Goal: Information Seeking & Learning: Learn about a topic

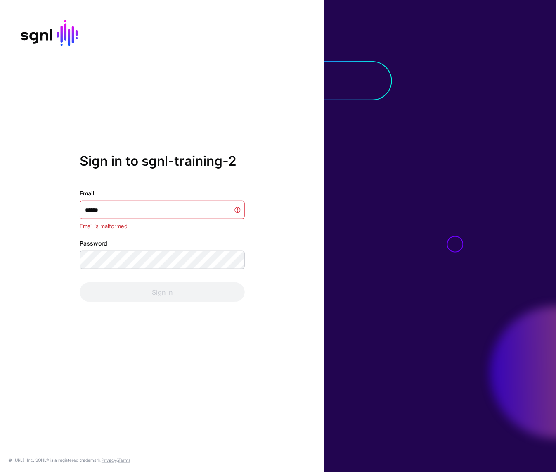
type input "*******"
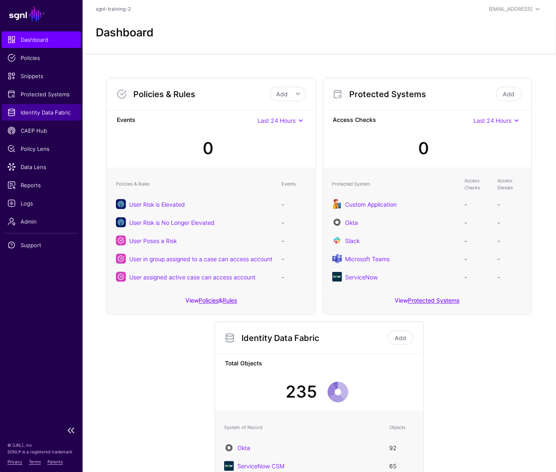
click at [43, 117] on link "Identity Data Fabric" at bounding box center [41, 112] width 79 height 17
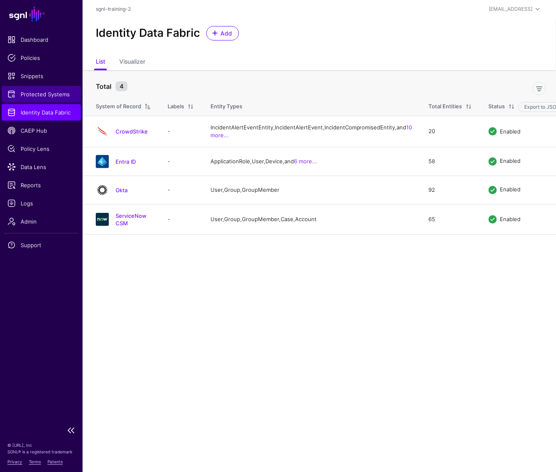
click at [65, 101] on link "Protected Systems" at bounding box center [41, 94] width 79 height 17
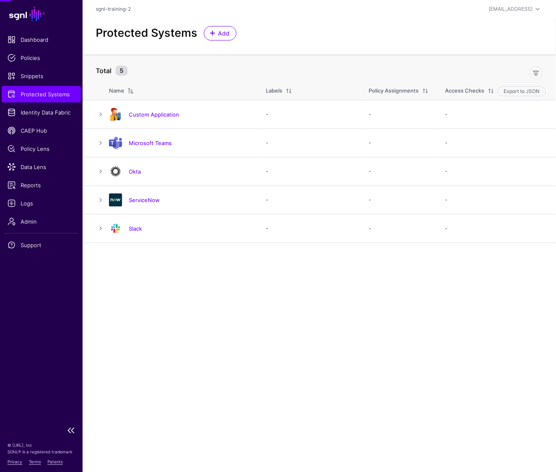
click at [58, 88] on link "Protected Systems" at bounding box center [41, 94] width 79 height 17
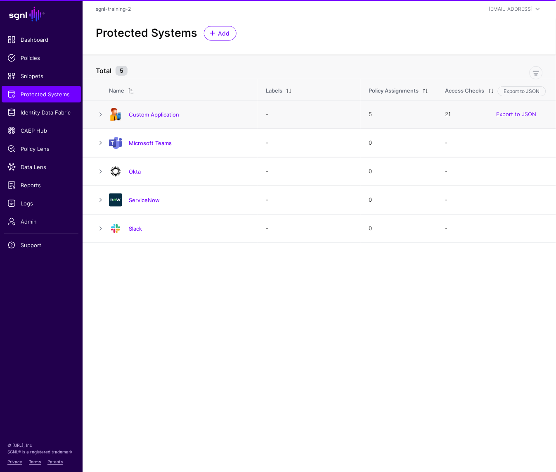
click at [127, 107] on td "Custom Application" at bounding box center [183, 114] width 149 height 29
click at [139, 114] on link "Custom Application" at bounding box center [154, 114] width 50 height 7
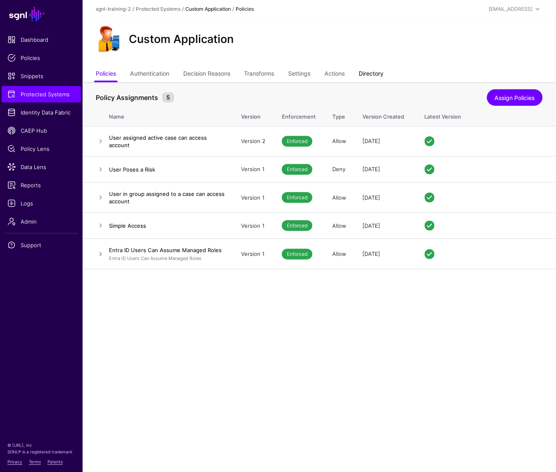
drag, startPoint x: 347, startPoint y: 73, endPoint x: 378, endPoint y: 78, distance: 31.9
click at [345, 73] on link "Actions" at bounding box center [335, 75] width 20 height 16
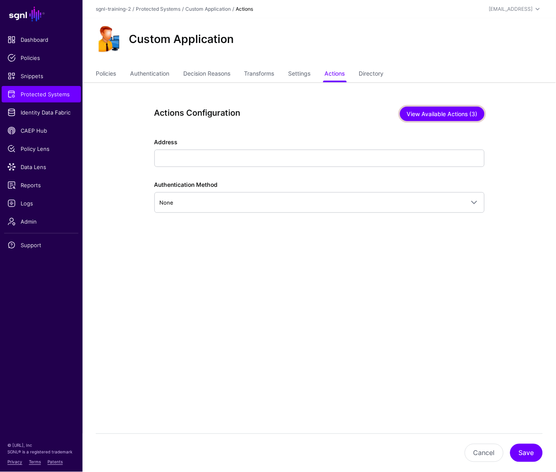
click at [460, 111] on button "View Available Actions (3)" at bounding box center [442, 114] width 85 height 14
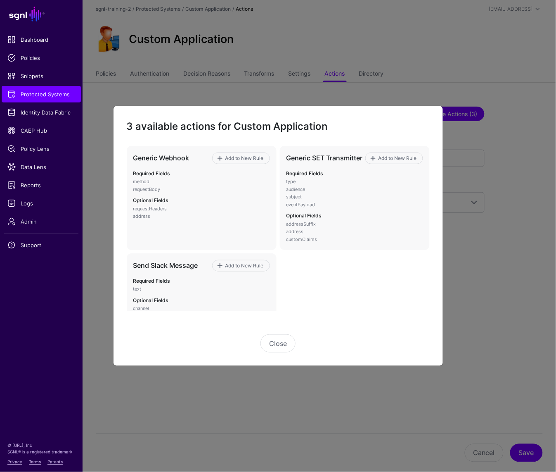
click at [460, 111] on ngb-modal-window "3 available actions for Custom Application Generic Webhook Add to New Rule Requ…" at bounding box center [278, 236] width 556 height 472
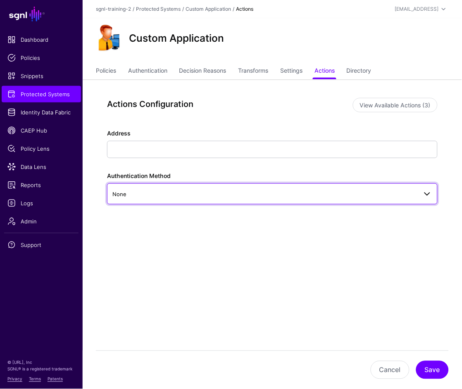
click at [434, 197] on link "None" at bounding box center [272, 193] width 330 height 21
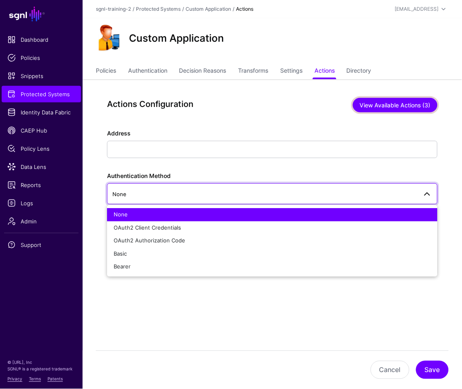
click at [429, 109] on button "View Available Actions (3)" at bounding box center [395, 105] width 85 height 14
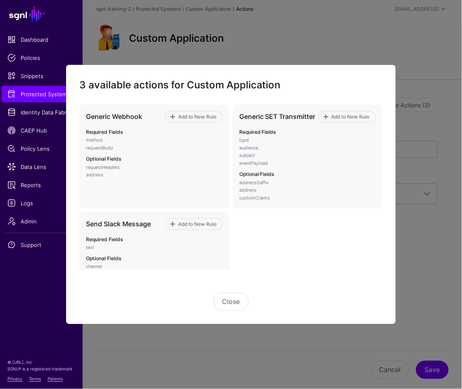
click at [440, 248] on ngb-modal-window "3 available actions for Custom Application Generic Webhook Add to New Rule Requ…" at bounding box center [231, 194] width 462 height 389
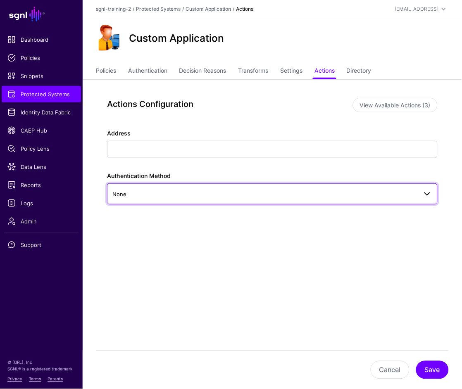
click at [399, 185] on link "None" at bounding box center [272, 193] width 330 height 21
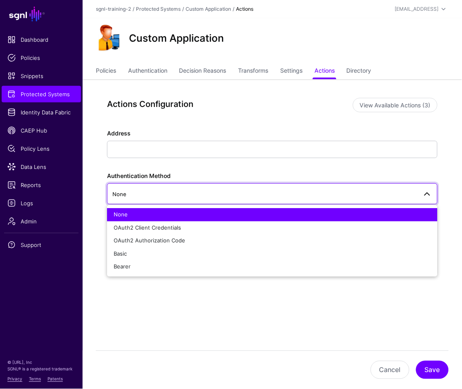
click at [450, 147] on div "Actions Configuration View Available Actions (3) Address Authentication Method …" at bounding box center [272, 194] width 368 height 231
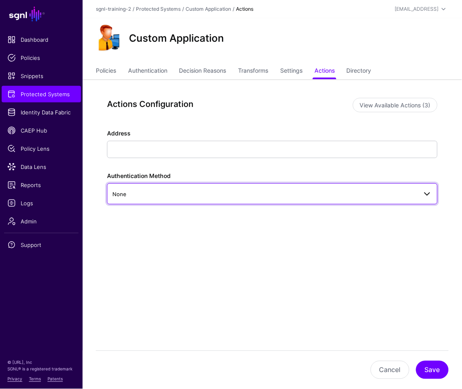
click at [423, 189] on span at bounding box center [427, 194] width 10 height 10
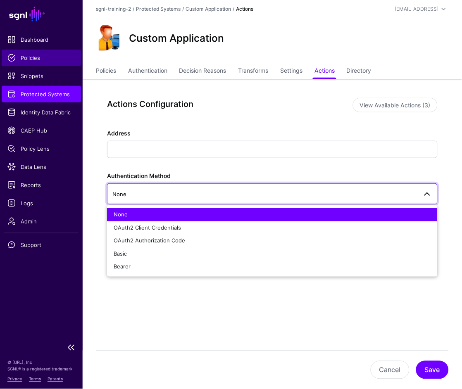
click at [45, 64] on link "Policies" at bounding box center [41, 58] width 79 height 17
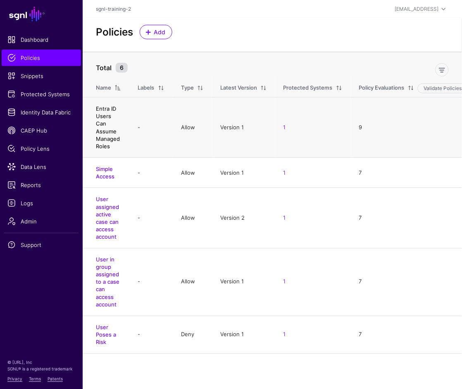
click at [112, 132] on link "Entra ID Users Can Assume Managed Roles" at bounding box center [108, 127] width 24 height 44
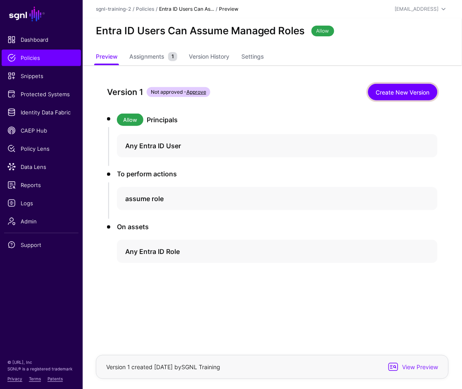
click at [399, 95] on link "Create New Version" at bounding box center [402, 92] width 69 height 17
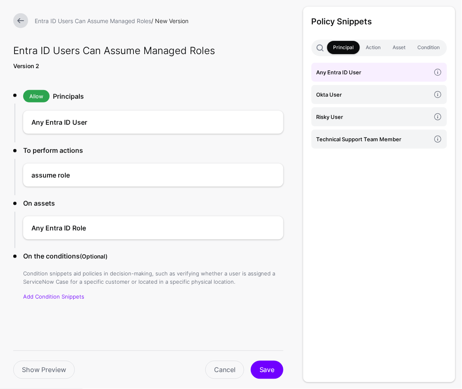
click at [362, 185] on div "Policy Snippets Principal Action Asset Condition Any Entra ID User Okta User Ri…" at bounding box center [379, 195] width 152 height 376
click at [361, 223] on div "Policy Snippets Principal Action Asset Condition Any Entra ID User Okta User Ri…" at bounding box center [379, 195] width 152 height 376
click at [216, 123] on h4 "Any Entra ID User" at bounding box center [140, 122] width 219 height 10
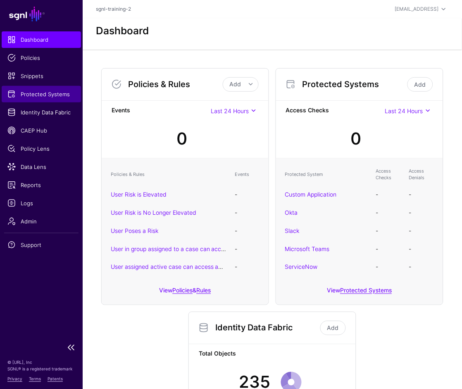
click at [38, 95] on span "Protected Systems" at bounding box center [41, 94] width 68 height 8
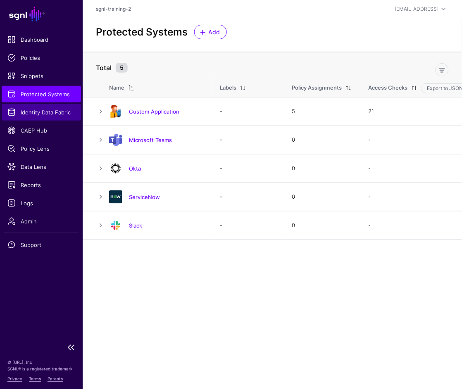
click at [55, 111] on span "Identity Data Fabric" at bounding box center [41, 112] width 68 height 8
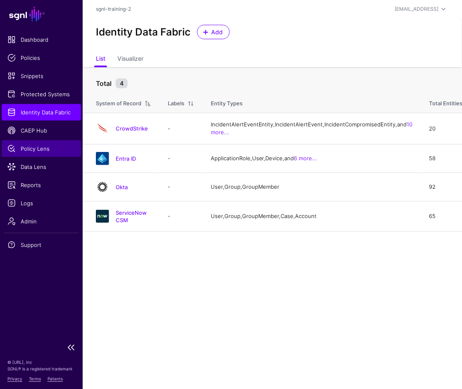
click at [45, 141] on link "Policy Lens" at bounding box center [41, 148] width 79 height 17
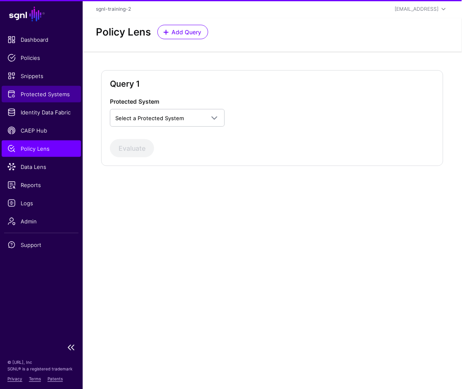
click at [67, 86] on link "Protected Systems" at bounding box center [41, 94] width 79 height 17
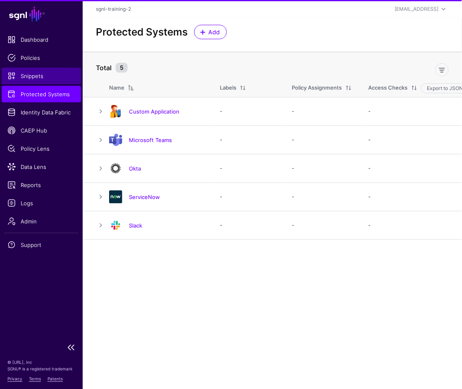
click at [57, 69] on link "Snippets" at bounding box center [41, 76] width 79 height 17
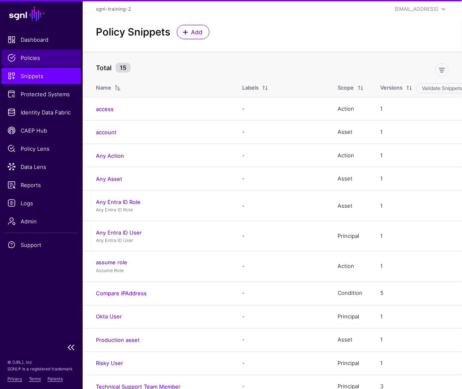
click at [56, 59] on span "Policies" at bounding box center [41, 58] width 68 height 8
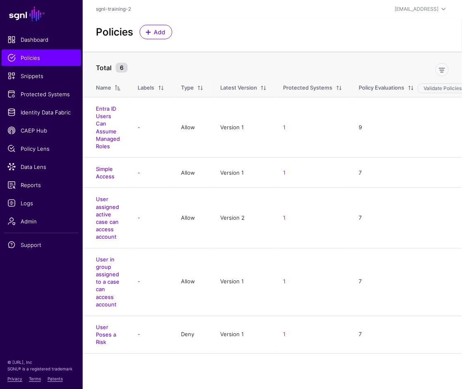
click at [102, 128] on link "Entra ID Users Can Assume Managed Roles" at bounding box center [108, 127] width 24 height 44
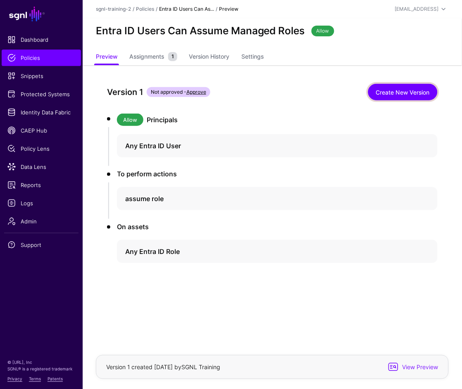
click at [389, 84] on link "Create New Version" at bounding box center [402, 92] width 69 height 17
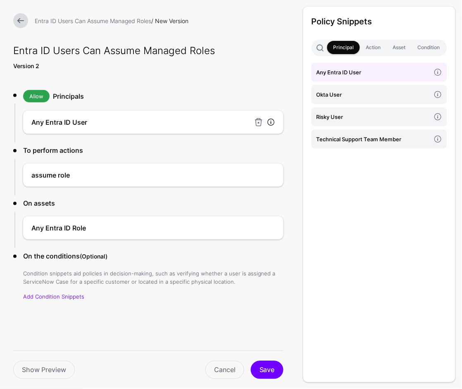
click at [269, 121] on link at bounding box center [271, 122] width 8 height 8
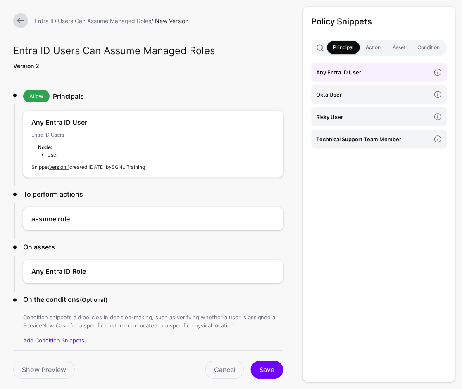
click at [321, 50] on span at bounding box center [320, 48] width 8 height 8
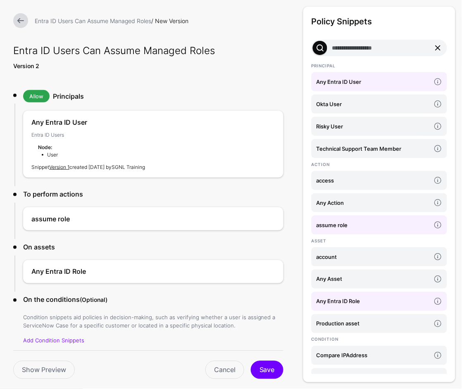
click at [434, 47] on link at bounding box center [438, 48] width 10 height 10
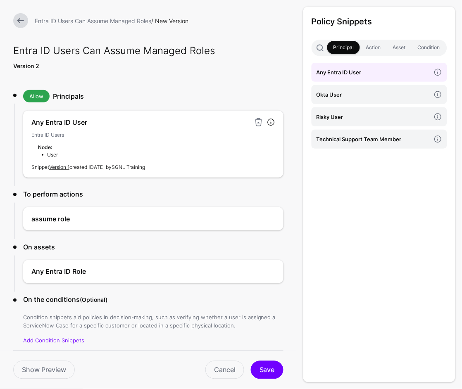
click at [273, 120] on link at bounding box center [271, 122] width 8 height 8
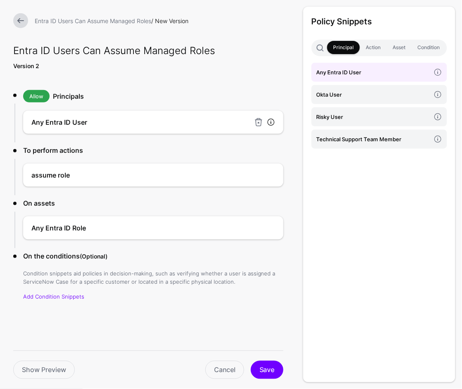
click at [273, 120] on link at bounding box center [271, 122] width 8 height 8
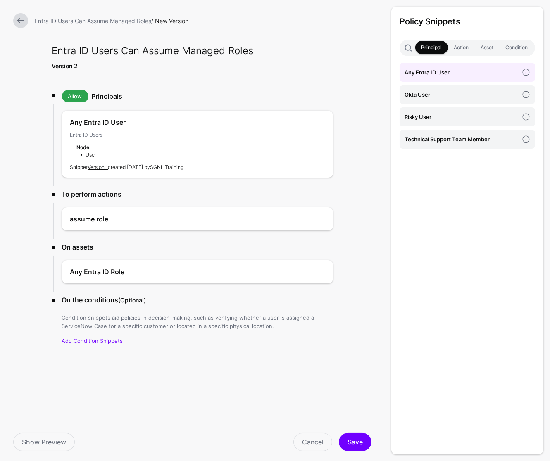
click at [347, 358] on form "Entra ID Users Can Assume Managed Roles / New Version Entra ID Users Can Assume…" at bounding box center [192, 210] width 385 height 421
click at [324, 120] on link at bounding box center [320, 122] width 8 height 8
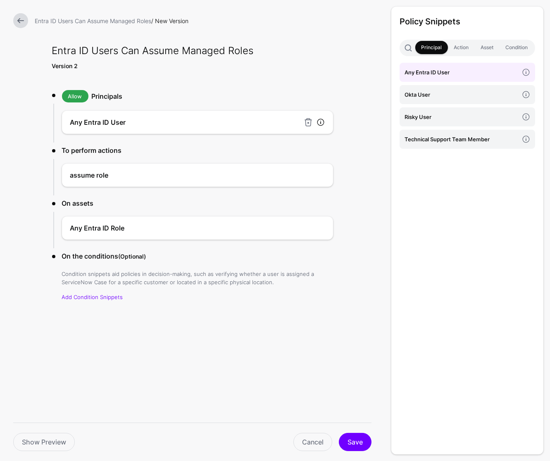
click at [324, 120] on link at bounding box center [320, 122] width 8 height 8
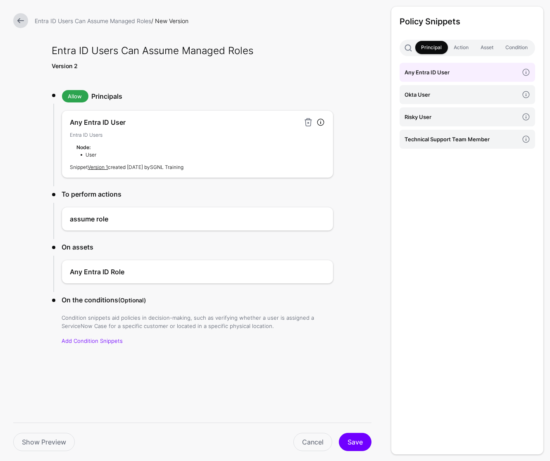
click at [323, 123] on link at bounding box center [320, 122] width 8 height 8
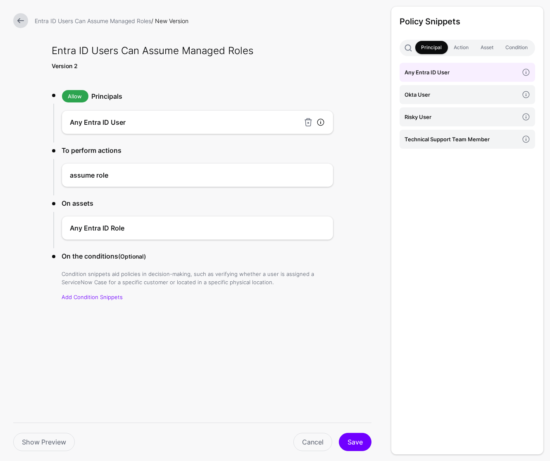
click at [323, 124] on link at bounding box center [320, 122] width 8 height 8
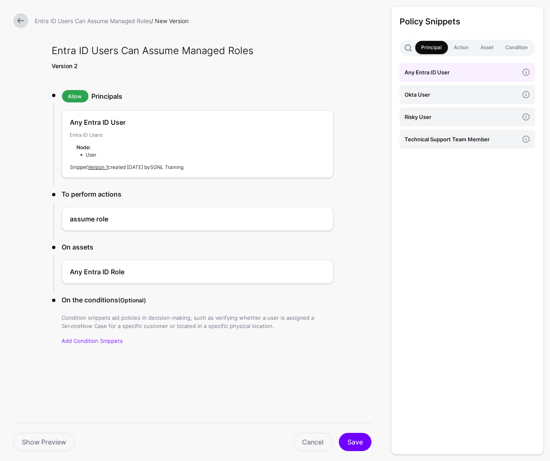
drag, startPoint x: 542, startPoint y: 454, endPoint x: 552, endPoint y: 462, distance: 12.6
click at [461, 389] on html "SGNL Dashboard Policies Snippets Protected Systems Identity Data Fabric CAEP Hu…" at bounding box center [275, 230] width 550 height 461
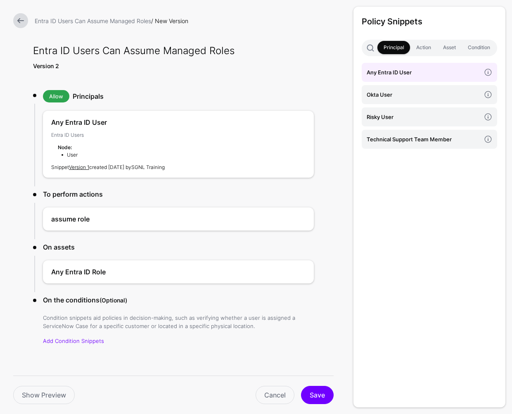
click at [26, 17] on link at bounding box center [20, 20] width 15 height 15
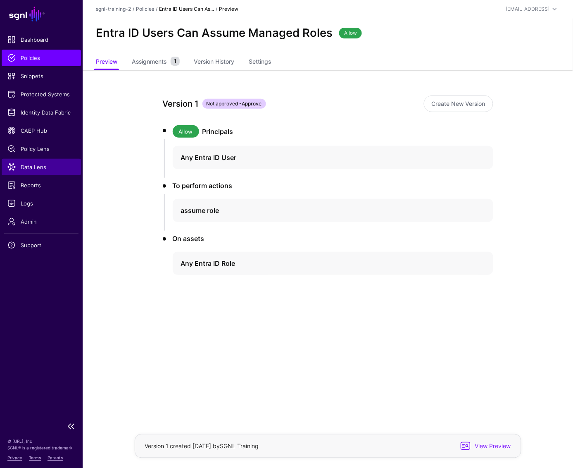
click at [24, 171] on link "Data Lens" at bounding box center [41, 167] width 79 height 17
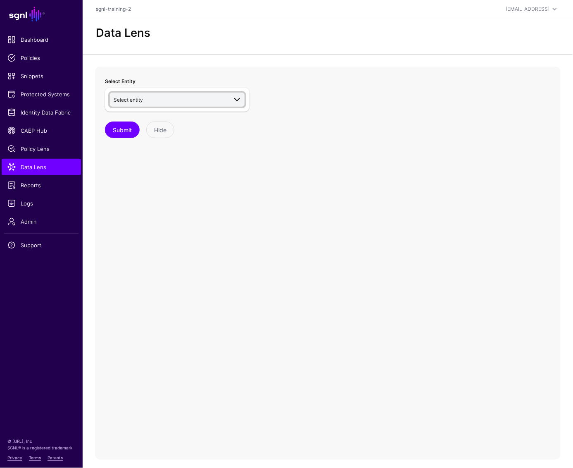
click at [241, 105] on link "Select entity" at bounding box center [177, 100] width 135 height 14
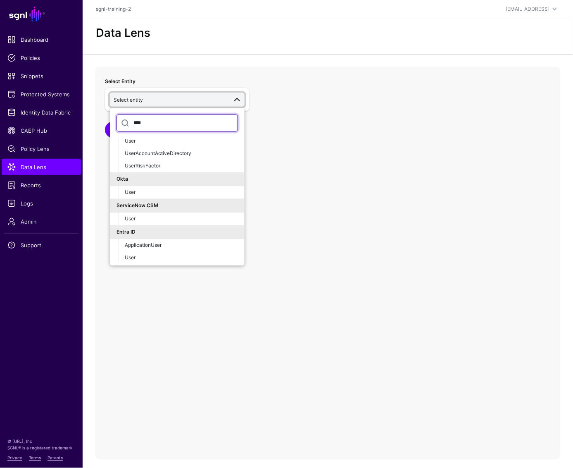
scroll to position [19, 0]
type input "****"
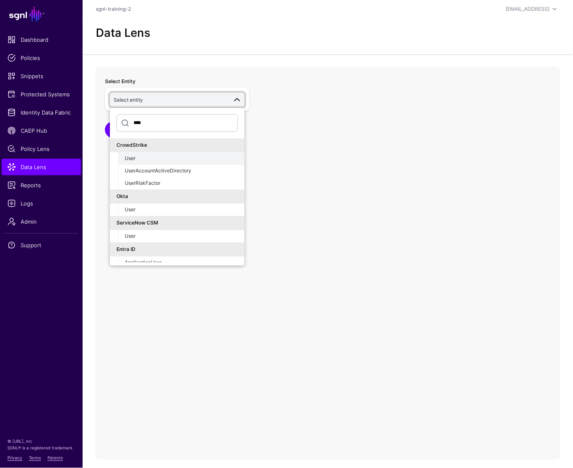
click at [148, 152] on button "User" at bounding box center [181, 158] width 126 height 12
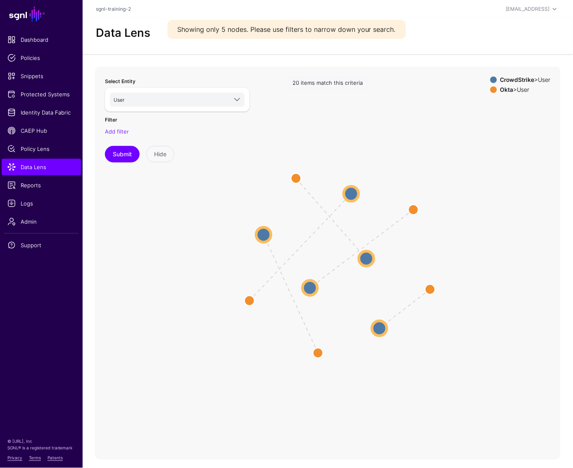
drag, startPoint x: 413, startPoint y: 221, endPoint x: 519, endPoint y: 228, distance: 106.4
click at [461, 228] on icon "same_as same_as same_as same_as same_as User User User User User User User User…" at bounding box center [328, 232] width 466 height 330
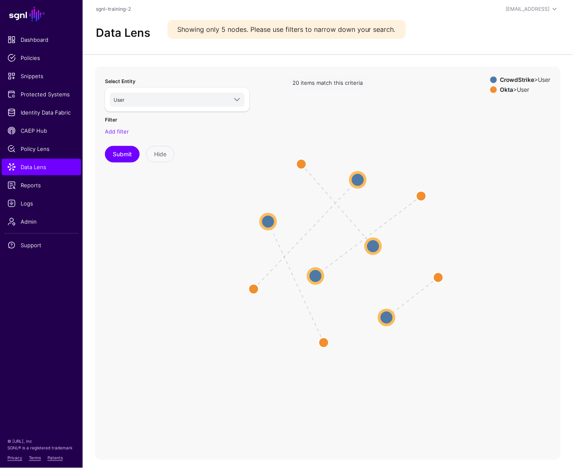
drag, startPoint x: 540, startPoint y: 198, endPoint x: 545, endPoint y: 188, distance: 11.1
click at [461, 188] on icon "same_as same_as same_as same_as same_as User User User User User User User User…" at bounding box center [328, 232] width 466 height 330
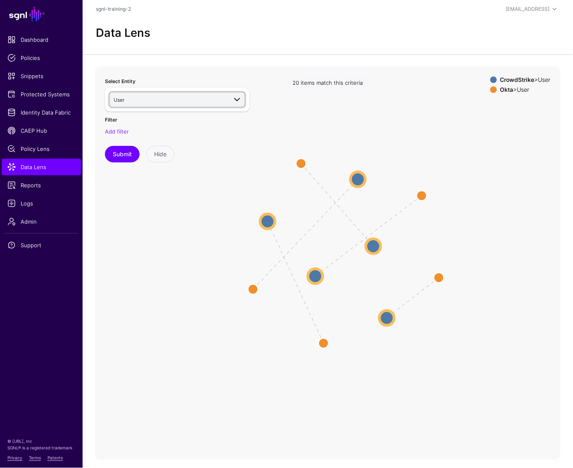
click at [183, 105] on link "User" at bounding box center [177, 100] width 135 height 14
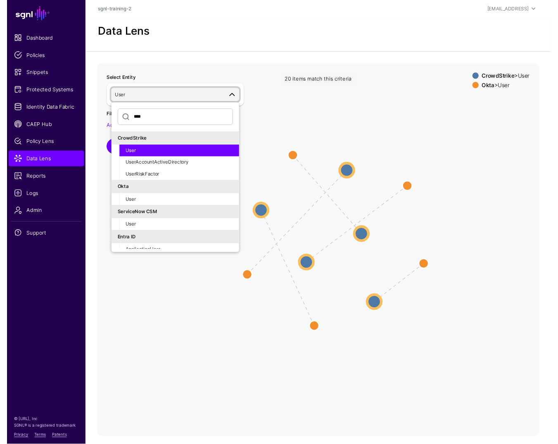
scroll to position [19, 0]
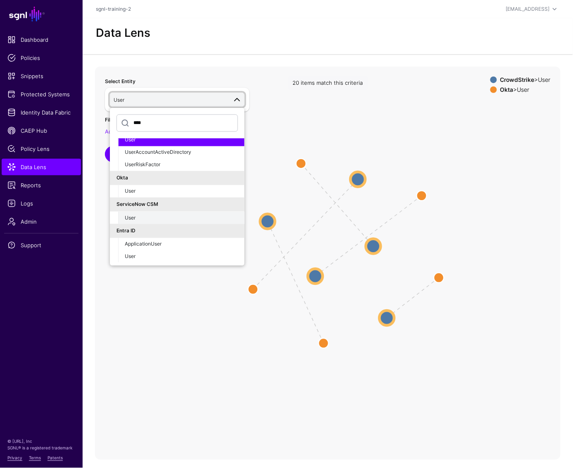
click at [162, 212] on button "User" at bounding box center [181, 218] width 126 height 12
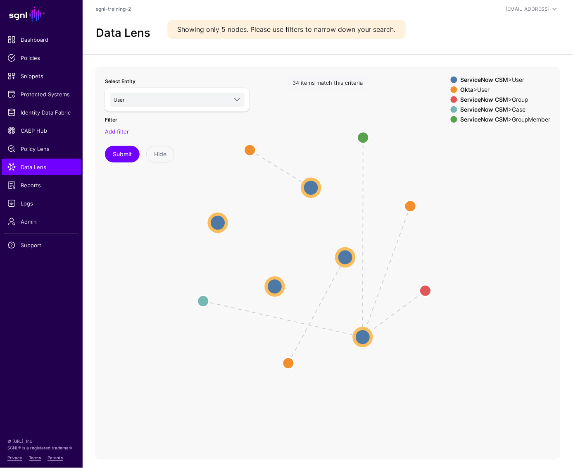
drag, startPoint x: 430, startPoint y: 236, endPoint x: 515, endPoint y: 237, distance: 84.3
click at [461, 237] on icon "same_as same_as AssignedTo MemberOfAssignmentGroup same_as UserInGroup User Use…" at bounding box center [328, 232] width 466 height 330
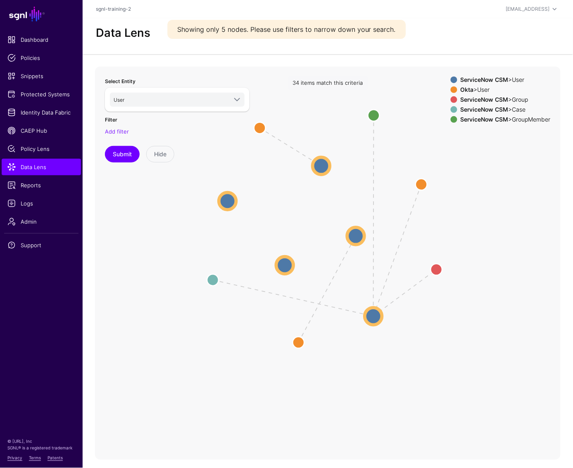
click at [461, 86] on strong "Okta" at bounding box center [467, 89] width 13 height 7
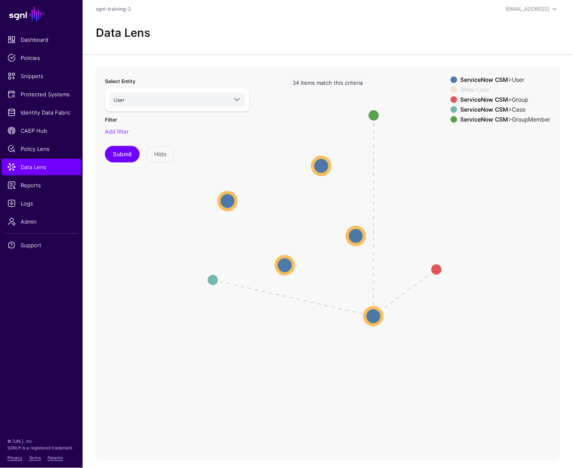
click at [217, 280] on div "Select Entity User **** CrowdStrike User UserAccountActiveDirectory UserRiskFac…" at bounding box center [177, 231] width 155 height 321
click at [214, 281] on div "Select Entity User **** CrowdStrike User UserAccountActiveDirectory UserRiskFac…" at bounding box center [177, 231] width 155 height 321
click at [215, 280] on div "Select Entity User **** CrowdStrike User UserAccountActiveDirectory UserRiskFac…" at bounding box center [177, 231] width 155 height 321
click at [403, 330] on icon "same_as same_as AssignedTo MemberOfAssignmentGroup same_as UserInGroup User Use…" at bounding box center [328, 232] width 466 height 330
click at [386, 316] on icon "same_as same_as AssignedTo MemberOfAssignmentGroup same_as UserInGroup User Use…" at bounding box center [328, 232] width 466 height 330
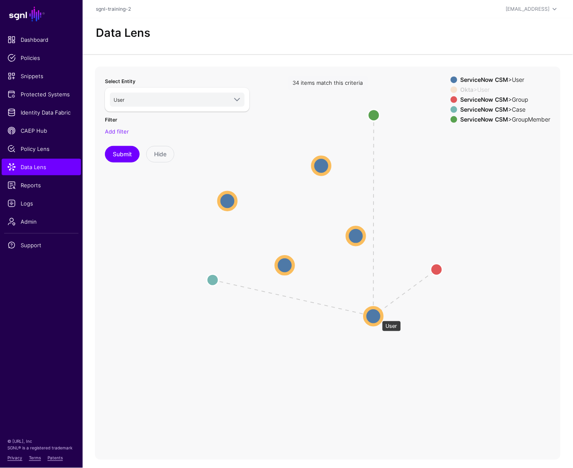
click at [378, 316] on circle at bounding box center [373, 316] width 17 height 17
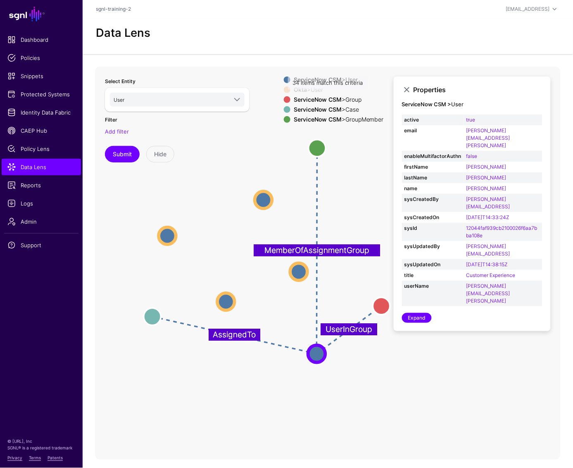
drag, startPoint x: 407, startPoint y: 356, endPoint x: 383, endPoint y: 376, distance: 31.1
click at [383, 376] on icon "same_as same_as UserInGroup same_as MemberOfAssignmentGroup AssignedTo User Use…" at bounding box center [328, 232] width 466 height 330
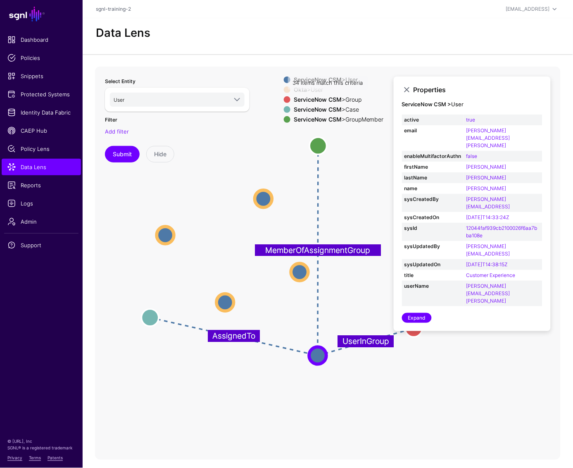
drag, startPoint x: 385, startPoint y: 308, endPoint x: 411, endPoint y: 326, distance: 31.4
click at [411, 326] on circle at bounding box center [413, 328] width 17 height 17
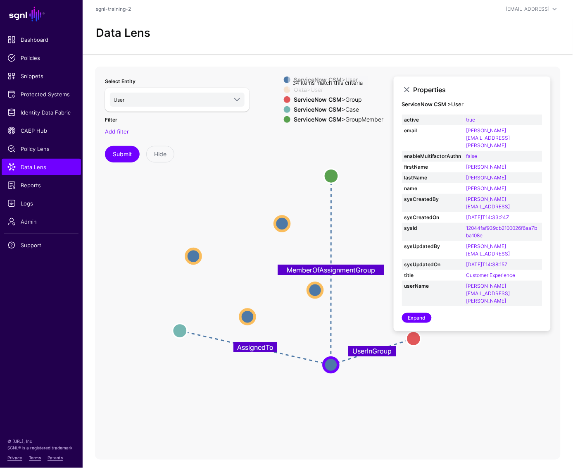
click at [461, 389] on icon "same_as same_as UserInGroup same_as MemberOfAssignmentGroup AssignedTo User Use…" at bounding box center [328, 232] width 466 height 330
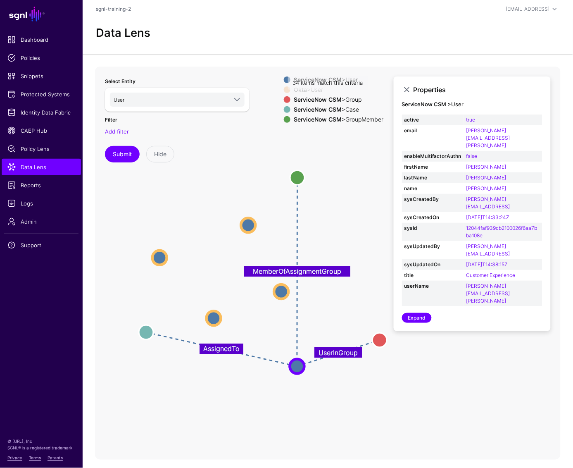
drag, startPoint x: 380, startPoint y: 161, endPoint x: 571, endPoint y: 209, distance: 197.6
click at [346, 161] on icon "same_as same_as UserInGroup same_as MemberOfAssignmentGroup AssignedTo User Use…" at bounding box center [328, 232] width 466 height 330
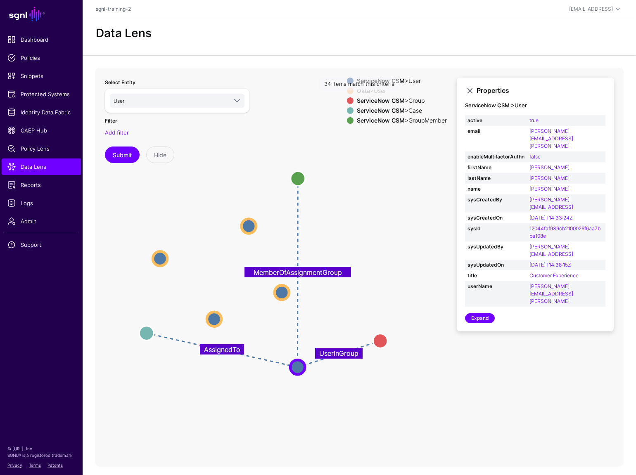
click at [461, 37] on div "Data Lens" at bounding box center [360, 33] width 534 height 14
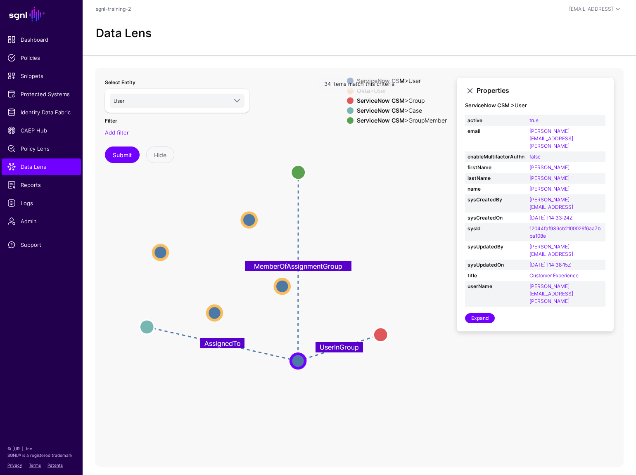
drag, startPoint x: 407, startPoint y: 182, endPoint x: 407, endPoint y: 176, distance: 6.2
click at [407, 176] on icon "same_as same_as UserInGroup same_as MemberOfAssignmentGroup AssignedTo User Use…" at bounding box center [328, 233] width 466 height 330
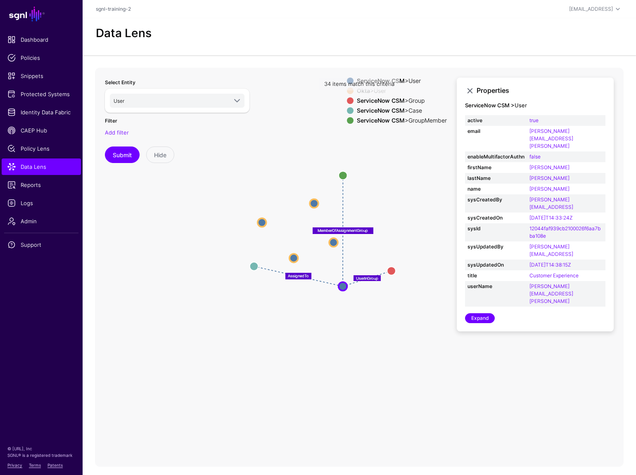
click at [461, 98] on div "Properties ServiceNow CSM > User active true email jane.smith@acmecorp.ai enabl…" at bounding box center [535, 205] width 157 height 254
click at [461, 90] on link at bounding box center [470, 91] width 10 height 10
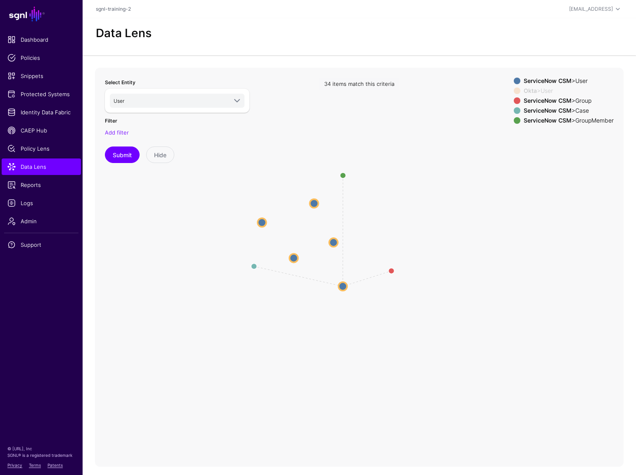
click at [409, 170] on icon "same_as same_as UserInGroup same_as MemberOfAssignmentGroup AssignedTo User Use…" at bounding box center [328, 233] width 466 height 330
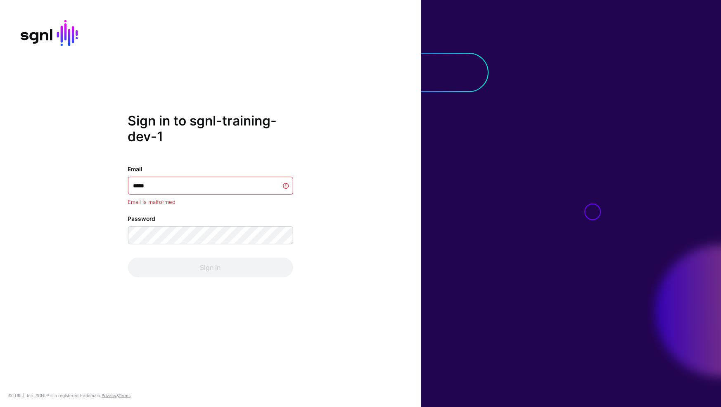
type input "******"
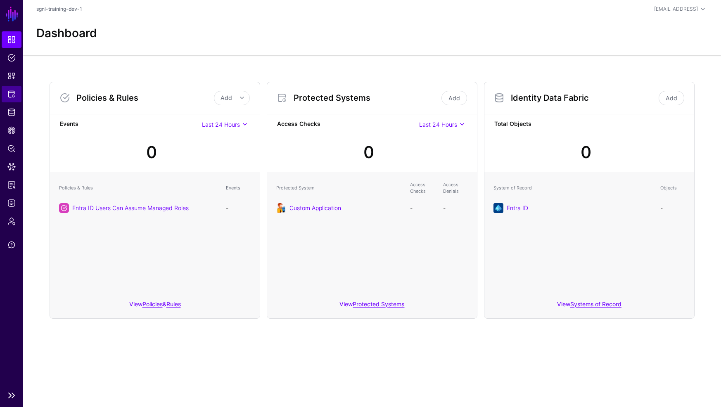
click at [4, 98] on link "Protected Systems" at bounding box center [12, 94] width 20 height 17
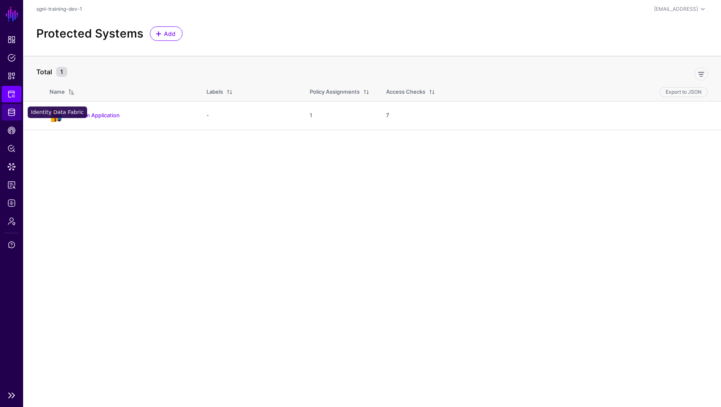
click at [19, 108] on link "Identity Data Fabric" at bounding box center [12, 112] width 20 height 17
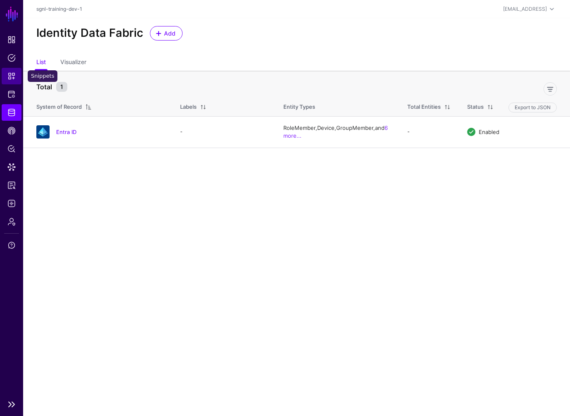
click at [12, 74] on span "Snippets" at bounding box center [11, 76] width 8 height 8
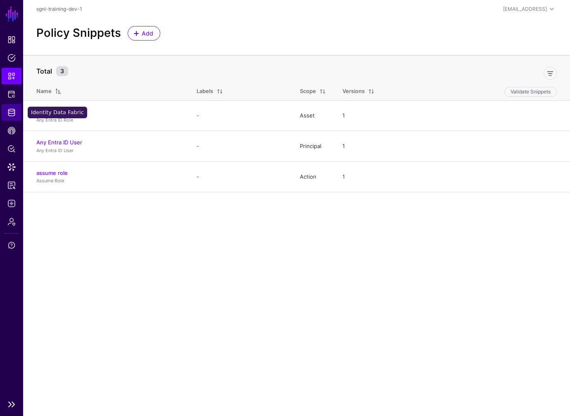
click at [12, 118] on link "Identity Data Fabric" at bounding box center [12, 112] width 20 height 17
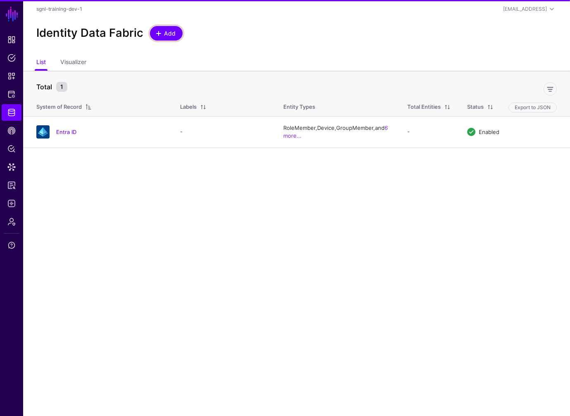
click at [179, 32] on link "Add" at bounding box center [166, 33] width 33 height 14
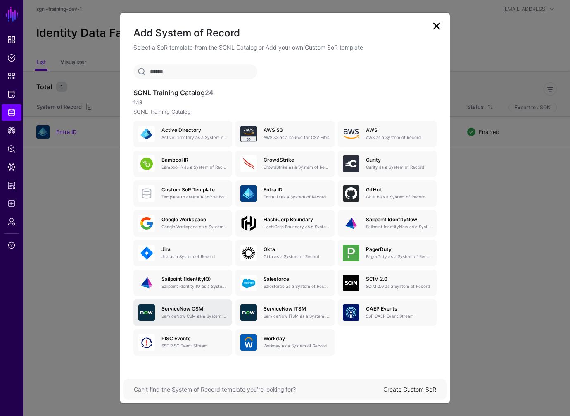
click at [208, 313] on p "ServiceNow CSM as a System of Record" at bounding box center [195, 316] width 66 height 6
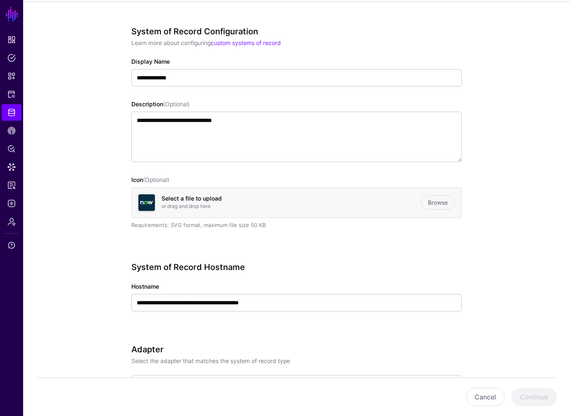
scroll to position [108, 0]
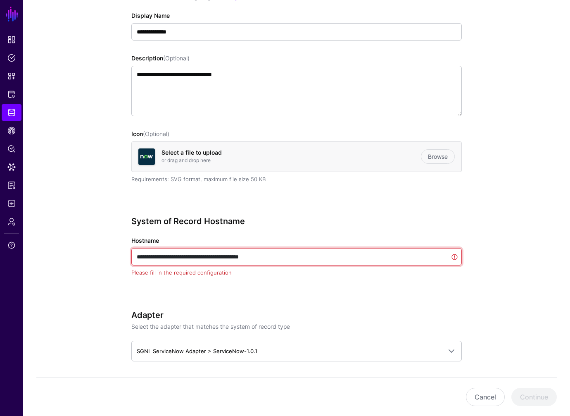
click at [290, 256] on input "**********" at bounding box center [296, 256] width 330 height 17
click at [316, 257] on input "**********" at bounding box center [296, 256] width 330 height 17
paste input "text"
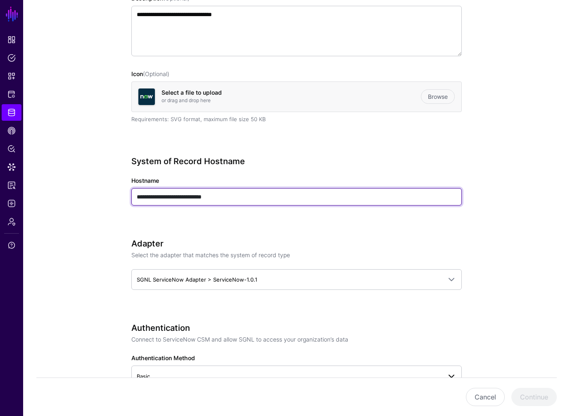
scroll to position [270, 0]
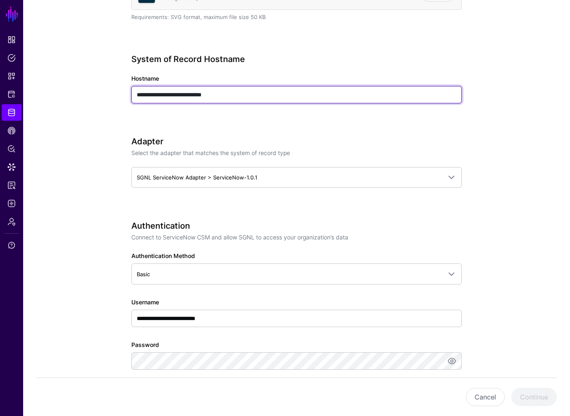
type input "**********"
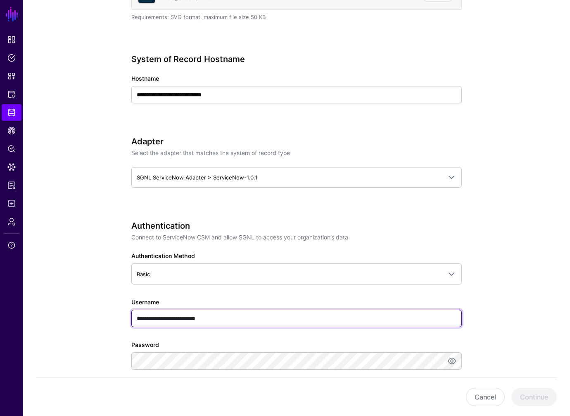
click at [248, 318] on input "**********" at bounding box center [296, 317] width 330 height 17
type input "**********"
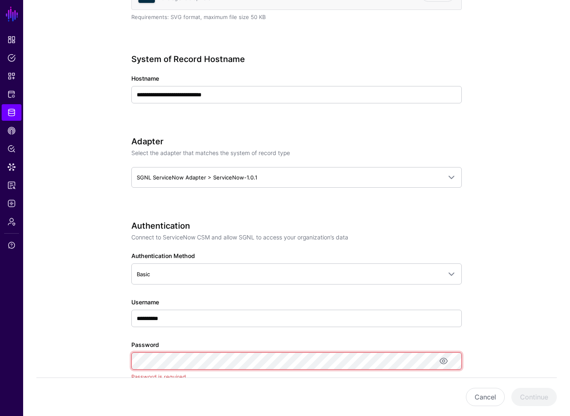
scroll to position [378, 0]
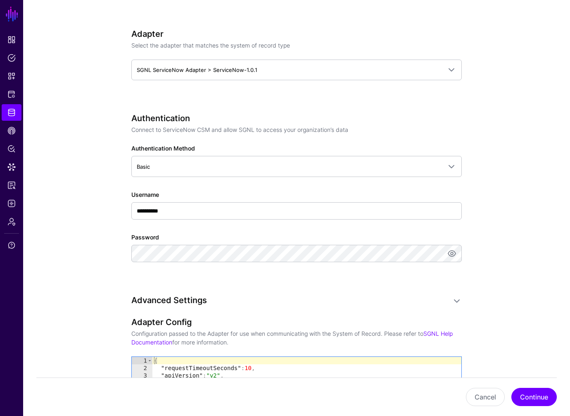
click at [439, 290] on div "**********" at bounding box center [296, 155] width 330 height 889
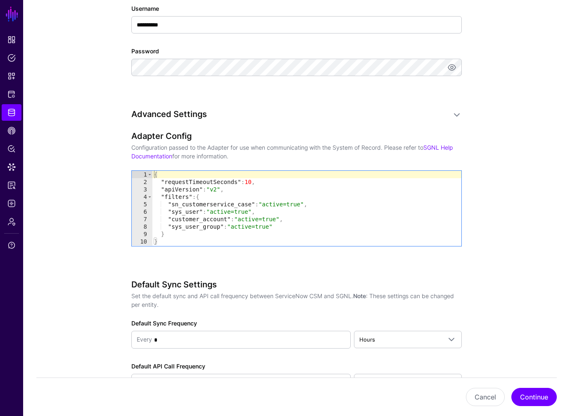
scroll to position [624, 0]
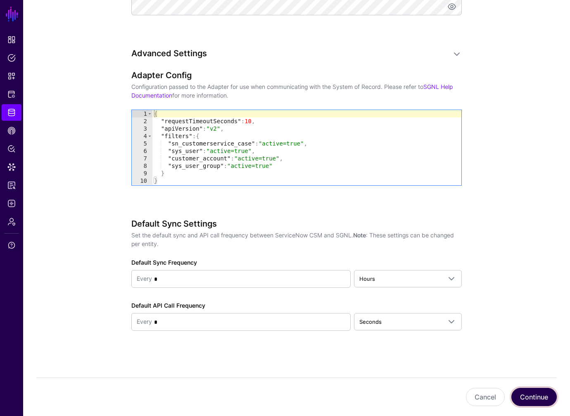
click at [528, 391] on button "Continue" at bounding box center [533, 396] width 45 height 18
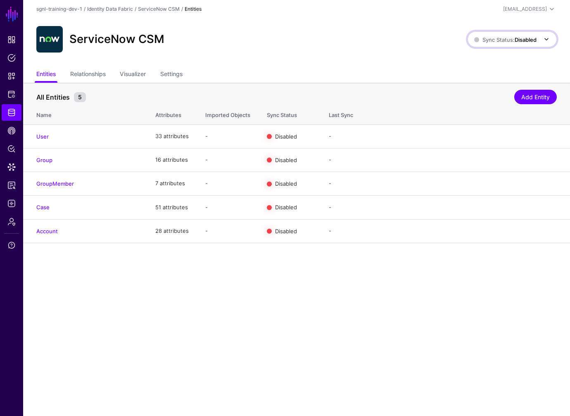
click at [506, 36] on span "Sync Status: Disabled" at bounding box center [505, 39] width 62 height 7
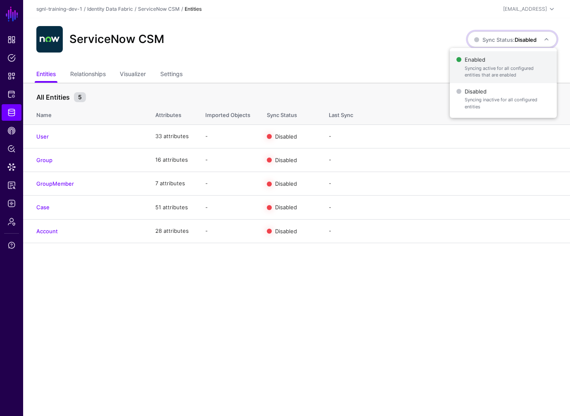
click at [489, 65] on span "Syncing active for all configured entities that are enabled" at bounding box center [508, 72] width 86 height 14
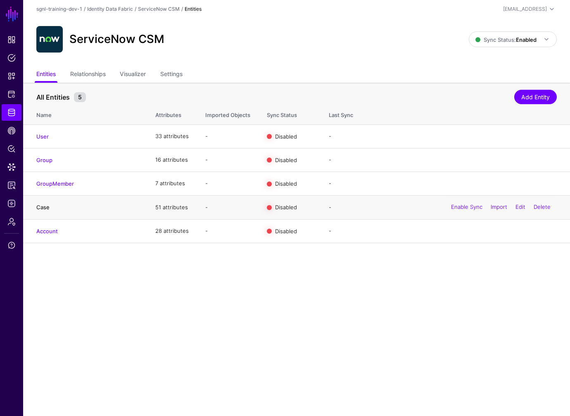
click at [43, 207] on link "Case" at bounding box center [42, 207] width 13 height 7
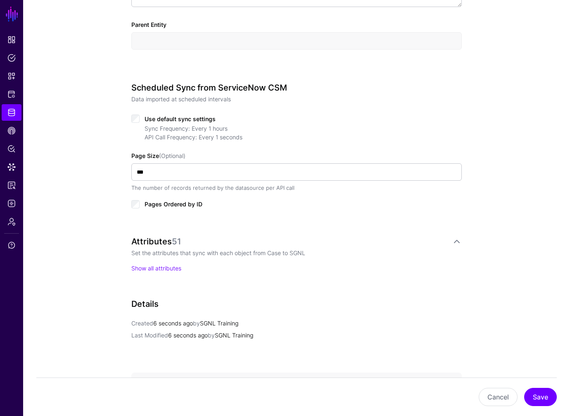
scroll to position [286, 0]
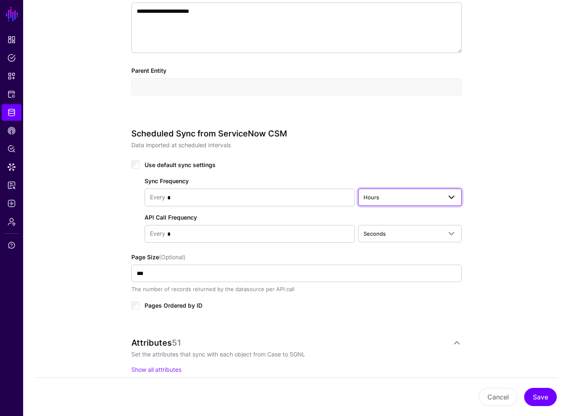
click at [400, 197] on span "Hours" at bounding box center [403, 197] width 78 height 9
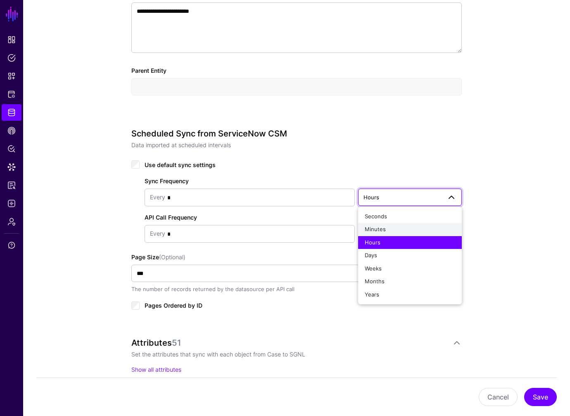
click at [387, 226] on div "Minutes" at bounding box center [410, 229] width 90 height 8
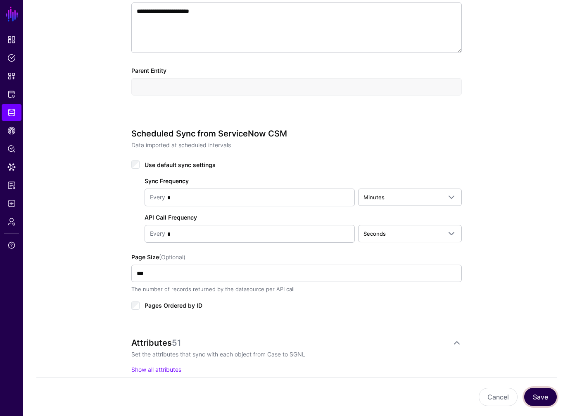
click at [547, 395] on button "Save" at bounding box center [540, 396] width 33 height 18
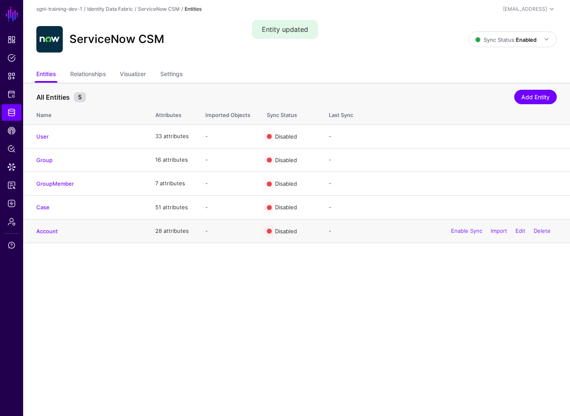
click at [474, 234] on div "Enable Sync Import Edit Delete" at bounding box center [501, 231] width 112 height 21
click at [473, 231] on link "Enable Sync" at bounding box center [466, 230] width 31 height 7
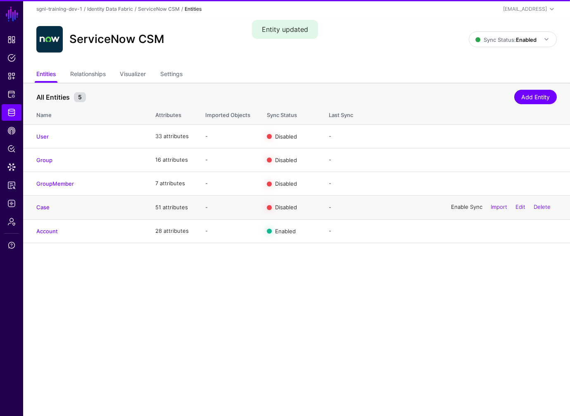
click at [470, 207] on link "Enable Sync" at bounding box center [466, 207] width 31 height 7
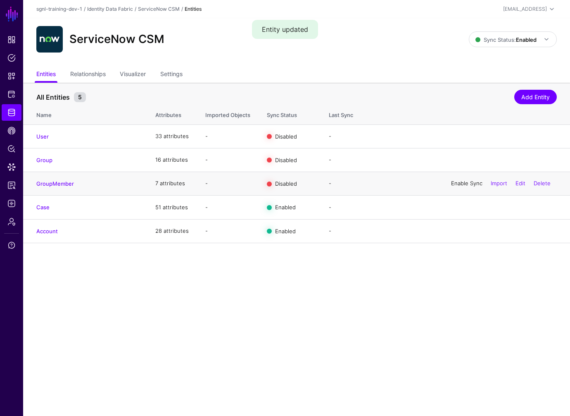
click at [469, 185] on link "Enable Sync" at bounding box center [466, 183] width 31 height 7
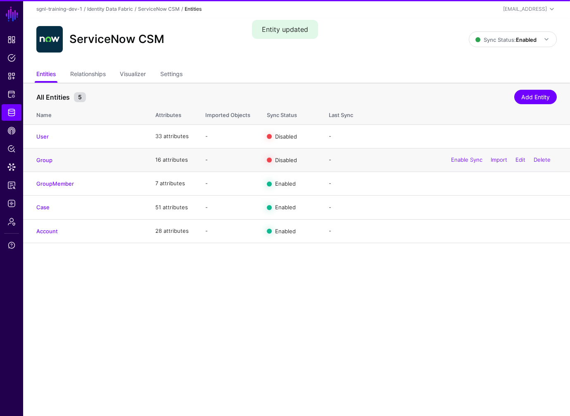
click at [467, 166] on div "Enable Sync Import Edit Delete" at bounding box center [501, 160] width 112 height 21
click at [467, 163] on div "Enable Sync Import Edit Delete" at bounding box center [501, 160] width 112 height 21
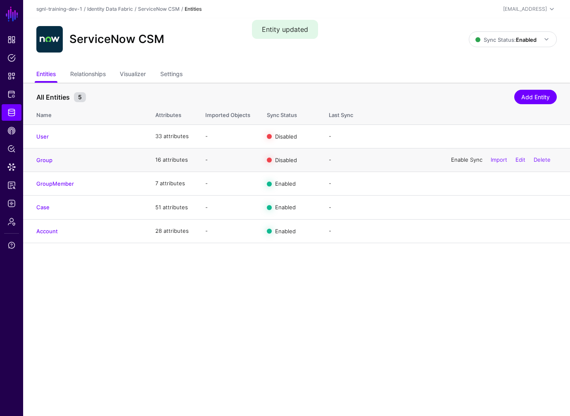
click at [467, 159] on link "Enable Sync" at bounding box center [466, 159] width 31 height 7
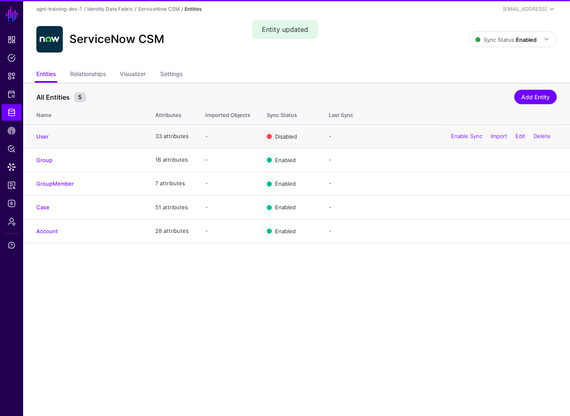
click at [467, 141] on div "Enable Sync Import Edit Delete" at bounding box center [501, 136] width 112 height 21
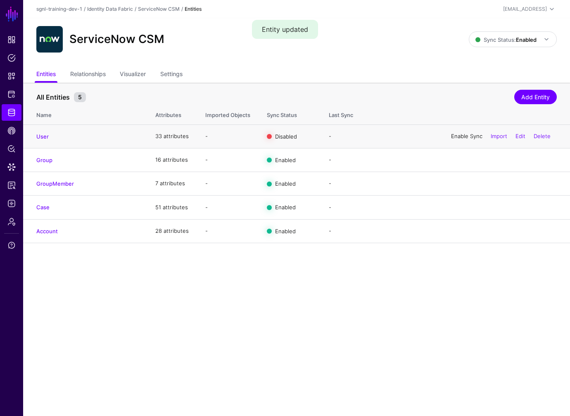
click at [465, 135] on link "Enable Sync" at bounding box center [466, 136] width 31 height 7
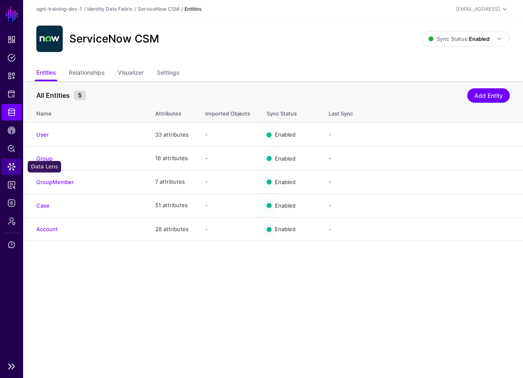
click at [14, 168] on span "Data Lens" at bounding box center [11, 167] width 8 height 8
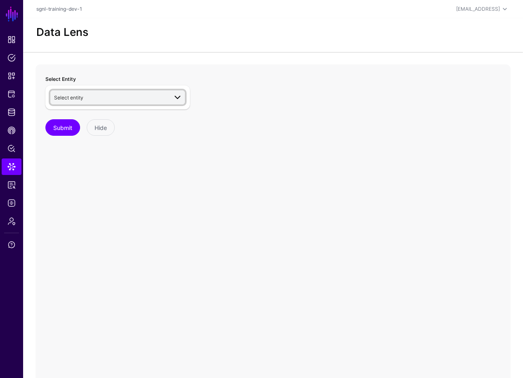
click at [117, 100] on span "Select entity" at bounding box center [111, 97] width 114 height 9
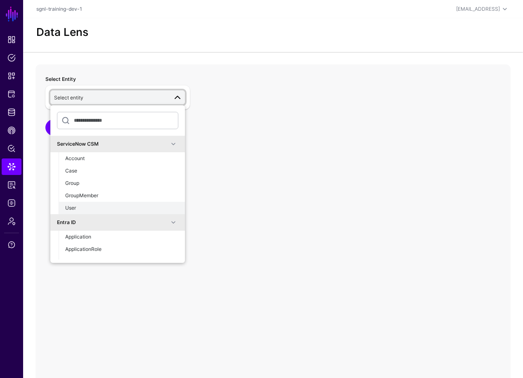
click at [72, 212] on div "User" at bounding box center [121, 207] width 113 height 7
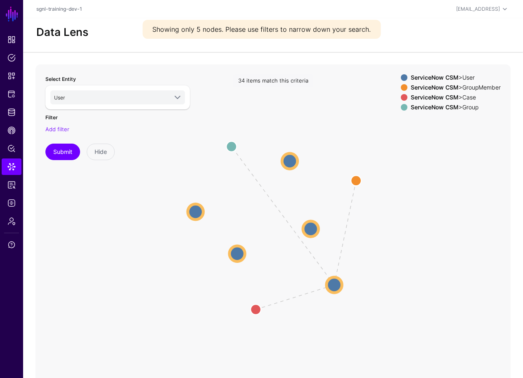
drag, startPoint x: 389, startPoint y: 229, endPoint x: 404, endPoint y: 209, distance: 25.9
click at [404, 208] on icon "AssignedTo MemberOfAssignmentGroup UserInGroup User User User User User User Us…" at bounding box center [273, 229] width 475 height 330
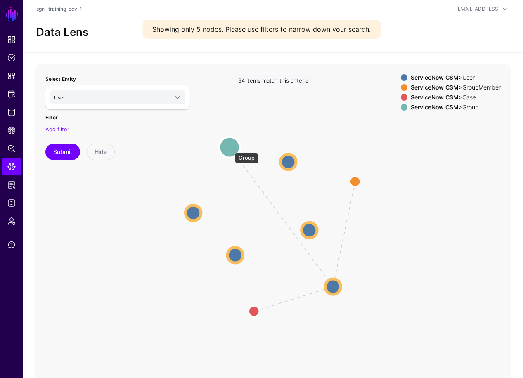
click at [231, 149] on circle at bounding box center [229, 147] width 21 height 21
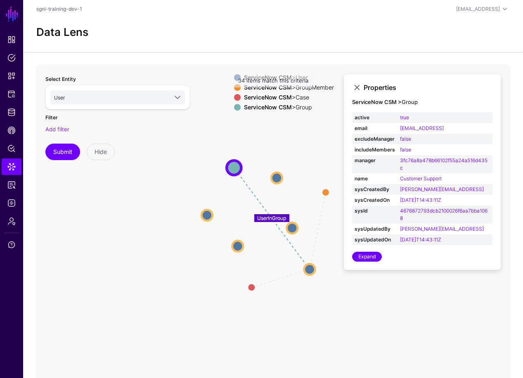
drag, startPoint x: 248, startPoint y: 200, endPoint x: 254, endPoint y: 220, distance: 20.5
click at [254, 220] on icon "MemberOfAssignmentGroup AssignedTo UserInGroup Case Case GroupMember GroupMembe…" at bounding box center [273, 229] width 475 height 330
click at [156, 128] on div "Add filter" at bounding box center [117, 130] width 145 height 8
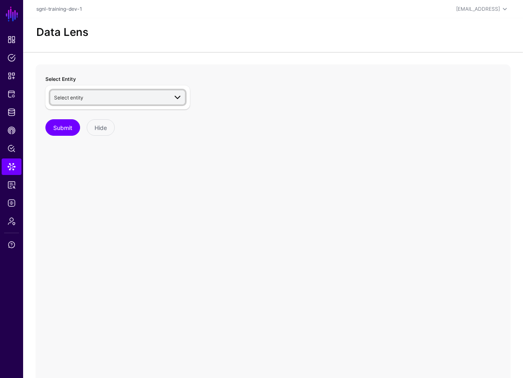
click at [150, 90] on link "Select entity" at bounding box center [117, 97] width 135 height 14
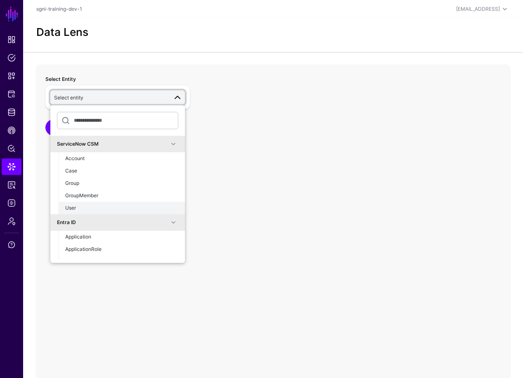
click at [88, 211] on div "User" at bounding box center [121, 207] width 113 height 7
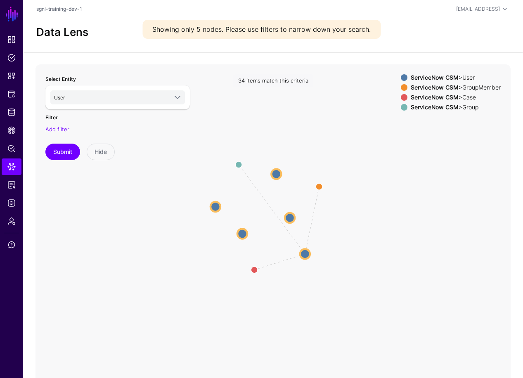
drag, startPoint x: 388, startPoint y: 218, endPoint x: 382, endPoint y: 202, distance: 17.0
click at [382, 202] on icon "AssignedTo MemberOfAssignmentGroup UserInGroup User User User User User User Us…" at bounding box center [273, 229] width 475 height 330
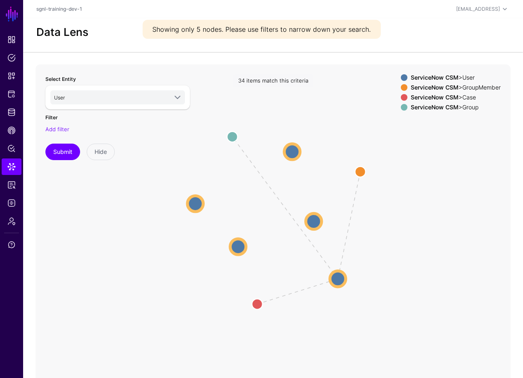
drag, startPoint x: 332, startPoint y: 214, endPoint x: 412, endPoint y: 211, distance: 80.2
click at [412, 211] on icon "AssignedTo MemberOfAssignmentGroup UserInGroup User User User User User User Us…" at bounding box center [273, 229] width 475 height 330
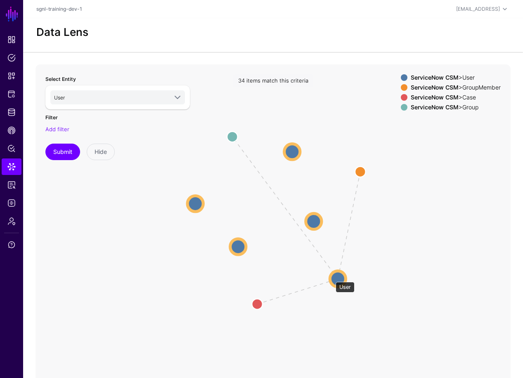
click at [332, 278] on circle at bounding box center [338, 279] width 16 height 16
click at [341, 276] on circle at bounding box center [340, 280] width 16 height 16
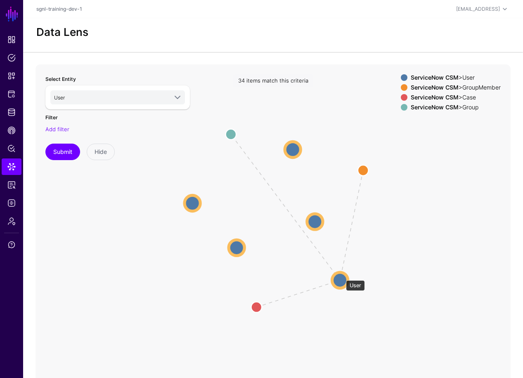
click at [355, 278] on icon "AssignedTo MemberOfAssignmentGroup UserInGroup User User User User User User Us…" at bounding box center [273, 229] width 475 height 330
click at [346, 280] on circle at bounding box center [341, 281] width 16 height 16
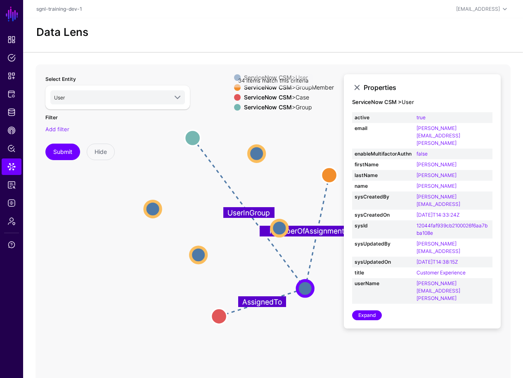
drag, startPoint x: 399, startPoint y: 308, endPoint x: 352, endPoint y: 315, distance: 47.6
click at [352, 316] on icon "UserInGroup MemberOfAssignmentGroup AssignedTo User User User User User User Us…" at bounding box center [273, 229] width 475 height 330
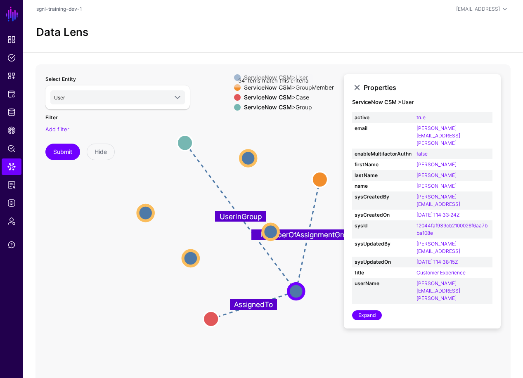
click at [350, 307] on icon "UserInGroup MemberOfAssignmentGroup AssignedTo User User User User User User Us…" at bounding box center [273, 229] width 475 height 330
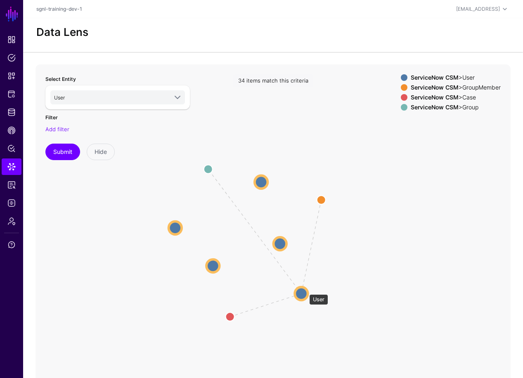
click at [302, 290] on circle at bounding box center [301, 294] width 13 height 13
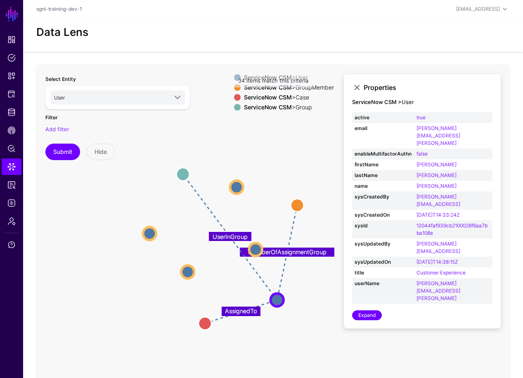
drag, startPoint x: 356, startPoint y: 304, endPoint x: 331, endPoint y: 310, distance: 25.5
click at [331, 310] on icon "AssignedTo MemberOfAssignmentGroup UserInGroup User User User User User User Us…" at bounding box center [273, 229] width 475 height 330
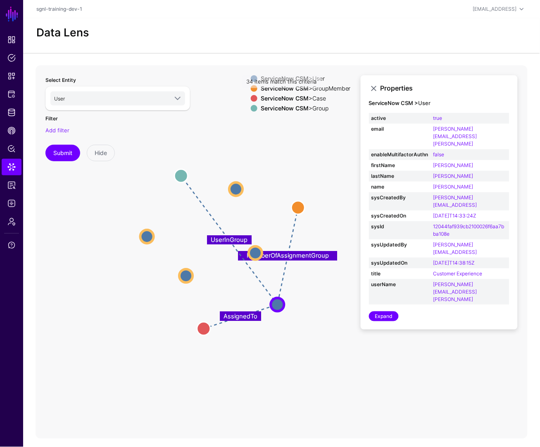
click at [481, 378] on div "AssignedTo MemberOfAssignmentGroup UserInGroup User User User User User User Us…" at bounding box center [282, 251] width 492 height 373
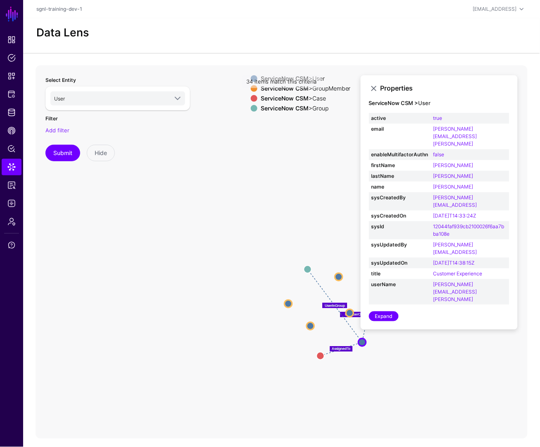
click at [258, 78] on div "34 items match this criteria" at bounding box center [282, 81] width 80 height 13
drag, startPoint x: 255, startPoint y: 81, endPoint x: 295, endPoint y: 101, distance: 44.3
click at [255, 82] on div "34 items match this criteria" at bounding box center [282, 81] width 80 height 13
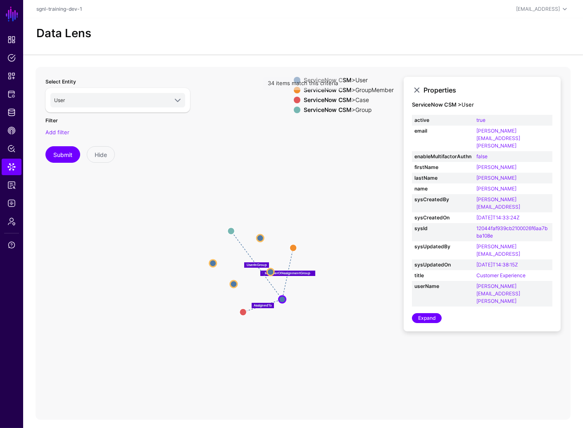
drag, startPoint x: 444, startPoint y: 340, endPoint x: 346, endPoint y: 268, distance: 121.5
click at [346, 268] on icon "AssignedTo MemberOfAssignmentGroup UserInGroup User User User User User User Us…" at bounding box center [273, 232] width 475 height 330
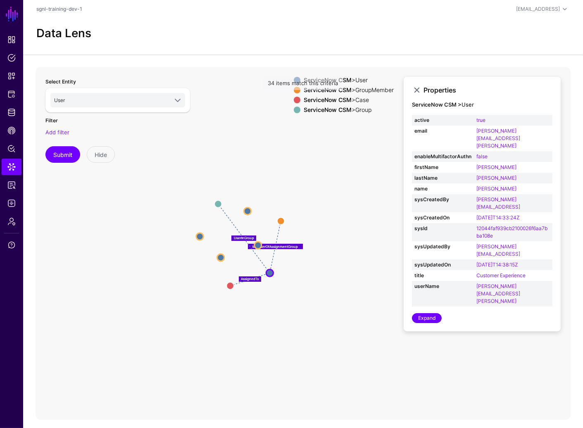
click at [363, 316] on icon "AssignedTo MemberOfAssignmentGroup UserInGroup User User User User User User Us…" at bounding box center [273, 232] width 475 height 330
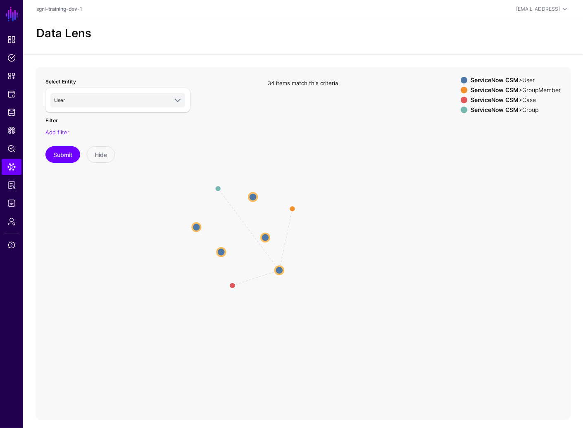
drag, startPoint x: 459, startPoint y: 332, endPoint x: 467, endPoint y: 314, distance: 20.0
click at [467, 314] on icon "AssignedTo MemberOfAssignmentGroup UserInGroup User User User User User User Us…" at bounding box center [273, 232] width 475 height 330
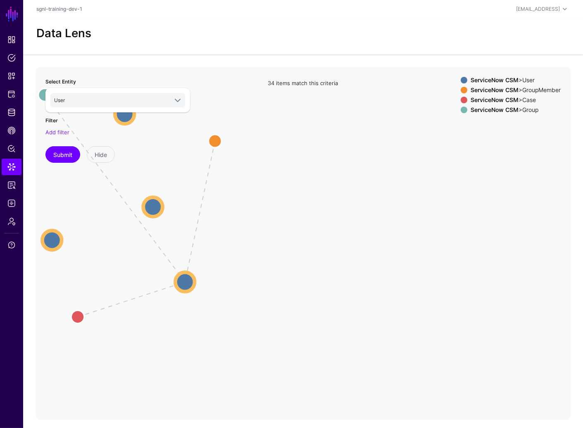
drag, startPoint x: 442, startPoint y: 302, endPoint x: 521, endPoint y: 341, distance: 87.8
click at [523, 358] on div "AssignedTo MemberOfAssignmentGroup UserInGroup User User User User User User Us…" at bounding box center [303, 243] width 560 height 353
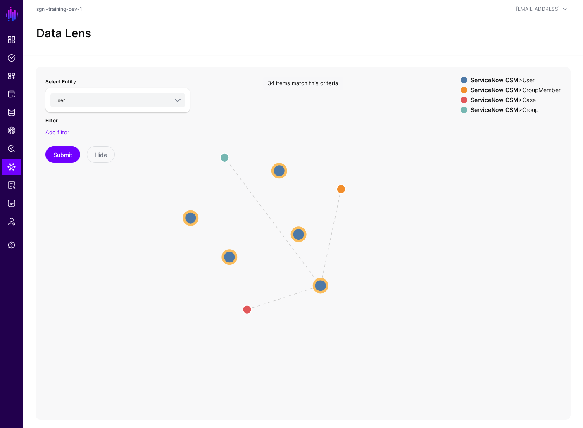
drag, startPoint x: 442, startPoint y: 319, endPoint x: 442, endPoint y: 298, distance: 21.1
click at [442, 298] on icon "AssignedTo MemberOfAssignmentGroup UserInGroup User User User User User User Us…" at bounding box center [273, 232] width 475 height 330
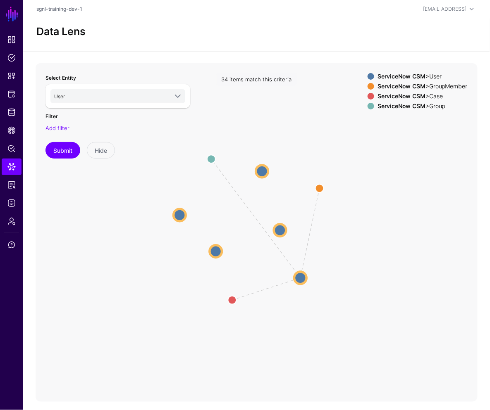
click at [250, 83] on div "34 items match this criteria" at bounding box center [256, 79] width 80 height 13
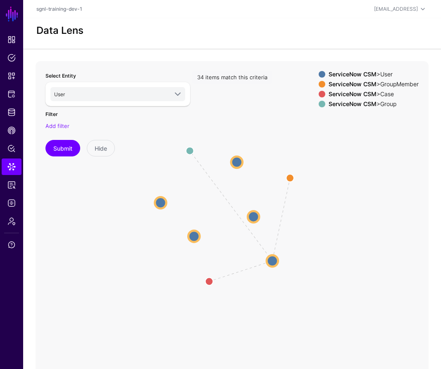
drag, startPoint x: 339, startPoint y: 220, endPoint x: 340, endPoint y: 210, distance: 10.4
click at [340, 210] on icon "AssignedTo MemberOfAssignmentGroup UserInGroup User User User User User User Us…" at bounding box center [232, 226] width 393 height 330
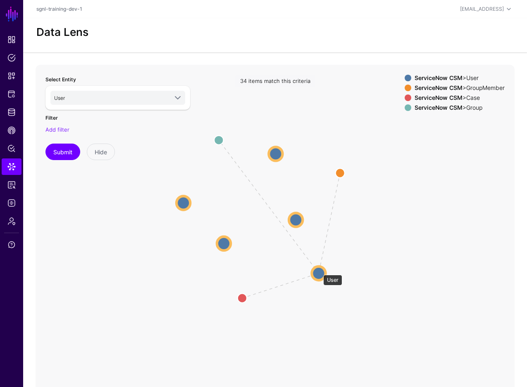
click at [319, 271] on circle at bounding box center [318, 273] width 14 height 14
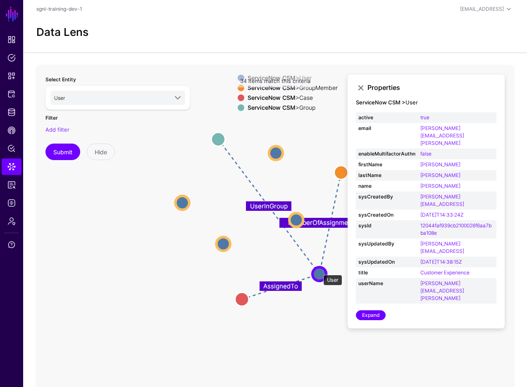
click at [319, 271] on circle at bounding box center [319, 274] width 14 height 14
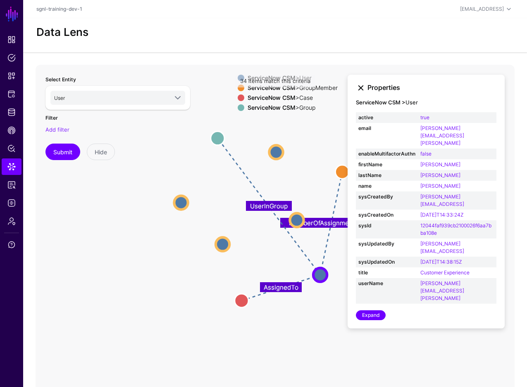
click at [359, 90] on link at bounding box center [361, 88] width 10 height 10
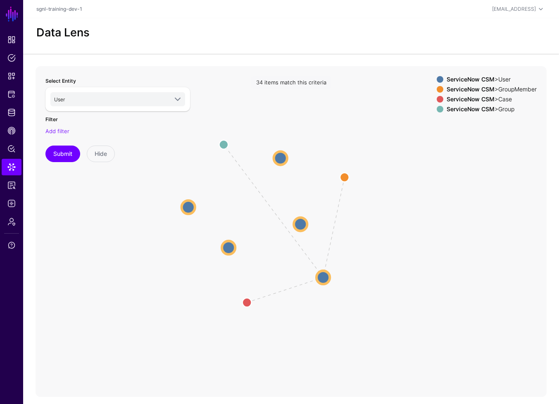
click at [326, 288] on icon "AssignedTo MemberOfAssignmentGroup UserInGroup User User User User User User Us…" at bounding box center [273, 231] width 475 height 330
click at [325, 277] on circle at bounding box center [322, 277] width 13 height 13
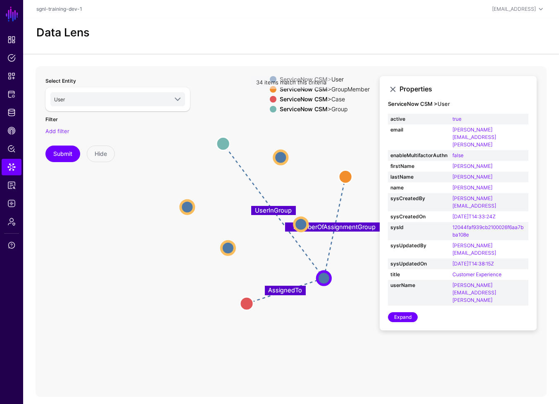
click at [316, 72] on icon "UserInGroup MemberOfAssignmentGroup AssignedTo User User User User User User Us…" at bounding box center [273, 231] width 475 height 330
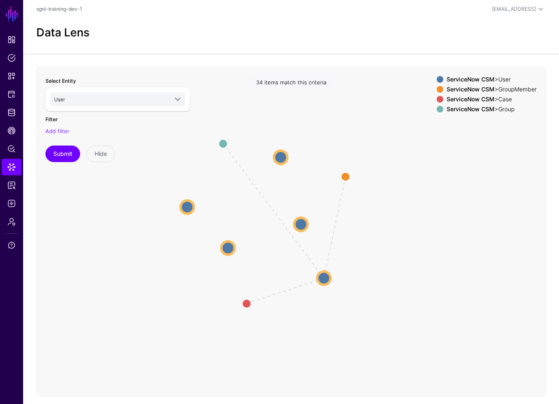
click at [314, 83] on div "34 items match this criteria" at bounding box center [291, 82] width 80 height 13
click at [445, 93] on div "ServiceNow CSM > User ServiceNow CSM > GroupMember ServiceNow CSM > Case Servic…" at bounding box center [487, 96] width 100 height 40
click at [330, 276] on circle at bounding box center [323, 277] width 13 height 13
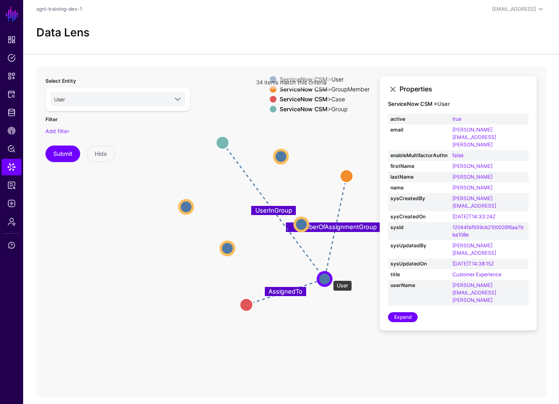
click at [329, 276] on circle at bounding box center [324, 278] width 13 height 13
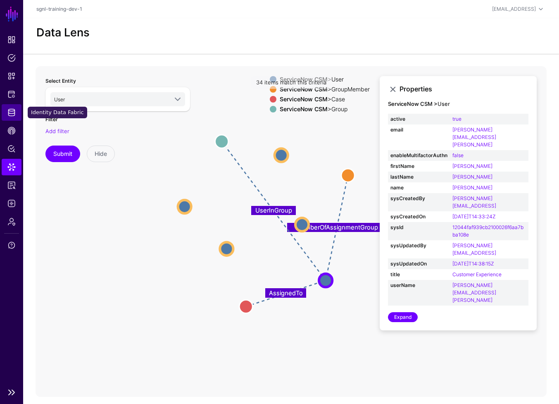
click at [14, 116] on link "Identity Data Fabric" at bounding box center [12, 112] width 20 height 17
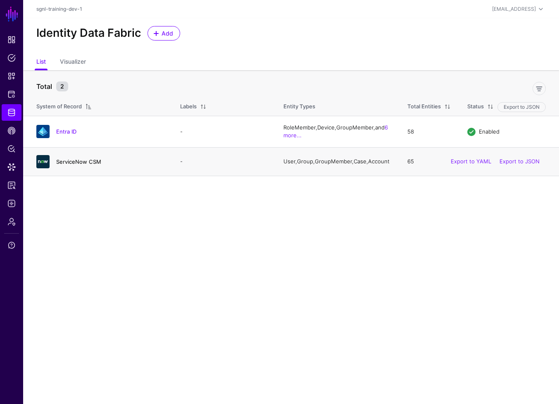
click at [82, 163] on link "ServiceNow CSM" at bounding box center [78, 161] width 45 height 7
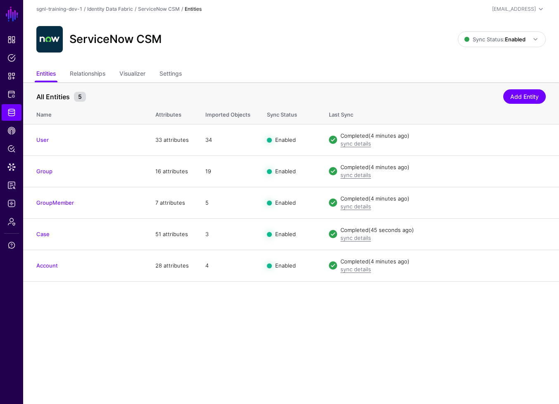
drag, startPoint x: 92, startPoint y: 67, endPoint x: 119, endPoint y: 96, distance: 39.8
click at [92, 67] on link "Relationships" at bounding box center [88, 75] width 36 height 16
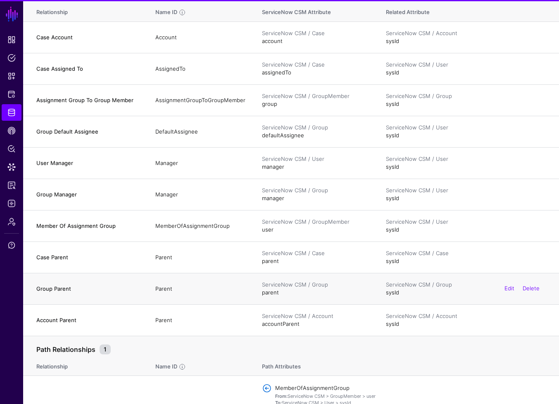
scroll to position [137, 0]
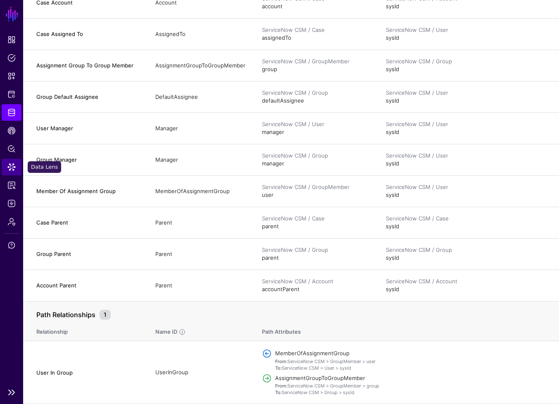
click at [14, 168] on span "Data Lens" at bounding box center [11, 167] width 8 height 8
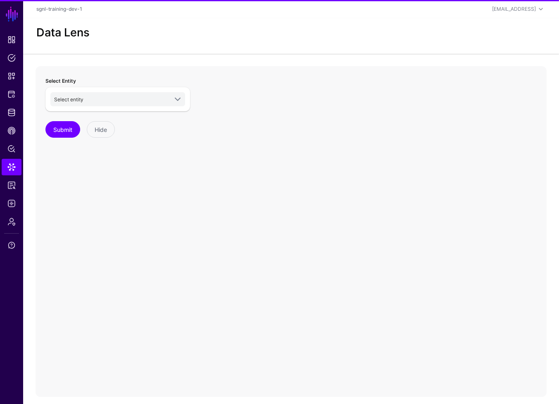
click at [115, 111] on div "Select entity ServiceNow CSM Account Case Group GroupMember User Entra ID Appli…" at bounding box center [117, 99] width 145 height 24
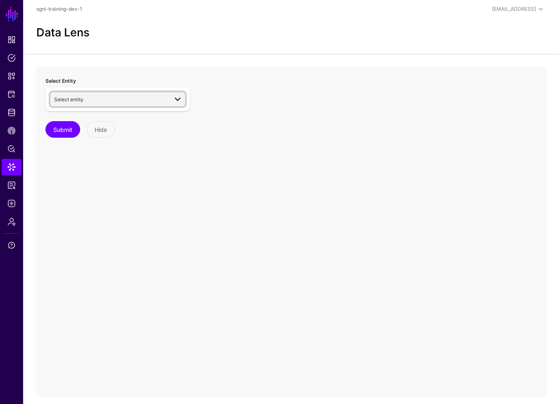
click at [111, 99] on span "Select entity" at bounding box center [111, 99] width 114 height 9
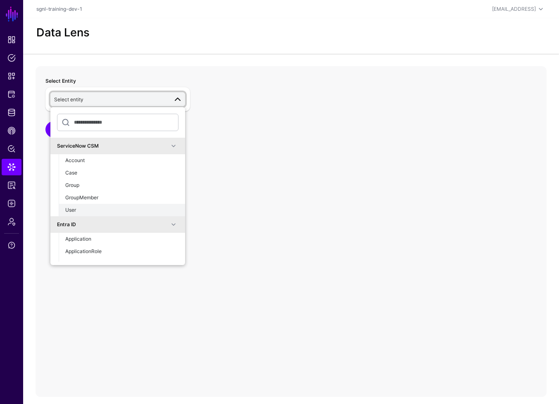
click at [83, 210] on div "User" at bounding box center [121, 209] width 113 height 7
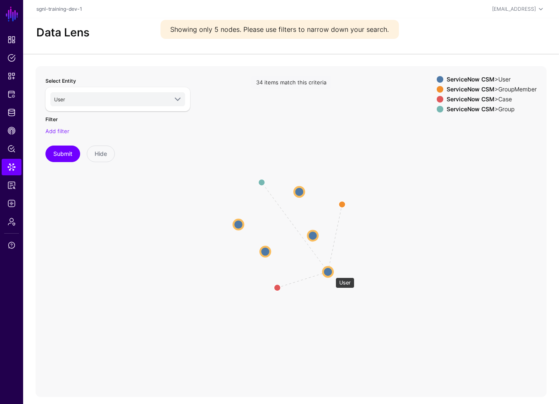
click at [330, 271] on circle at bounding box center [328, 271] width 10 height 10
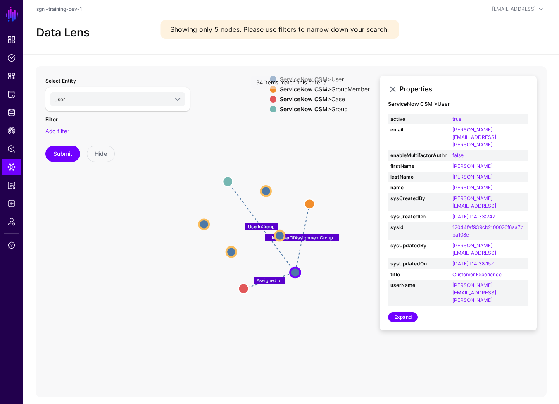
drag, startPoint x: 365, startPoint y: 304, endPoint x: 332, endPoint y: 303, distance: 33.5
click at [332, 303] on icon "UserInGroup MemberOfAssignmentGroup AssignedTo User User User User User User Us…" at bounding box center [291, 231] width 511 height 330
click at [300, 155] on icon "UserInGroup MemberOfAssignmentGroup AssignedTo User User User User User User Us…" at bounding box center [291, 231] width 511 height 330
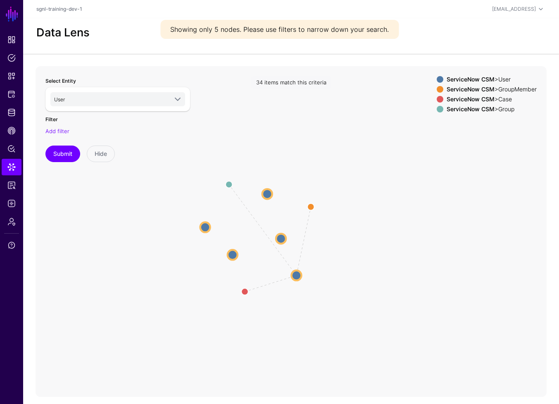
click at [305, 123] on icon "UserInGroup MemberOfAssignmentGroup AssignedTo User User User User User User Us…" at bounding box center [291, 231] width 511 height 330
click at [295, 83] on div "34 items match this criteria" at bounding box center [291, 82] width 80 height 13
click at [298, 83] on div "34 items match this criteria" at bounding box center [291, 82] width 80 height 13
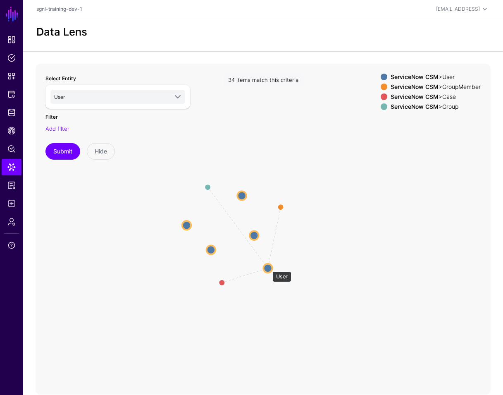
click at [268, 267] on circle at bounding box center [267, 268] width 9 height 9
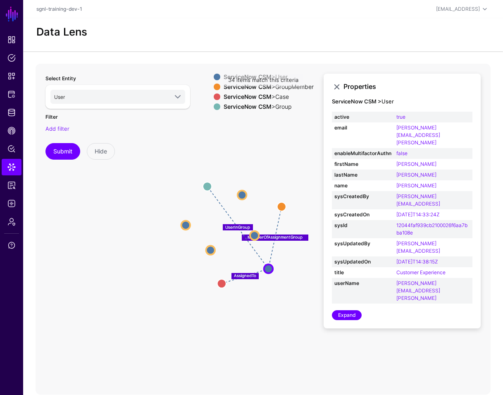
click at [264, 53] on app-datalens-start "Data Lens AssignedTo MemberOfAssignmentGroup UserInGroup User User User User Us…" at bounding box center [263, 206] width 480 height 376
click at [264, 81] on div "34 items match this criteria" at bounding box center [263, 80] width 80 height 13
click at [229, 77] on div "34 items match this criteria" at bounding box center [263, 80] width 80 height 13
click at [214, 77] on span at bounding box center [217, 77] width 7 height 7
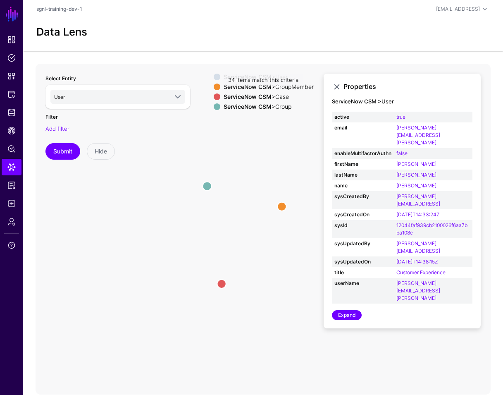
click at [214, 74] on span at bounding box center [217, 77] width 7 height 7
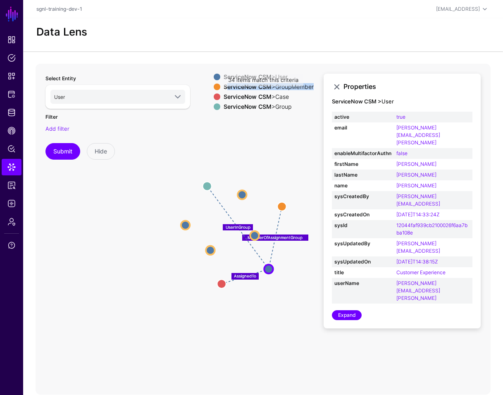
drag, startPoint x: 227, startPoint y: 88, endPoint x: 222, endPoint y: 91, distance: 5.6
click at [222, 91] on div "ServiceNow CSM > User ServiceNow CSM > GroupMember ServiceNow CSM > Case Servic…" at bounding box center [264, 94] width 100 height 40
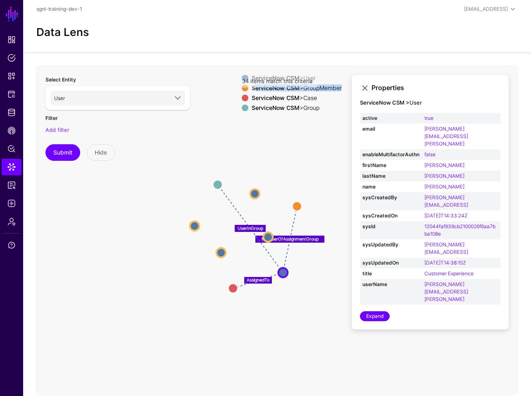
click at [311, 121] on icon "AssignedTo MemberOfAssignmentGroup UserInGroup User User User User User User Us…" at bounding box center [277, 230] width 483 height 330
click at [238, 75] on div "34 items match this criteria" at bounding box center [277, 81] width 80 height 13
click at [240, 80] on div "34 items match this criteria" at bounding box center [277, 81] width 80 height 13
click at [242, 90] on span at bounding box center [245, 88] width 7 height 7
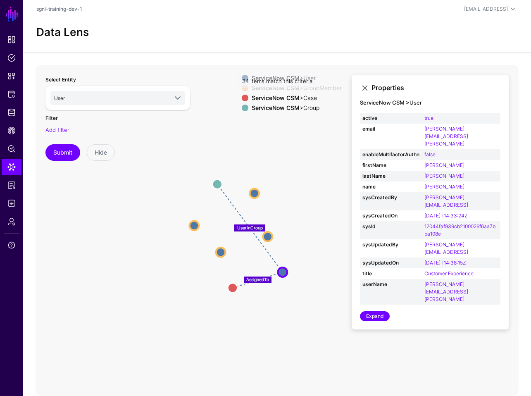
click at [242, 90] on span at bounding box center [245, 88] width 7 height 7
click at [240, 81] on div "34 items match this criteria" at bounding box center [277, 81] width 80 height 13
click at [240, 78] on div "34 items match this criteria" at bounding box center [277, 81] width 80 height 13
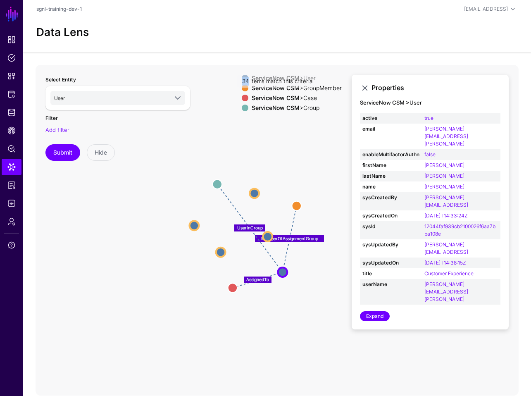
click at [240, 77] on div "34 items match this criteria" at bounding box center [277, 81] width 80 height 13
click at [240, 76] on div "34 items match this criteria" at bounding box center [277, 81] width 80 height 13
click at [245, 119] on icon "AssignedTo MemberOfAssignmentGroup UserInGroup User User User User User User Us…" at bounding box center [277, 230] width 483 height 330
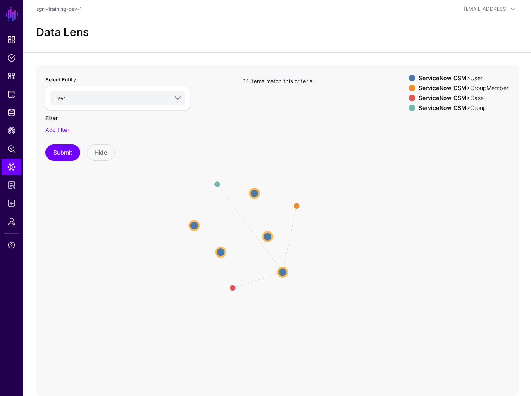
click at [287, 281] on icon "AssignedTo MemberOfAssignmentGroup UserInGroup User User User User User User Us…" at bounding box center [277, 230] width 483 height 330
click at [284, 267] on circle at bounding box center [282, 272] width 10 height 10
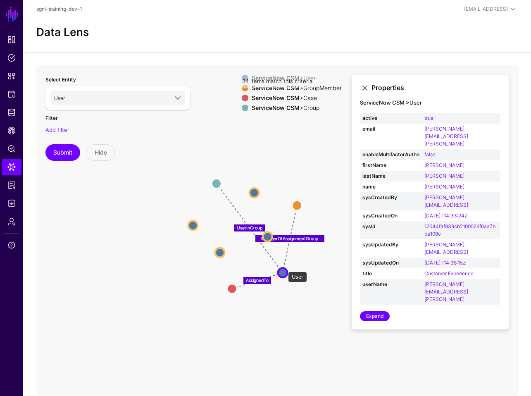
click at [284, 268] on circle at bounding box center [283, 273] width 10 height 10
click at [252, 96] on strong "ServiceNow CSM" at bounding box center [276, 97] width 48 height 7
click at [242, 87] on div "34 items match this criteria" at bounding box center [277, 81] width 80 height 13
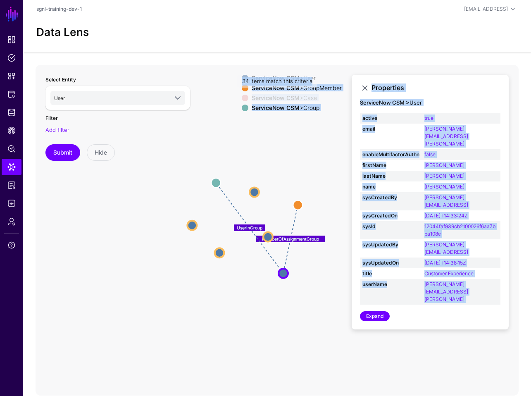
drag, startPoint x: 242, startPoint y: 87, endPoint x: 236, endPoint y: 90, distance: 7.4
click at [236, 90] on app-datalens-visualizer "AssignedTo MemberOfAssignmentGroup UserInGroup User User User User User User Us…" at bounding box center [277, 230] width 483 height 330
click at [242, 89] on span at bounding box center [245, 88] width 7 height 7
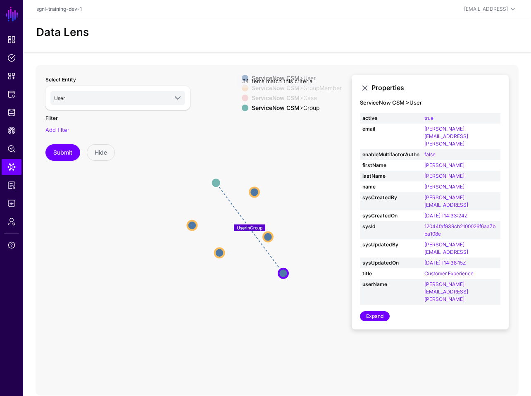
click at [242, 89] on span at bounding box center [245, 88] width 7 height 7
click at [242, 106] on span at bounding box center [245, 108] width 7 height 7
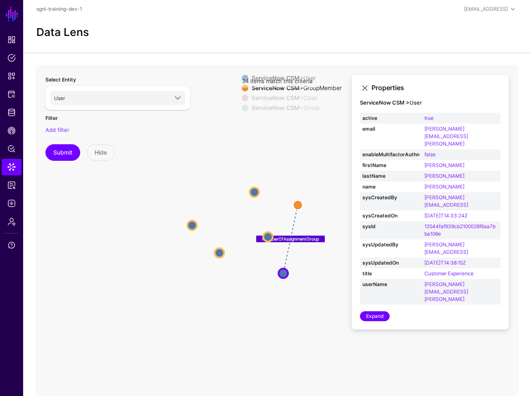
click at [242, 101] on span at bounding box center [245, 98] width 7 height 7
click at [242, 111] on div "ServiceNow CSM > User ServiceNow CSM > GroupMember ServiceNow CSM > Case Servic…" at bounding box center [292, 95] width 100 height 40
click at [242, 108] on span at bounding box center [245, 108] width 7 height 7
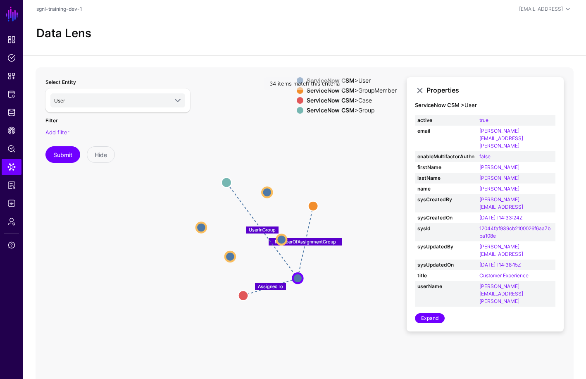
click at [297, 82] on div "34 items match this criteria" at bounding box center [304, 83] width 80 height 13
click at [295, 81] on div "34 items match this criteria" at bounding box center [304, 83] width 80 height 13
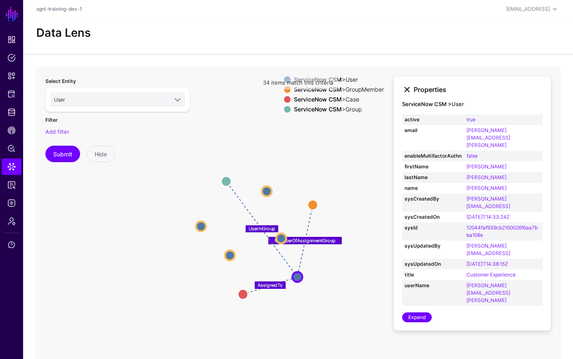
click at [405, 94] on link at bounding box center [407, 90] width 10 height 10
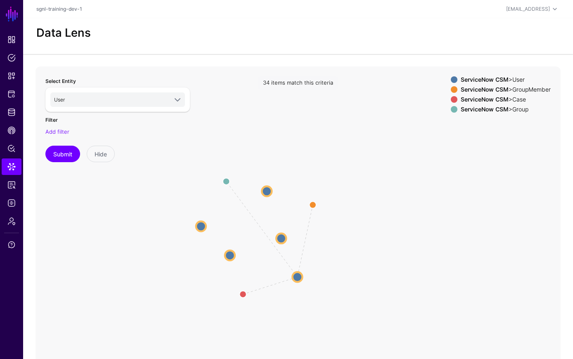
click at [452, 79] on span at bounding box center [454, 79] width 7 height 7
click at [302, 278] on circle at bounding box center [297, 278] width 10 height 10
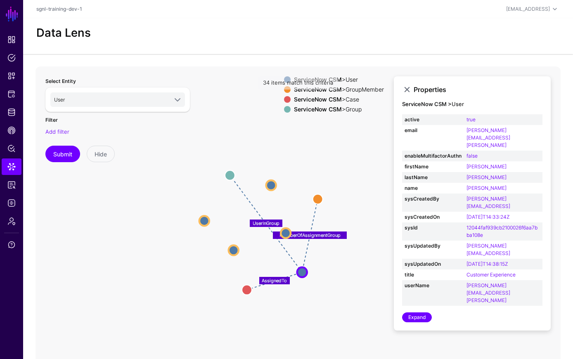
drag, startPoint x: 345, startPoint y: 198, endPoint x: 398, endPoint y: 221, distance: 57.3
click at [348, 192] on icon "UserInGroup MemberOfAssignmentGroup AssignedTo User User User User User User Us…" at bounding box center [291, 232] width 511 height 330
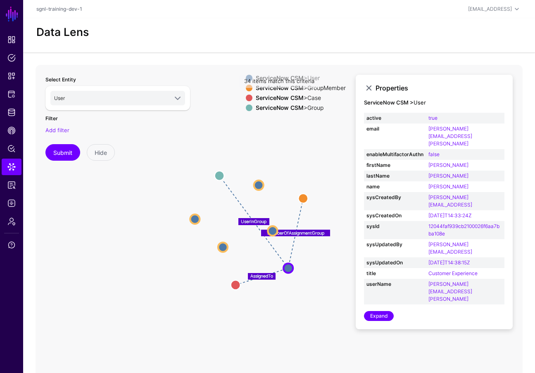
drag, startPoint x: 528, startPoint y: 368, endPoint x: 566, endPoint y: 373, distance: 38.4
click at [523, 373] on html "SGNL Dashboard Policies Snippets Protected Systems Identity Data Fabric CAEP Hu…" at bounding box center [267, 204] width 535 height 408
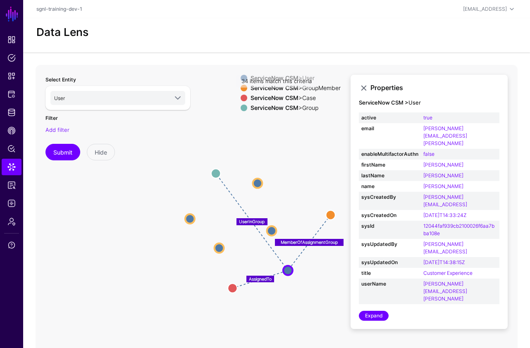
drag, startPoint x: 301, startPoint y: 197, endPoint x: 331, endPoint y: 213, distance: 33.8
click at [331, 213] on circle at bounding box center [331, 215] width 10 height 10
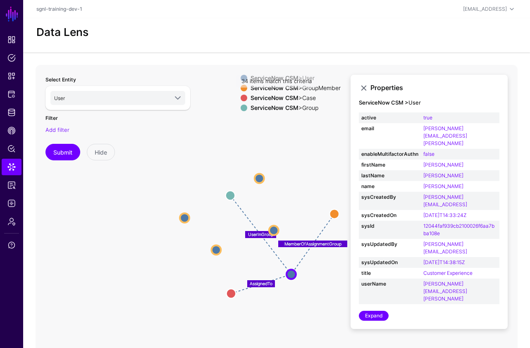
drag, startPoint x: 216, startPoint y: 169, endPoint x: 233, endPoint y: 195, distance: 30.5
click at [233, 195] on circle at bounding box center [231, 196] width 10 height 10
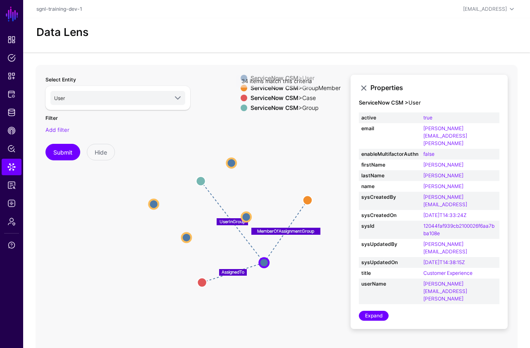
drag, startPoint x: 311, startPoint y: 216, endPoint x: 283, endPoint y: 204, distance: 30.0
click at [283, 204] on icon "UserInGroup MemberOfAssignmentGroup AssignedTo User User User User User User Us…" at bounding box center [277, 230] width 482 height 330
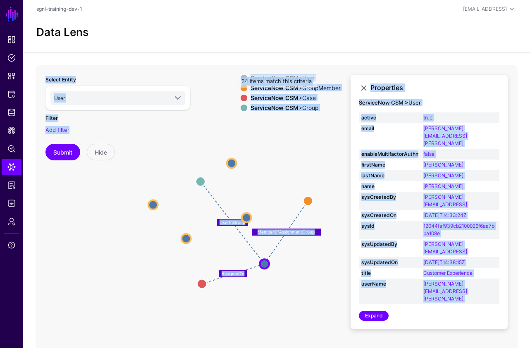
drag, startPoint x: 187, startPoint y: 237, endPoint x: 219, endPoint y: 234, distance: 31.9
click at [219, 234] on div "UserInGroup MemberOfAssignmentGroup AssignedTo User User User User User User Us…" at bounding box center [277, 230] width 482 height 330
click at [348, 295] on icon "UserInGroup MemberOfAssignmentGroup AssignedTo User User User User User User Us…" at bounding box center [277, 230] width 482 height 330
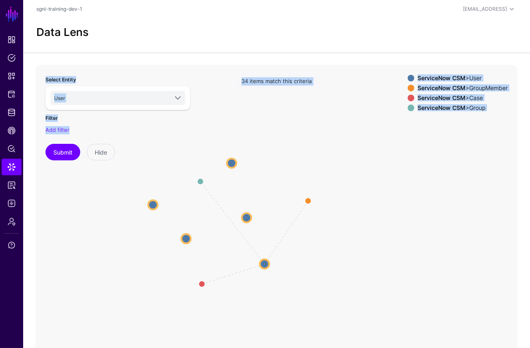
click at [330, 297] on icon "UserInGroup MemberOfAssignmentGroup AssignedTo User User User User User User Us…" at bounding box center [277, 230] width 482 height 330
click at [332, 290] on icon "UserInGroup MemberOfAssignmentGroup AssignedTo User User User User User User Us…" at bounding box center [277, 230] width 482 height 330
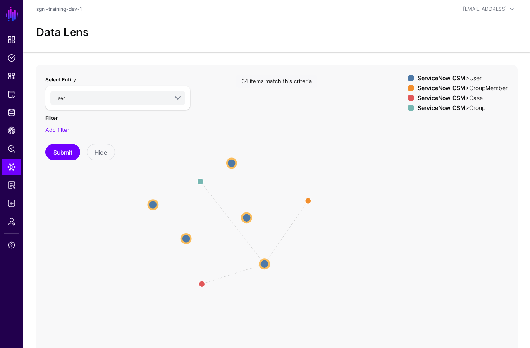
click at [142, 123] on div "Filter Add filter" at bounding box center [117, 123] width 145 height 21
click at [265, 263] on circle at bounding box center [264, 264] width 10 height 10
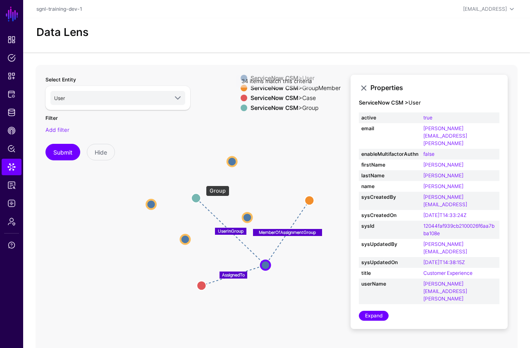
drag, startPoint x: 202, startPoint y: 181, endPoint x: 197, endPoint y: 199, distance: 17.8
click at [197, 199] on circle at bounding box center [196, 198] width 10 height 10
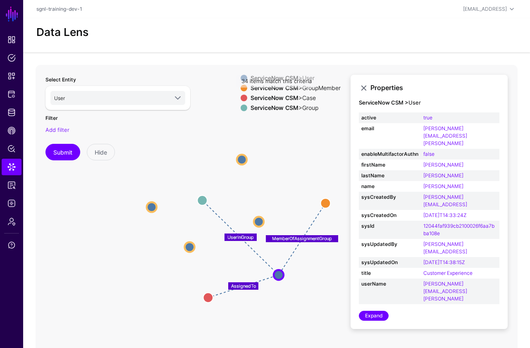
drag, startPoint x: 303, startPoint y: 316, endPoint x: 314, endPoint y: 326, distance: 14.7
click at [314, 326] on icon "AssignedTo MemberOfAssignmentGroup UserInGroup User User User User User User Us…" at bounding box center [277, 230] width 482 height 330
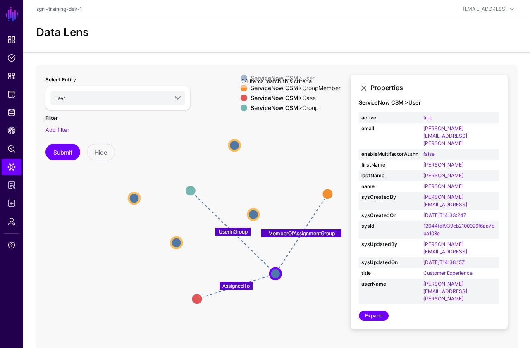
click at [315, 330] on icon "AssignedTo MemberOfAssignmentGroup UserInGroup User User User User User User Us…" at bounding box center [277, 230] width 482 height 330
click at [128, 100] on span "User" at bounding box center [111, 97] width 114 height 9
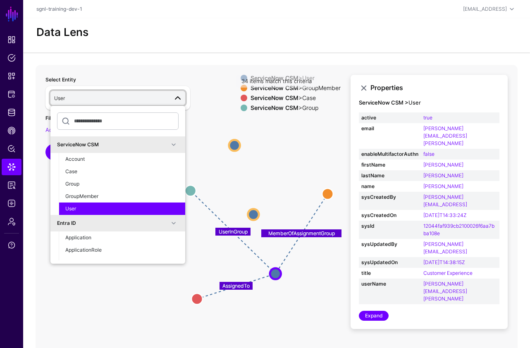
click at [200, 132] on icon "AssignedTo MemberOfAssignmentGroup UserInGroup User User User User User User Us…" at bounding box center [277, 230] width 482 height 330
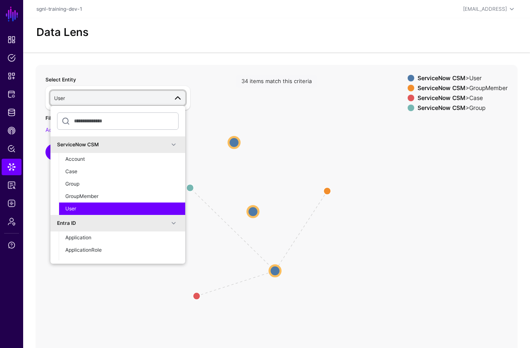
click at [214, 84] on icon "AssignedTo MemberOfAssignmentGroup UserInGroup User User User User User User Us…" at bounding box center [277, 230] width 482 height 330
click at [195, 79] on div "Select Entity User ServiceNow CSM Account Case Group GroupMember User Entra ID …" at bounding box center [117, 230] width 155 height 321
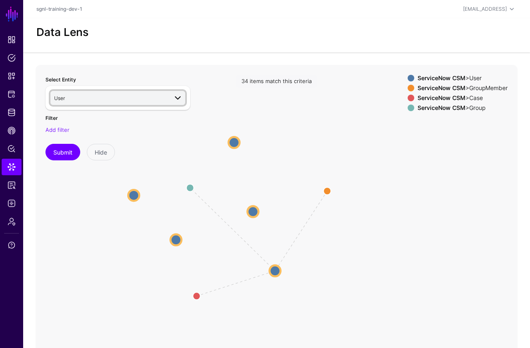
click at [171, 94] on span at bounding box center [175, 98] width 15 height 10
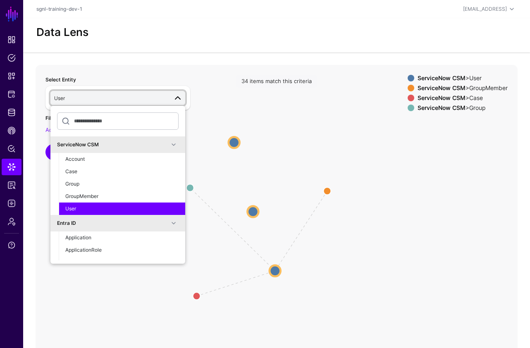
click at [171, 94] on span at bounding box center [175, 98] width 15 height 10
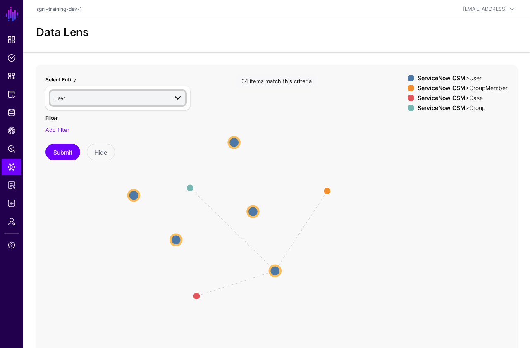
click at [124, 100] on span "User" at bounding box center [111, 97] width 114 height 9
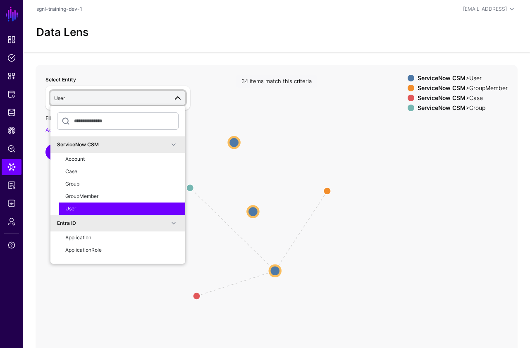
click at [124, 99] on span "User" at bounding box center [111, 97] width 114 height 9
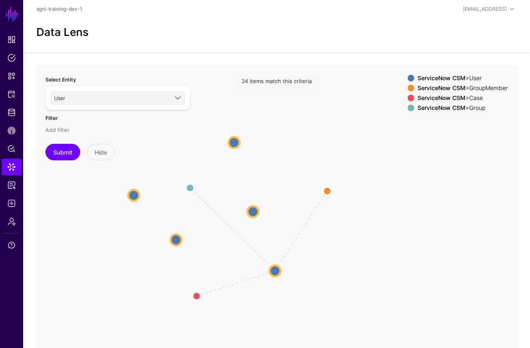
click at [56, 128] on link "Add filter" at bounding box center [57, 129] width 24 height 7
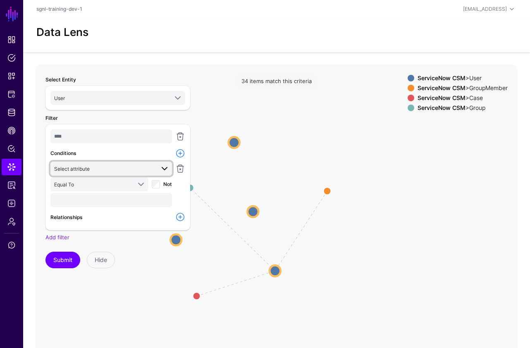
click at [93, 165] on span "Select attribute" at bounding box center [104, 168] width 100 height 9
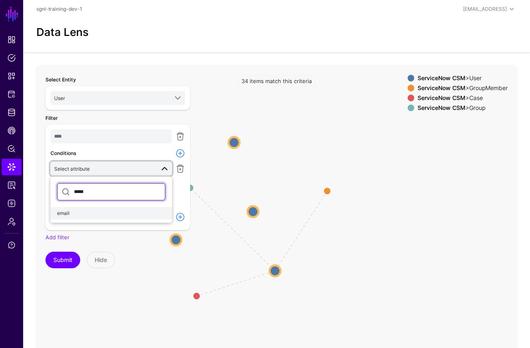
type input "*****"
click at [93, 212] on div "email" at bounding box center [111, 212] width 108 height 7
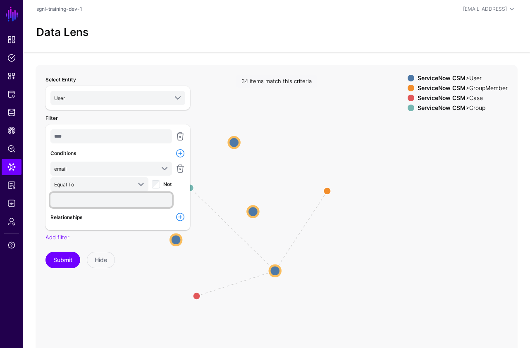
click at [87, 204] on input "text" at bounding box center [110, 200] width 121 height 14
type input "**********"
click at [45, 252] on button "Submit" at bounding box center [62, 260] width 35 height 17
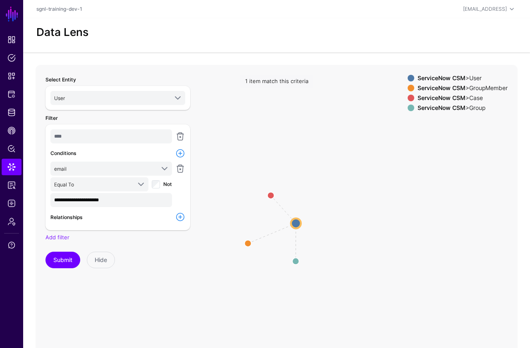
click at [142, 266] on div "Submit Hide" at bounding box center [117, 260] width 145 height 17
click at [290, 223] on circle at bounding box center [291, 226] width 11 height 11
click at [292, 225] on circle at bounding box center [291, 225] width 11 height 11
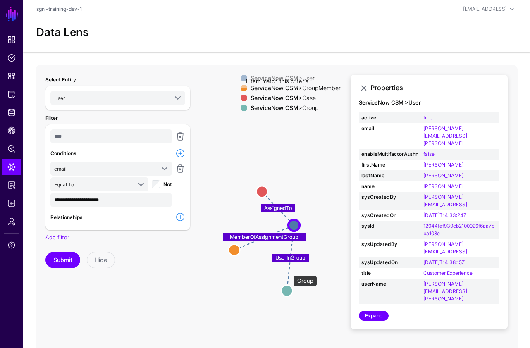
drag, startPoint x: 289, startPoint y: 271, endPoint x: 284, endPoint y: 289, distance: 18.6
click at [284, 291] on circle at bounding box center [286, 290] width 11 height 11
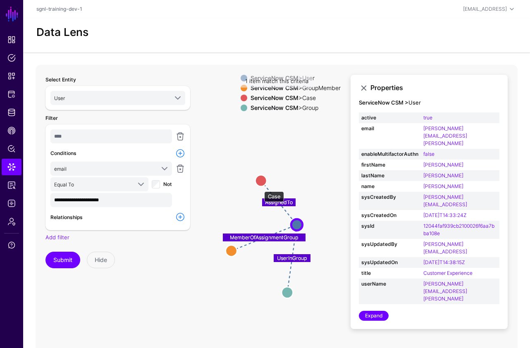
click at [260, 179] on circle at bounding box center [260, 180] width 11 height 11
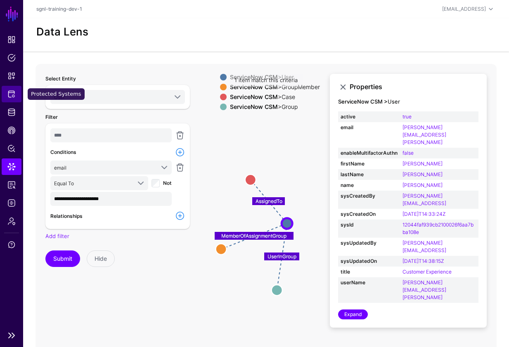
click at [11, 98] on span "Protected Systems" at bounding box center [11, 94] width 8 height 8
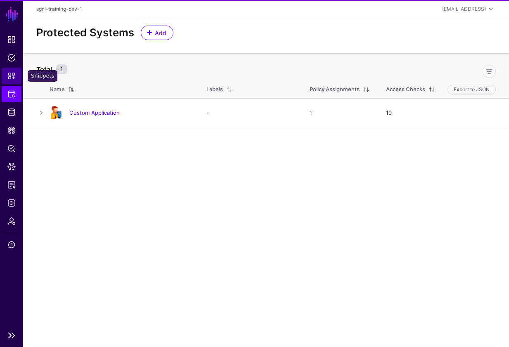
click at [13, 74] on span "Snippets" at bounding box center [11, 76] width 8 height 8
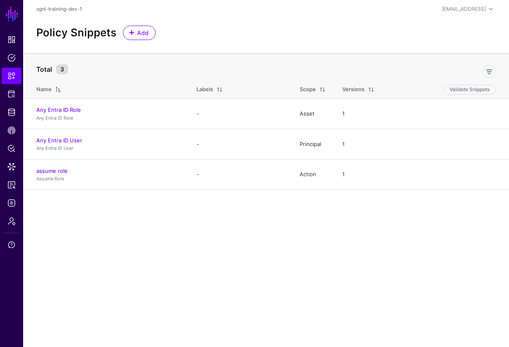
click at [252, 233] on main "SGNL Dashboard Policies Snippets Protected Systems Identity Data Fabric CAEP Hu…" at bounding box center [254, 173] width 509 height 347
click at [11, 98] on link "Protected Systems" at bounding box center [12, 94] width 20 height 17
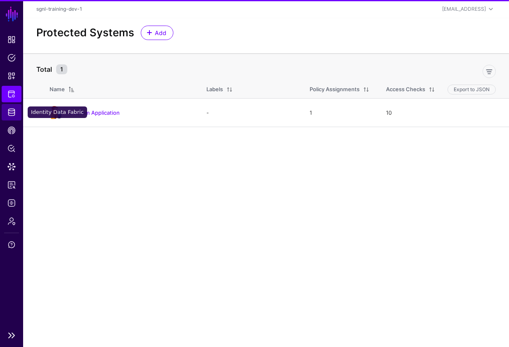
click at [16, 119] on link "Identity Data Fabric" at bounding box center [12, 112] width 20 height 17
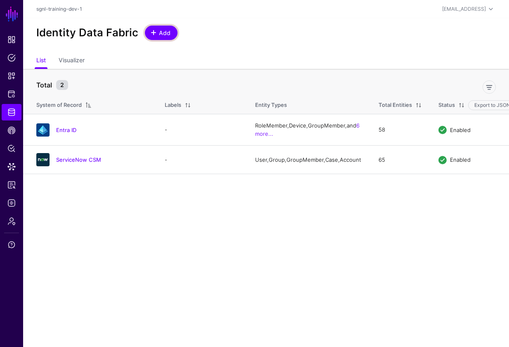
click at [163, 30] on span "Add" at bounding box center [165, 33] width 14 height 9
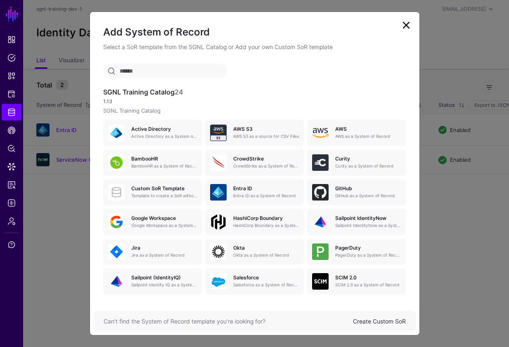
scroll to position [63, 0]
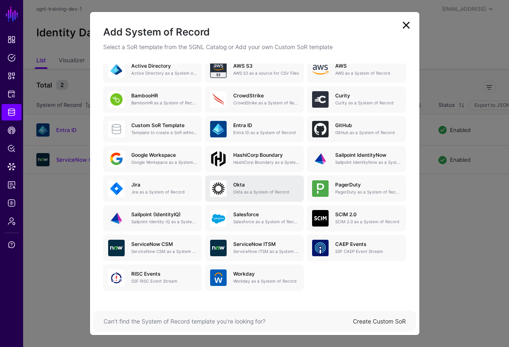
click at [263, 187] on h5 "Okta" at bounding box center [266, 185] width 66 height 6
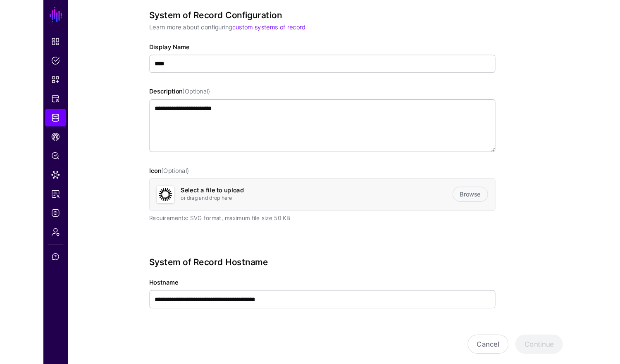
scroll to position [160, 0]
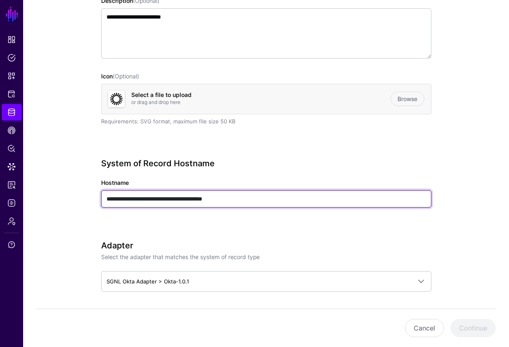
click at [275, 197] on input "**********" at bounding box center [266, 198] width 330 height 17
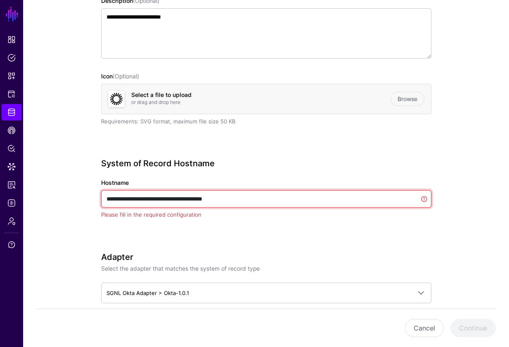
click at [275, 197] on input "**********" at bounding box center [266, 198] width 330 height 17
click at [323, 195] on input "**********" at bounding box center [266, 198] width 330 height 17
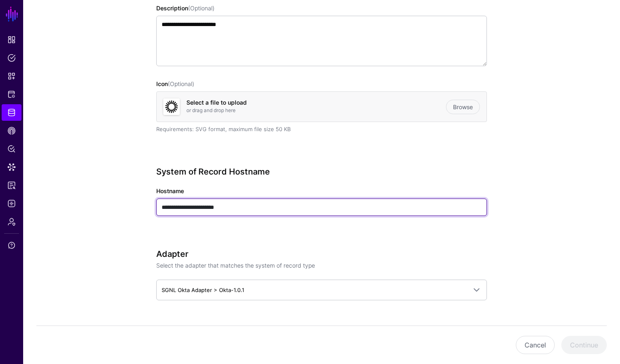
type input "**********"
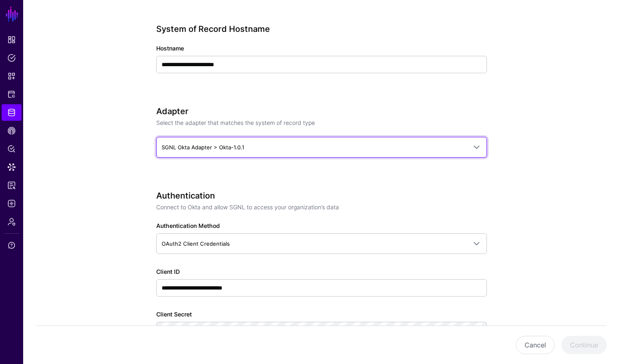
scroll to position [406, 0]
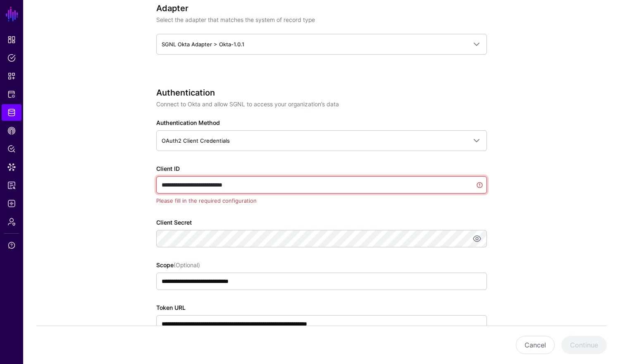
click at [247, 178] on input "**********" at bounding box center [321, 184] width 330 height 17
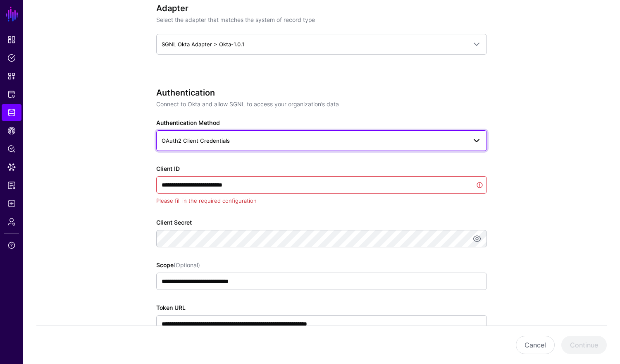
click at [274, 138] on span "OAuth2 Client Credentials" at bounding box center [314, 140] width 305 height 9
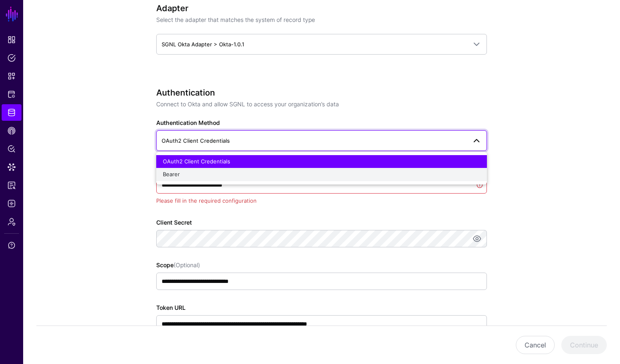
click at [234, 171] on div "Bearer" at bounding box center [321, 174] width 317 height 8
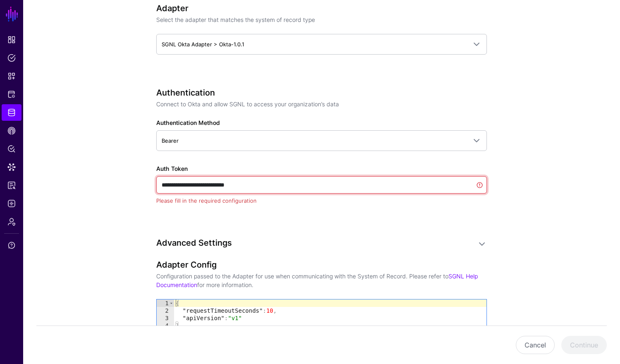
click at [263, 187] on input "**********" at bounding box center [321, 184] width 330 height 17
paste input "**********"
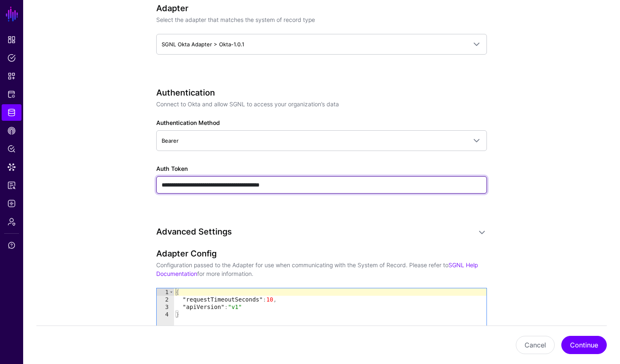
type input "**********"
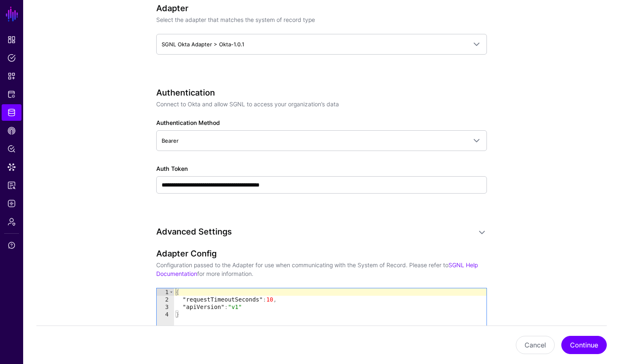
click at [402, 217] on div "**********" at bounding box center [321, 97] width 330 height 825
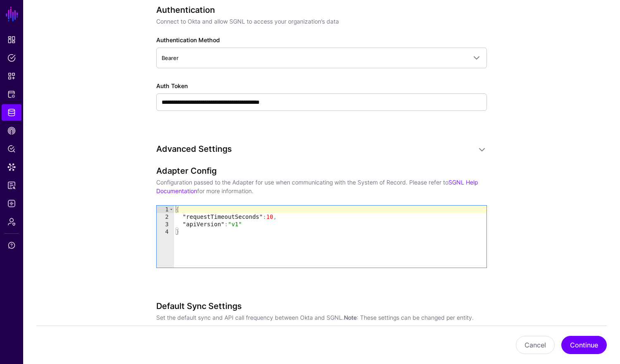
scroll to position [614, 0]
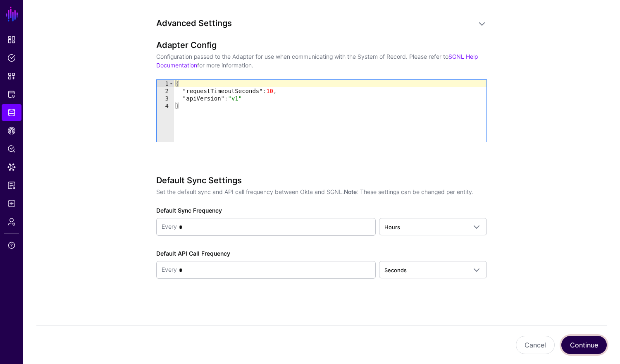
click at [523, 347] on button "Continue" at bounding box center [583, 344] width 45 height 18
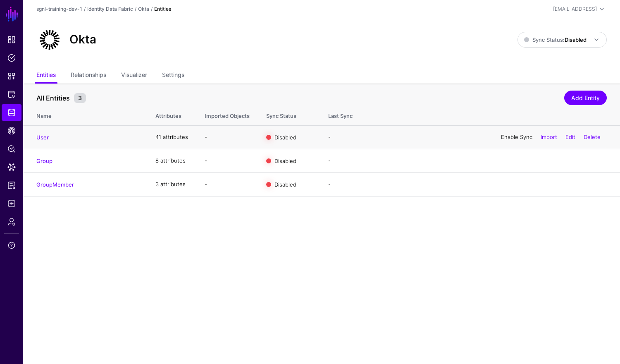
click at [516, 137] on link "Enable Sync" at bounding box center [516, 136] width 31 height 7
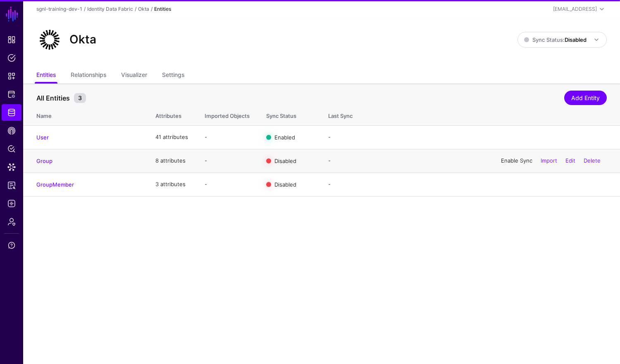
click at [516, 158] on link "Enable Sync" at bounding box center [516, 160] width 31 height 7
click at [515, 187] on link "Enable Sync" at bounding box center [516, 184] width 31 height 7
click at [523, 36] on span "Sync Status: Disabled" at bounding box center [555, 39] width 62 height 9
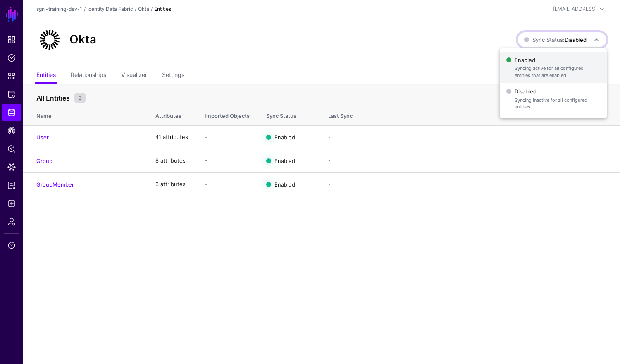
click at [523, 74] on span "Syncing active for all configured entities that are enabled" at bounding box center [557, 72] width 86 height 14
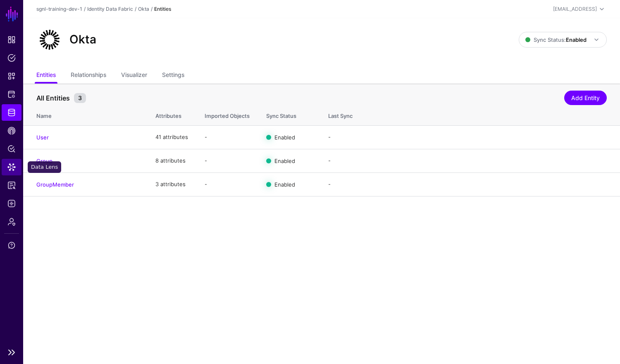
click at [10, 172] on link "Data Lens" at bounding box center [12, 167] width 20 height 17
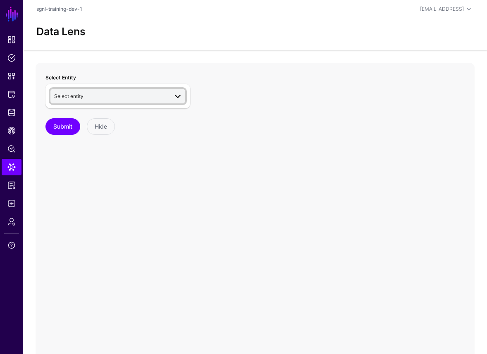
click at [147, 98] on span "Select entity" at bounding box center [111, 95] width 114 height 9
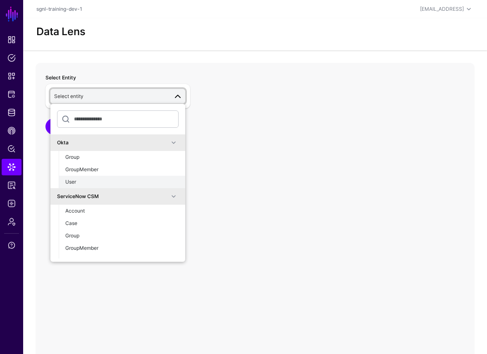
click at [108, 182] on div "User" at bounding box center [121, 181] width 113 height 7
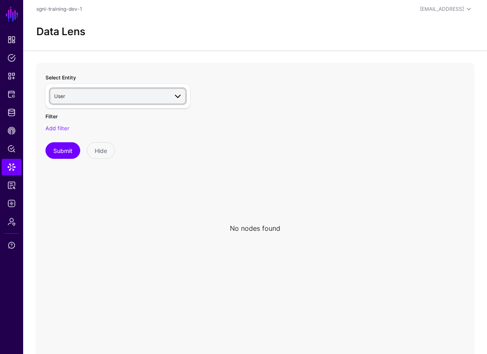
click at [143, 96] on span "User" at bounding box center [111, 95] width 114 height 9
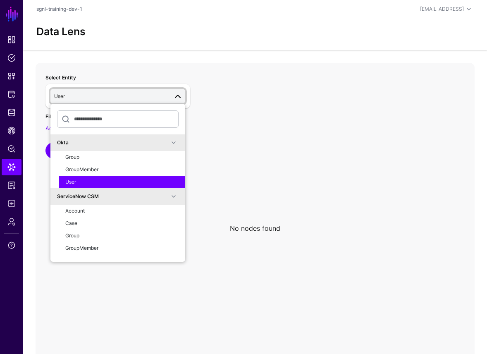
click at [225, 75] on icon at bounding box center [255, 228] width 439 height 330
click at [268, 67] on icon at bounding box center [255, 228] width 439 height 330
click at [330, 78] on div at bounding box center [385, 81] width 157 height 17
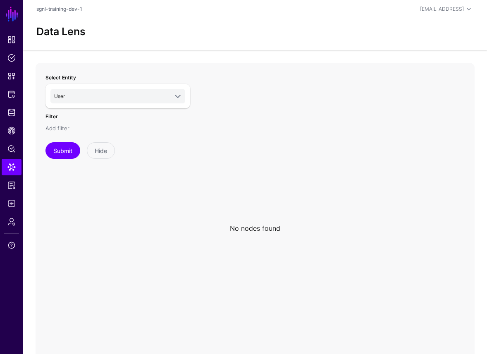
click at [62, 128] on link "Add filter" at bounding box center [57, 128] width 24 height 7
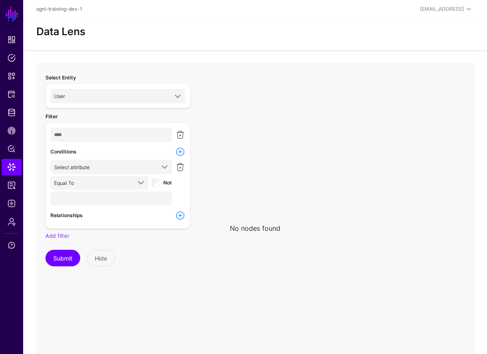
click at [336, 120] on icon at bounding box center [255, 228] width 439 height 330
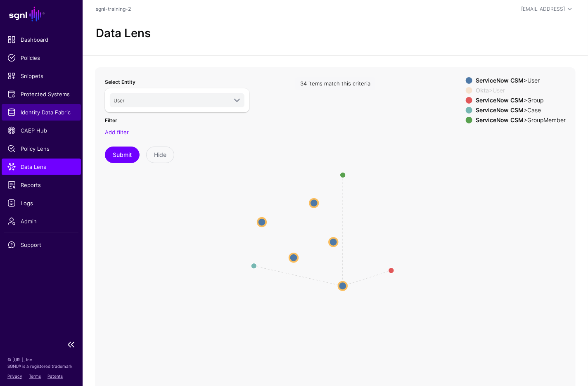
click at [40, 107] on link "Identity Data Fabric" at bounding box center [41, 112] width 79 height 17
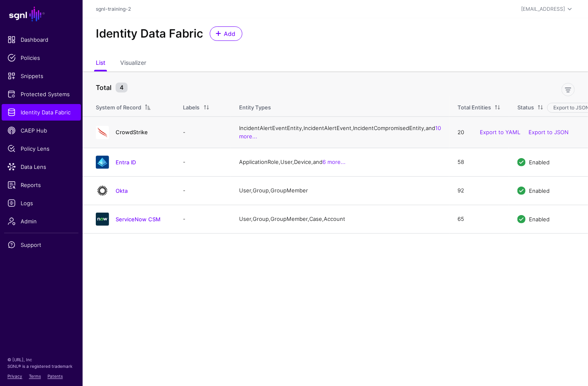
click at [127, 135] on link "CrowdStrike" at bounding box center [132, 132] width 32 height 7
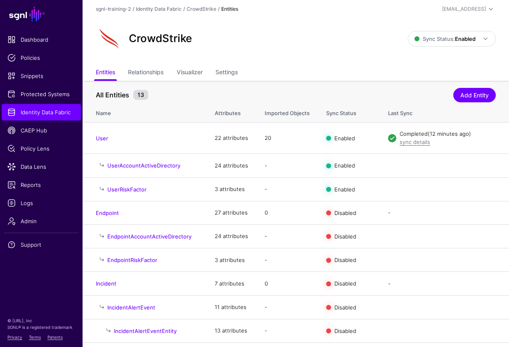
drag, startPoint x: 315, startPoint y: 68, endPoint x: 162, endPoint y: 101, distance: 157.2
click at [315, 67] on ul "Entities Relationships Visualizer Settings" at bounding box center [296, 73] width 400 height 16
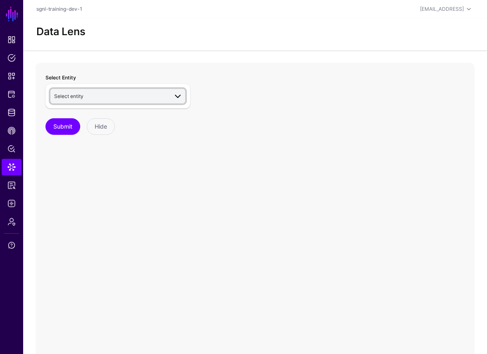
click at [155, 101] on link "Select entity" at bounding box center [117, 96] width 135 height 14
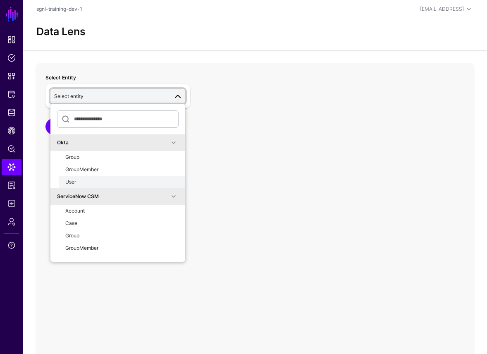
click at [92, 179] on div "User" at bounding box center [121, 181] width 113 height 7
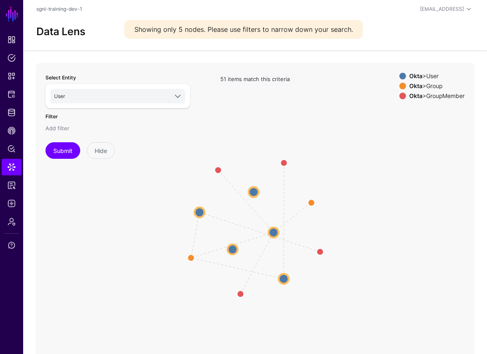
click at [64, 130] on link "Add filter" at bounding box center [57, 128] width 24 height 7
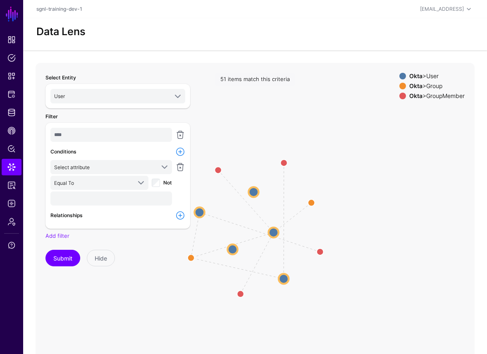
click at [193, 120] on div "Select Entity User Okta Group GroupMember User ServiceNow CSM Account Case Grou…" at bounding box center [117, 228] width 155 height 321
click at [235, 112] on icon "Member Member Group Group Member Group Member Group User User User User User Us…" at bounding box center [255, 228] width 439 height 330
click at [177, 136] on link at bounding box center [180, 135] width 10 height 10
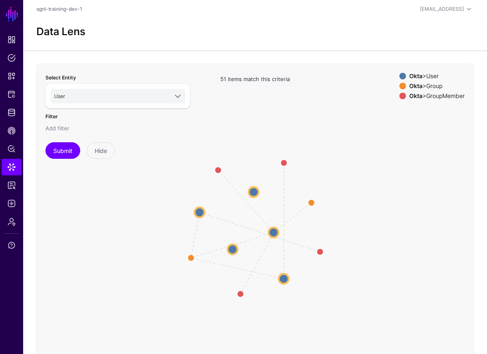
click at [48, 130] on link "Add filter" at bounding box center [57, 128] width 24 height 7
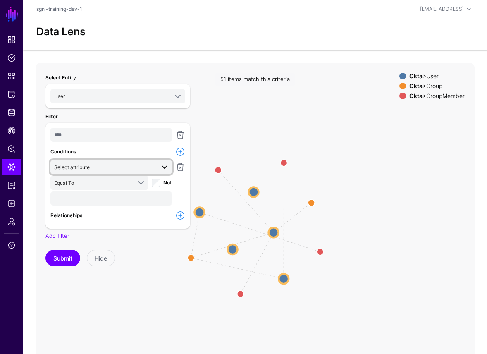
click at [99, 169] on span "Select attribute" at bounding box center [104, 166] width 100 height 9
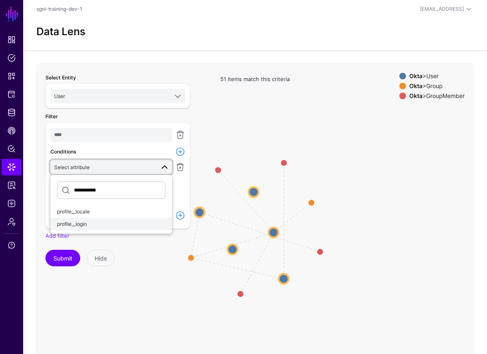
type input "**********"
click at [80, 225] on span "profile__login" at bounding box center [72, 224] width 30 height 6
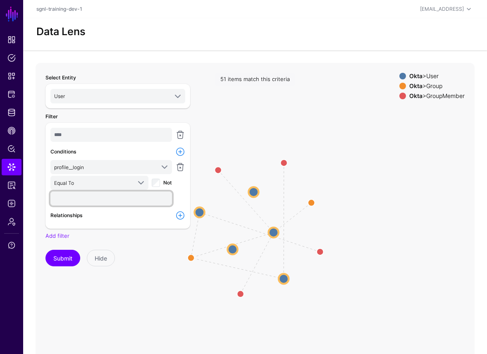
click at [93, 193] on input "text" at bounding box center [110, 198] width 121 height 14
type input "**********"
click at [58, 258] on button "Submit" at bounding box center [62, 258] width 35 height 17
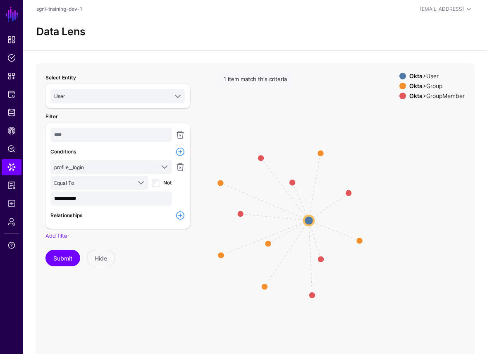
drag, startPoint x: 334, startPoint y: 221, endPoint x: 367, endPoint y: 215, distance: 33.6
click at [367, 215] on icon "Member Member Member Member Member Member Group Group Group Group Group Group U…" at bounding box center [255, 228] width 439 height 330
click at [308, 219] on circle at bounding box center [309, 221] width 10 height 10
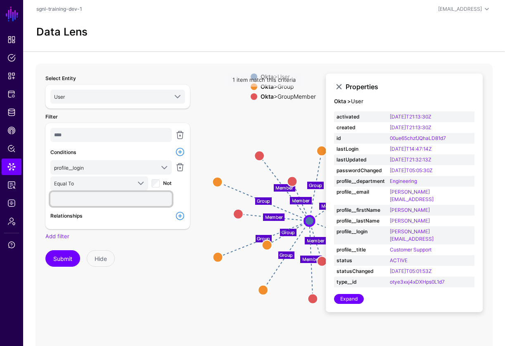
click at [112, 204] on input "text" at bounding box center [110, 199] width 121 height 14
type input "**********"
click at [45, 250] on button "Submit" at bounding box center [62, 258] width 35 height 17
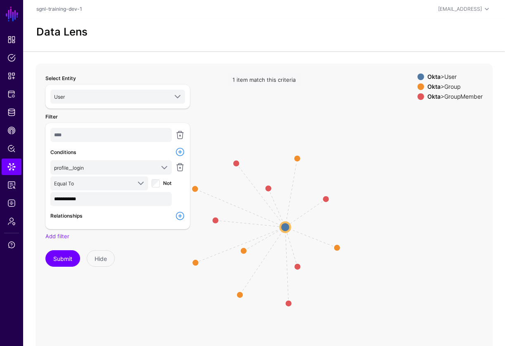
click at [443, 186] on icon "Member Member Member Member Member Member Group Group Group Group Group Group U…" at bounding box center [264, 229] width 457 height 330
click at [394, 129] on icon "Member Member Member Member Member Member Group Group Group Group Group Group U…" at bounding box center [264, 229] width 457 height 330
click at [287, 226] on circle at bounding box center [285, 227] width 10 height 10
click at [287, 227] on circle at bounding box center [285, 227] width 10 height 10
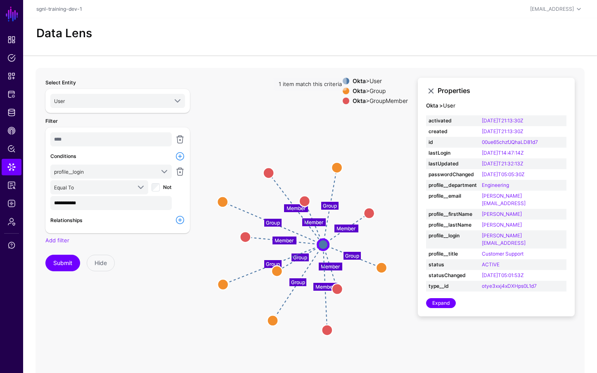
drag, startPoint x: 369, startPoint y: 313, endPoint x: 406, endPoint y: 322, distance: 38.6
click at [407, 322] on icon "Group Group Group Group Group Group Member Member Member Member Member Member G…" at bounding box center [264, 233] width 457 height 330
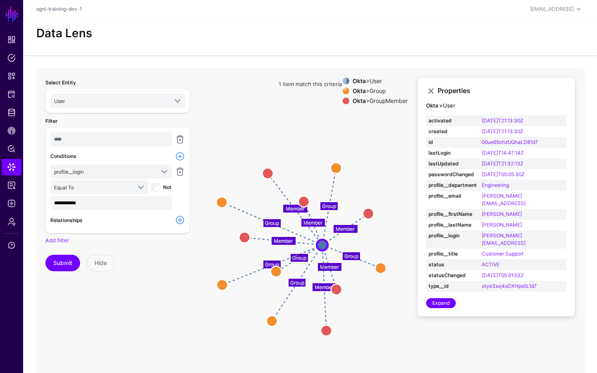
click at [404, 321] on icon "Group Group Group Group Group Group Member Member Member Member Member Member G…" at bounding box center [264, 233] width 457 height 330
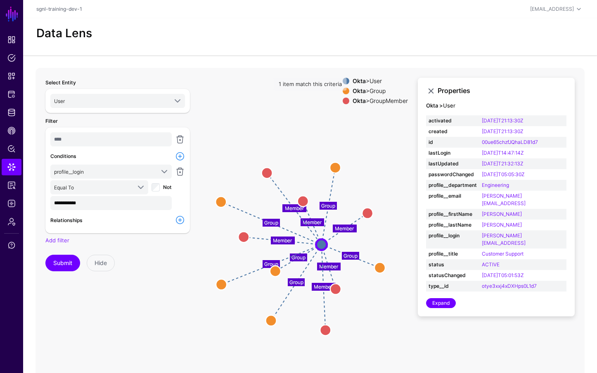
click at [390, 149] on icon "Group Group Group Group Group Group Member Member Member Member Member Member G…" at bounding box center [264, 233] width 457 height 330
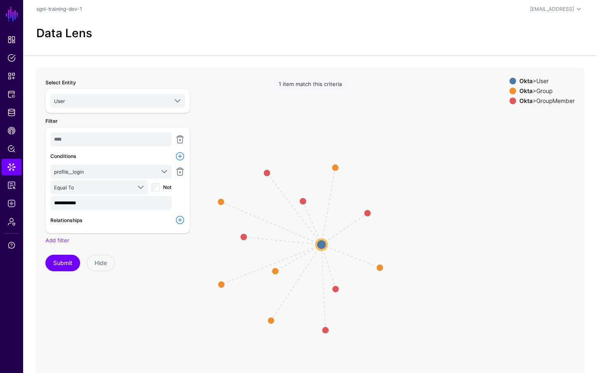
click at [396, 159] on icon "Group Group Group Group Group Group Member Member Member Member Member Member G…" at bounding box center [264, 233] width 457 height 330
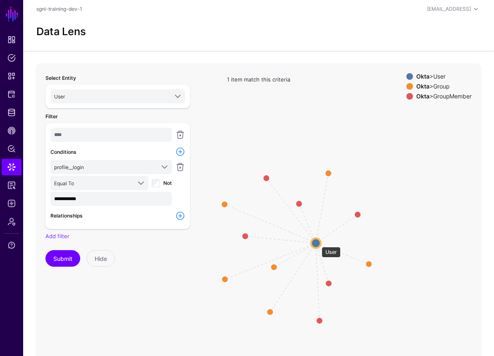
click at [317, 242] on circle at bounding box center [316, 243] width 10 height 10
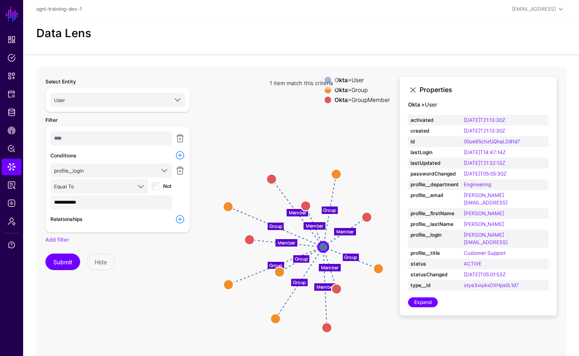
click at [347, 159] on icon "Member Member Member Member Member Member Group Group Group Group Group Group U…" at bounding box center [264, 232] width 457 height 330
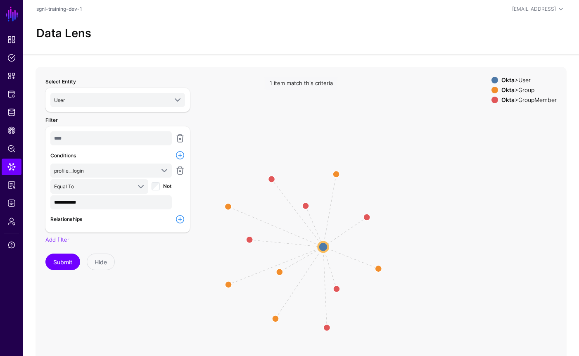
click at [415, 202] on icon "Member Member Member Member Member Member Group Group Group Group Group Group U…" at bounding box center [264, 232] width 457 height 330
click at [324, 246] on circle at bounding box center [323, 247] width 10 height 10
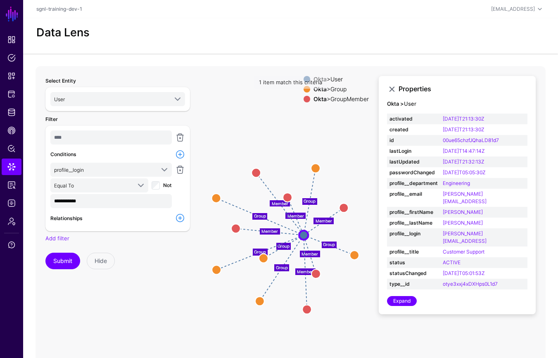
drag, startPoint x: 342, startPoint y: 295, endPoint x: 350, endPoint y: 290, distance: 9.4
click at [350, 290] on icon "Group Group Group Group Group Group Member Member Member Member Member Member G…" at bounding box center [264, 231] width 457 height 330
click at [133, 101] on span "User" at bounding box center [111, 99] width 114 height 9
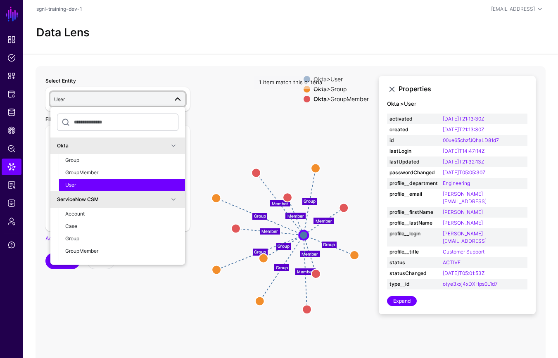
click at [240, 50] on div "Data Lens" at bounding box center [290, 36] width 535 height 36
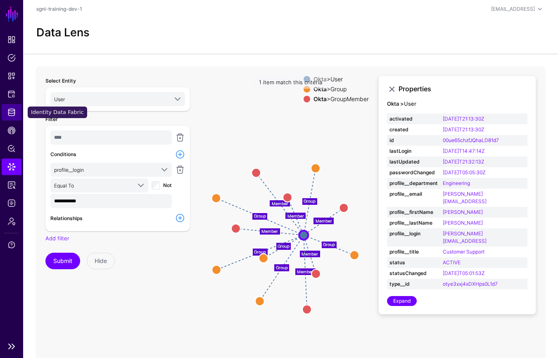
click at [17, 112] on link "Identity Data Fabric" at bounding box center [12, 112] width 20 height 17
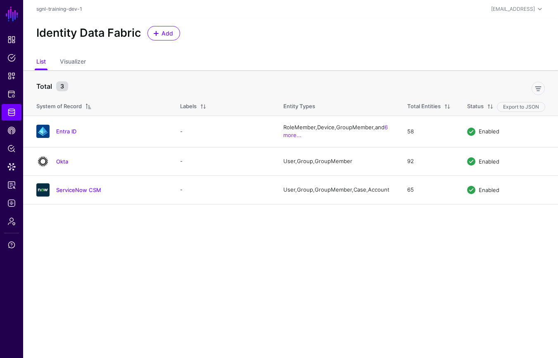
click at [221, 240] on main "SGNL Dashboard Policies Snippets Protected Systems Identity Data Fabric CAEP Hu…" at bounding box center [279, 179] width 558 height 358
click at [137, 219] on main "SGNL Dashboard Policies Snippets Protected Systems Identity Data Fabric CAEP Hu…" at bounding box center [279, 179] width 558 height 358
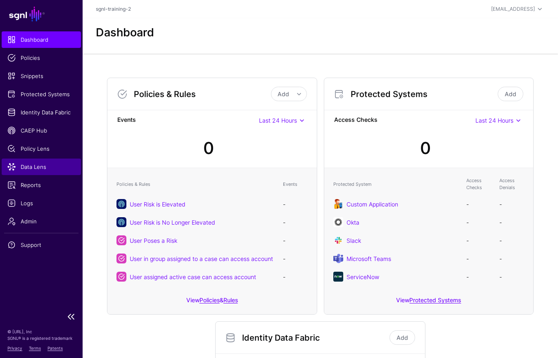
click at [26, 168] on span "Data Lens" at bounding box center [41, 167] width 68 height 8
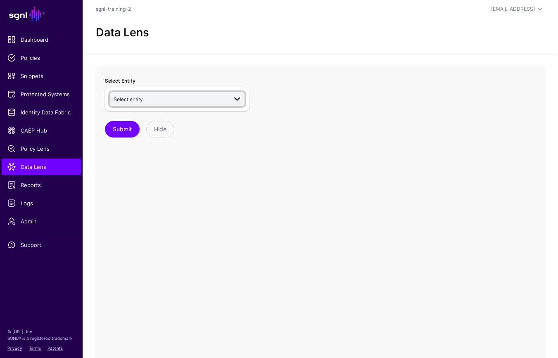
click at [217, 96] on span "Select entity" at bounding box center [171, 99] width 114 height 9
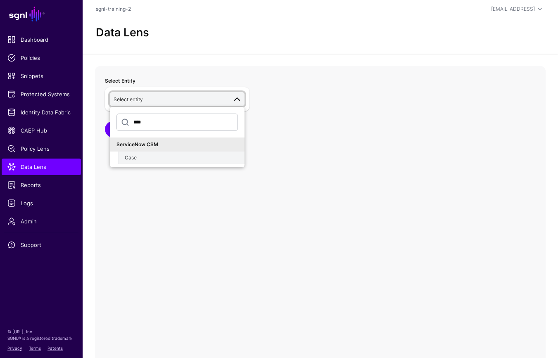
type input "****"
click at [155, 162] on button "Case" at bounding box center [181, 158] width 126 height 12
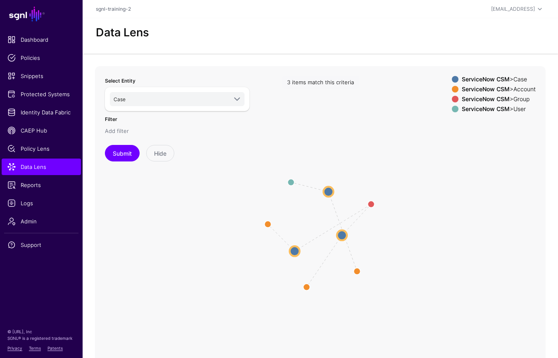
click at [125, 128] on link "Add filter" at bounding box center [117, 131] width 24 height 7
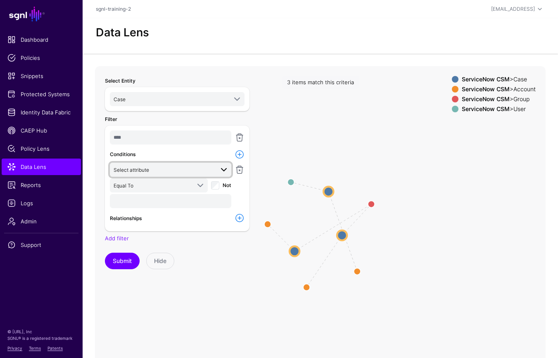
click at [138, 170] on span "Select attribute" at bounding box center [132, 170] width 36 height 6
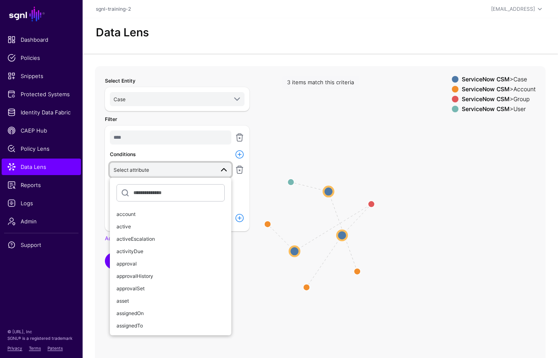
click at [314, 151] on icon "Account CaseAssignedToGroup Account CaseAssignedToGroup Account AssignedTo Case…" at bounding box center [320, 231] width 451 height 330
click at [164, 176] on link "Select attribute" at bounding box center [170, 170] width 121 height 14
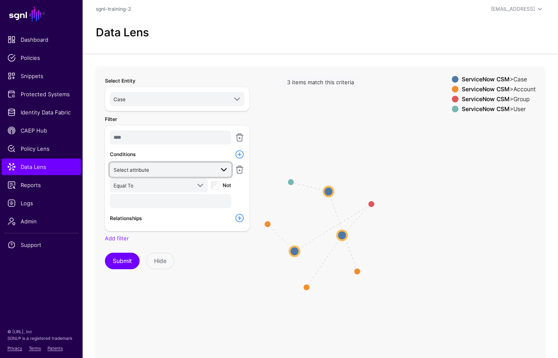
click at [166, 173] on span "Select attribute" at bounding box center [164, 169] width 100 height 9
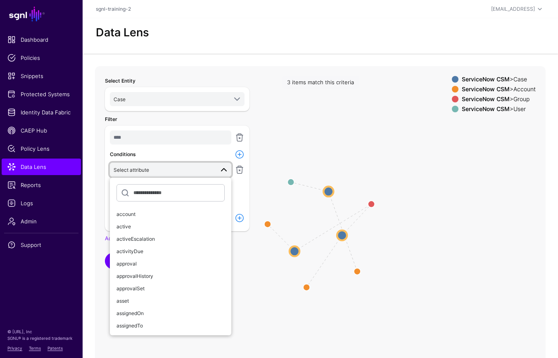
click at [169, 196] on input "text" at bounding box center [170, 192] width 108 height 17
type input "*"
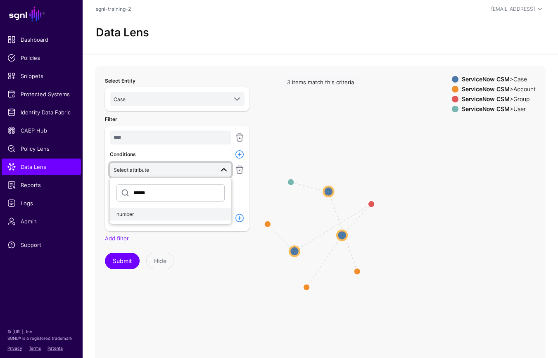
type input "******"
click at [121, 214] on span "number" at bounding box center [124, 214] width 17 height 6
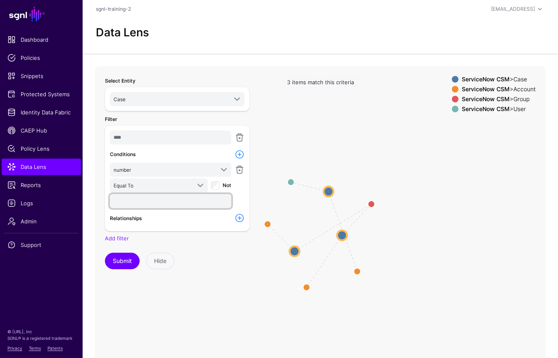
click at [141, 204] on input "text" at bounding box center [170, 201] width 121 height 14
paste input "*********"
type input "*********"
click at [130, 259] on button "Submit" at bounding box center [122, 261] width 35 height 17
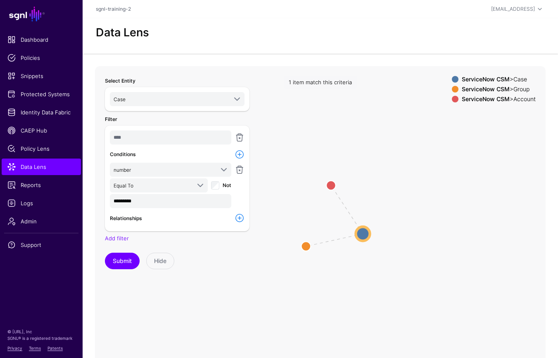
drag, startPoint x: 368, startPoint y: 231, endPoint x: 395, endPoint y: 222, distance: 28.7
click at [395, 222] on icon "Account CaseAssignedToGroup Case Case Group Group Account Account" at bounding box center [320, 231] width 451 height 330
click at [393, 259] on icon "Account CaseAssignedToGroup Case Case Group Group Account Account" at bounding box center [320, 231] width 451 height 330
drag, startPoint x: 362, startPoint y: 278, endPoint x: 366, endPoint y: 280, distance: 4.6
click at [368, 282] on icon "Account CaseAssignedToGroup Case Case Group Group Account Account" at bounding box center [320, 231] width 451 height 330
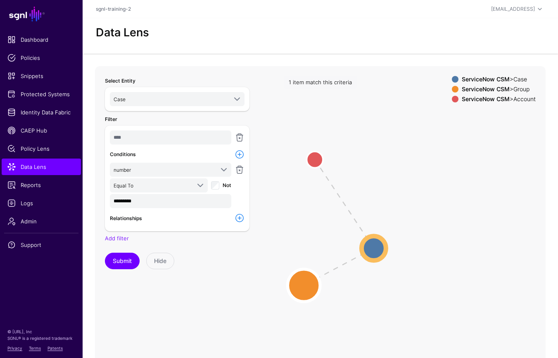
drag, startPoint x: 272, startPoint y: 269, endPoint x: 308, endPoint y: 281, distance: 37.9
click at [309, 282] on circle at bounding box center [304, 285] width 33 height 33
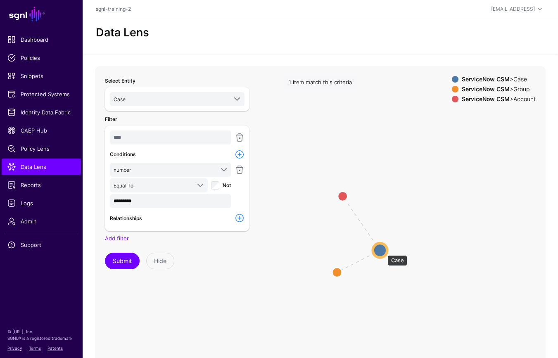
click at [383, 251] on circle at bounding box center [380, 250] width 14 height 14
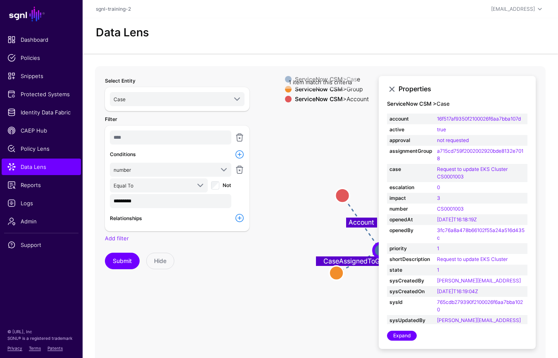
click at [359, 305] on icon "CaseAssignedToGroup Account Account Account Group Group Case Case" at bounding box center [320, 231] width 451 height 330
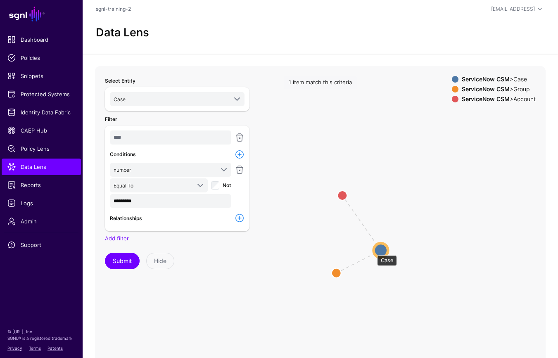
click at [374, 251] on circle at bounding box center [381, 250] width 14 height 14
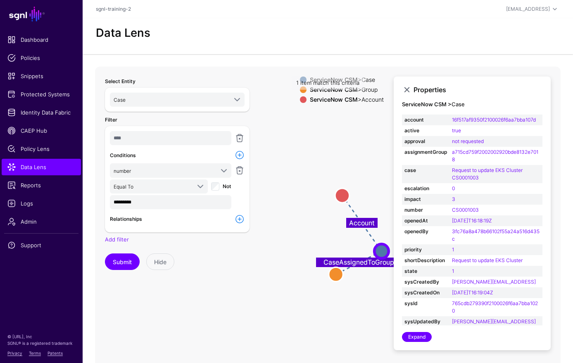
click at [410, 90] on link at bounding box center [407, 90] width 10 height 10
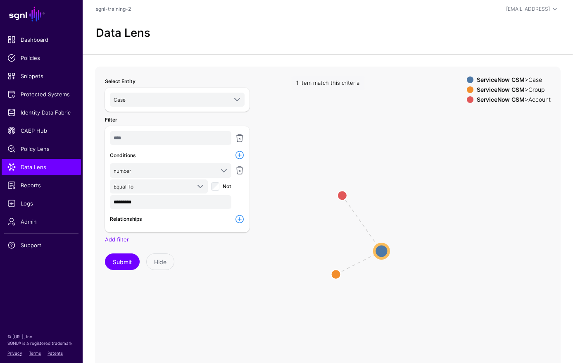
click at [353, 130] on icon "Account CaseAssignedToGroup Case Case Group Group Account Account" at bounding box center [320, 232] width 451 height 330
click at [379, 259] on icon "Account CaseAssignedToGroup Case Case Group Group Account Account" at bounding box center [320, 232] width 451 height 330
click at [382, 252] on circle at bounding box center [381, 251] width 14 height 14
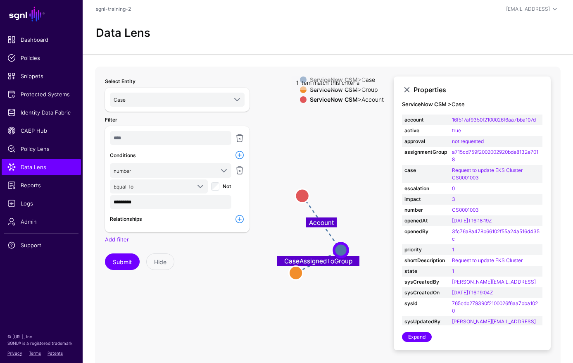
drag, startPoint x: 360, startPoint y: 295, endPoint x: 325, endPoint y: 291, distance: 35.7
click at [325, 291] on icon "CaseAssignedToGroup Account Account Account Group Group Case Case" at bounding box center [320, 232] width 451 height 330
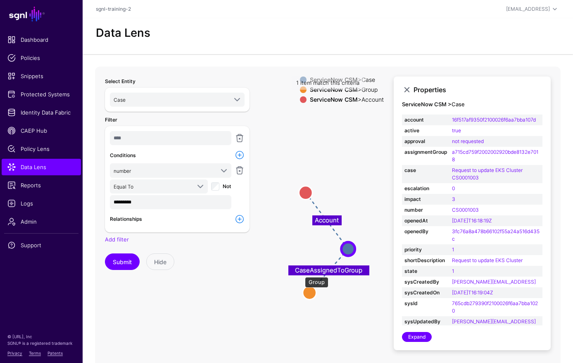
drag, startPoint x: 301, startPoint y: 273, endPoint x: 308, endPoint y: 278, distance: 8.8
click at [309, 293] on circle at bounding box center [310, 293] width 14 height 14
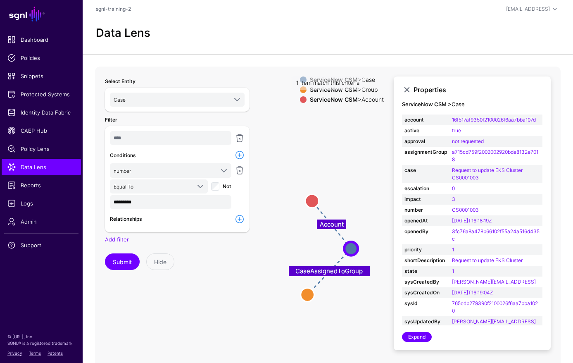
drag, startPoint x: 304, startPoint y: 196, endPoint x: 311, endPoint y: 207, distance: 12.7
click at [311, 207] on circle at bounding box center [312, 201] width 14 height 14
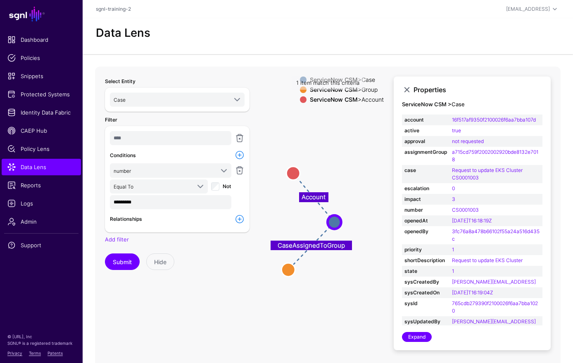
drag, startPoint x: 355, startPoint y: 219, endPoint x: 335, endPoint y: 201, distance: 26.9
click at [337, 193] on icon "CaseAssignedToGroup Account Account Account Group Group Case Case" at bounding box center [320, 232] width 451 height 330
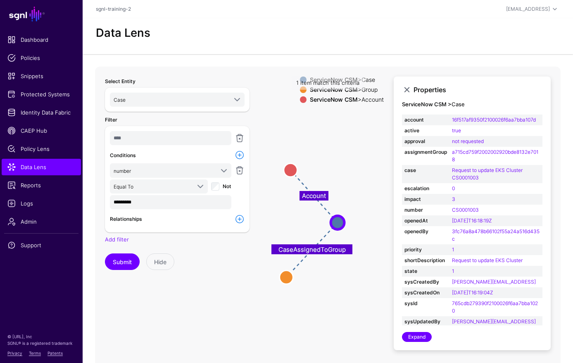
drag, startPoint x: 291, startPoint y: 271, endPoint x: 290, endPoint y: 277, distance: 6.3
click at [290, 277] on circle at bounding box center [287, 278] width 14 height 14
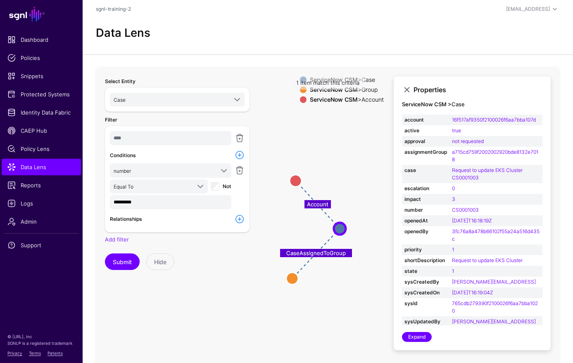
click at [339, 270] on icon "CaseAssignedToGroup Account Account Account Group Group Case Case" at bounding box center [320, 232] width 451 height 330
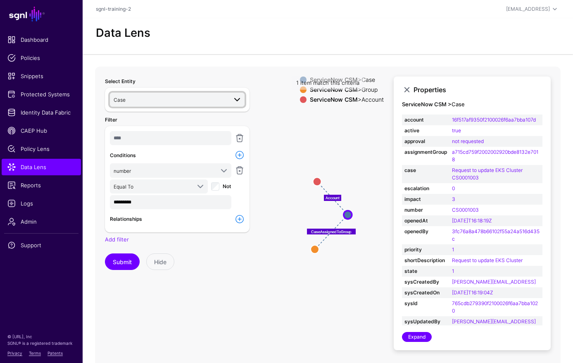
click at [197, 103] on span "Case" at bounding box center [171, 99] width 114 height 9
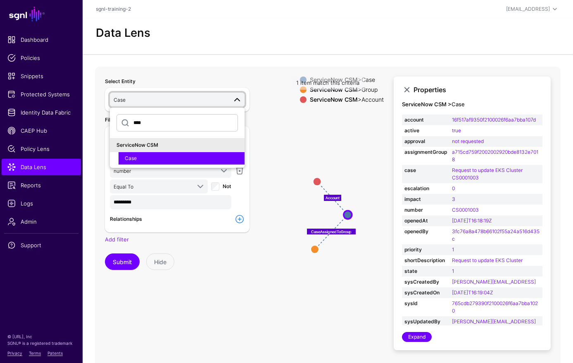
type input "****"
click at [105, 253] on button "Submit" at bounding box center [122, 261] width 35 height 17
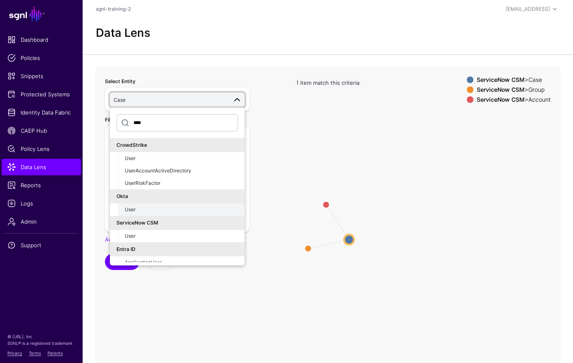
click at [153, 213] on div "User" at bounding box center [181, 209] width 113 height 7
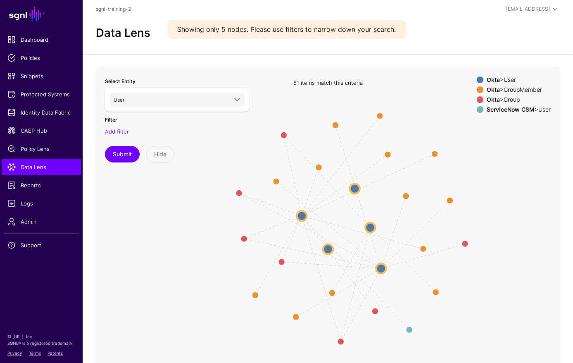
drag, startPoint x: 483, startPoint y: 229, endPoint x: 505, endPoint y: 226, distance: 23.0
click at [505, 226] on icon "Member Member Group Group Member Member Member Member Member Group Group Group …" at bounding box center [328, 232] width 466 height 330
click at [177, 105] on link "User" at bounding box center [177, 100] width 135 height 14
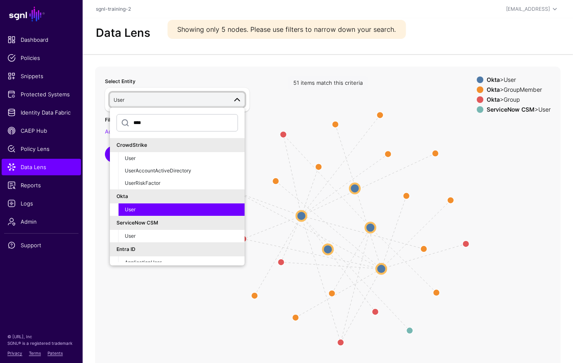
click at [257, 101] on icon "Member Member Group Group Member Member Member Member Member Group Group Group …" at bounding box center [328, 232] width 466 height 330
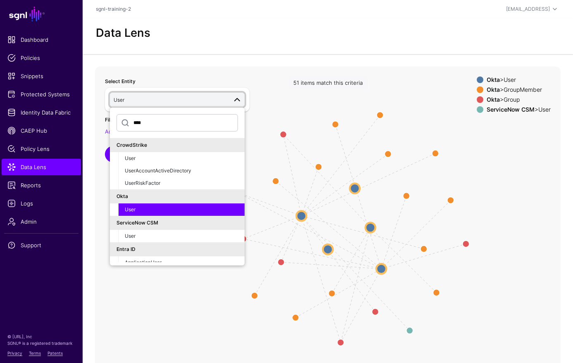
click at [226, 57] on app-datalens-start "Data Lens Member Member Group Group Member Member Member Member Member Group Gr…" at bounding box center [328, 207] width 490 height 379
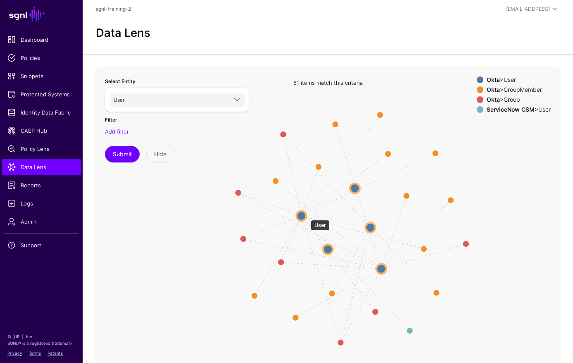
click at [307, 216] on circle at bounding box center [302, 216] width 10 height 10
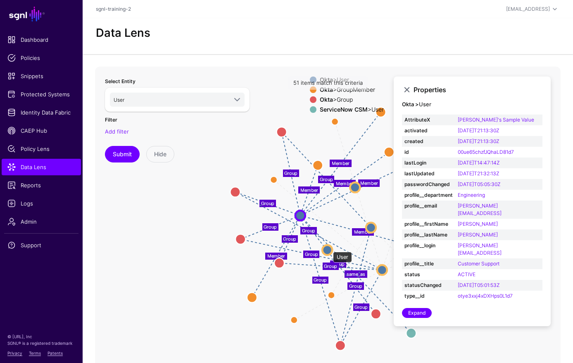
click at [329, 247] on circle at bounding box center [327, 250] width 10 height 10
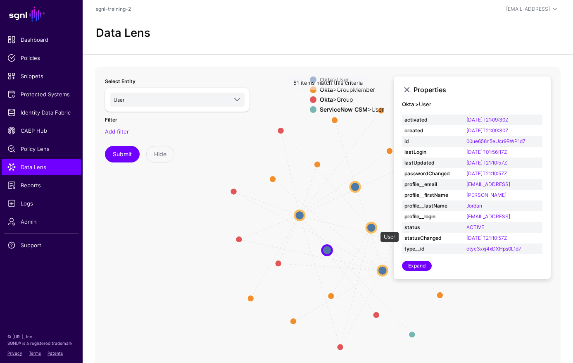
click at [376, 227] on circle at bounding box center [371, 228] width 10 height 10
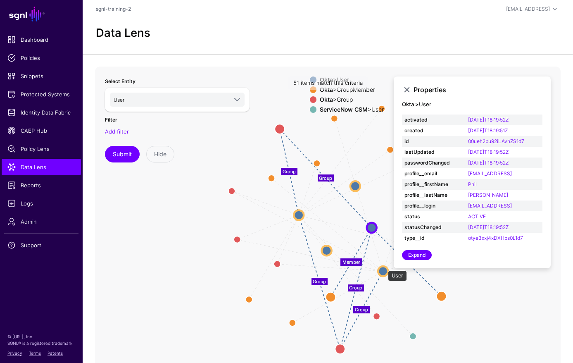
click at [384, 266] on circle at bounding box center [383, 271] width 10 height 10
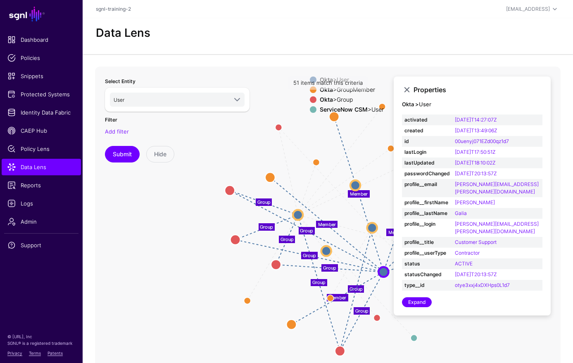
click at [433, 294] on div "Properties Okta > User activated 2024-10-22T14:27:07Z created 2024-05-15T13:49:…" at bounding box center [472, 195] width 157 height 239
drag, startPoint x: 416, startPoint y: 300, endPoint x: 433, endPoint y: 307, distance: 17.4
click at [432, 307] on app-datalens-visualizer "Group Group Member Member Member Member Member Member Member Member Group same_…" at bounding box center [328, 232] width 466 height 330
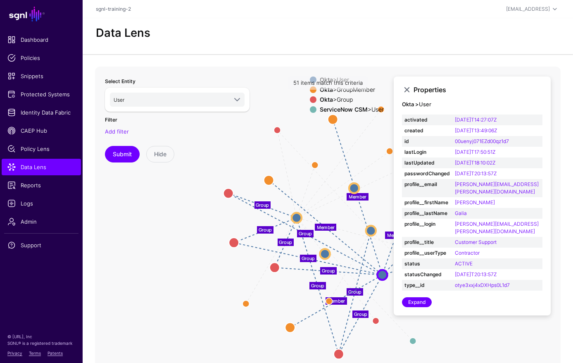
click at [515, 345] on icon "Group Group Member Member Member Member Member Member Member Member Group same_…" at bounding box center [328, 232] width 466 height 330
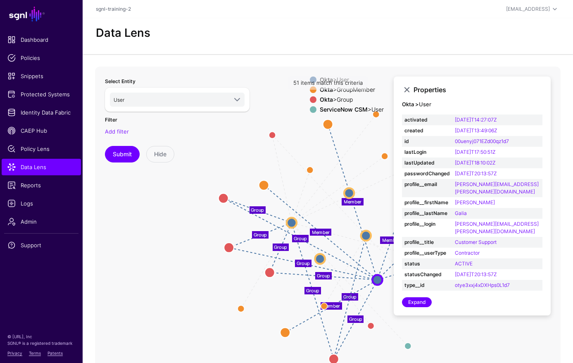
drag, startPoint x: 514, startPoint y: 345, endPoint x: 508, endPoint y: 345, distance: 5.8
click at [509, 348] on icon "Group Group Member Member Member Member Member Member Member Member Group same_…" at bounding box center [328, 232] width 466 height 330
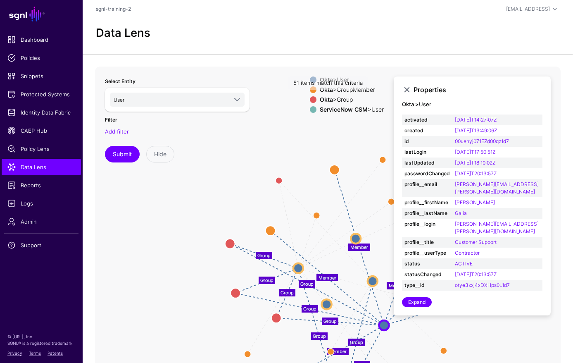
drag, startPoint x: 330, startPoint y: 129, endPoint x: 343, endPoint y: 195, distance: 67.0
click at [338, 175] on icon "Group Group Member Member Member Member Member Member Member Member Group same_…" at bounding box center [328, 232] width 466 height 330
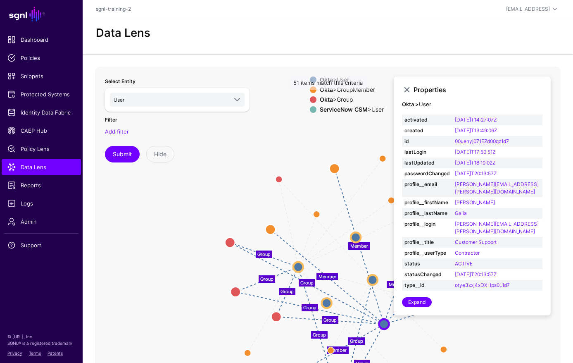
drag, startPoint x: 189, startPoint y: 248, endPoint x: 214, endPoint y: 256, distance: 26.0
click at [202, 246] on div "Select Entity User **** CrowdStrike User UserAccountActiveDirectory UserRiskFac…" at bounding box center [177, 231] width 155 height 321
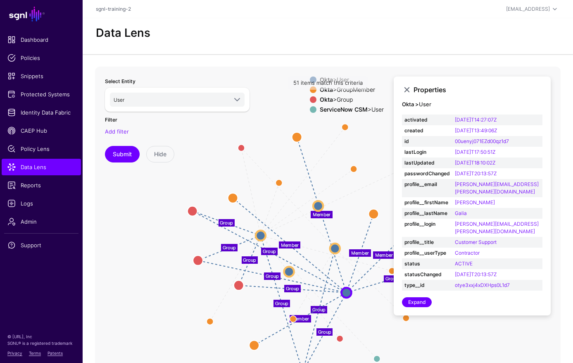
drag, startPoint x: 347, startPoint y: 266, endPoint x: 306, endPoint y: 238, distance: 49.7
click at [306, 238] on icon "Group Group Member Member Member Member Member Member Member Member Group same_…" at bounding box center [328, 232] width 466 height 330
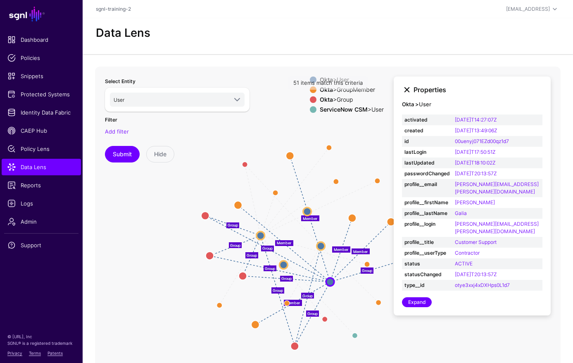
click at [404, 90] on link at bounding box center [407, 90] width 10 height 10
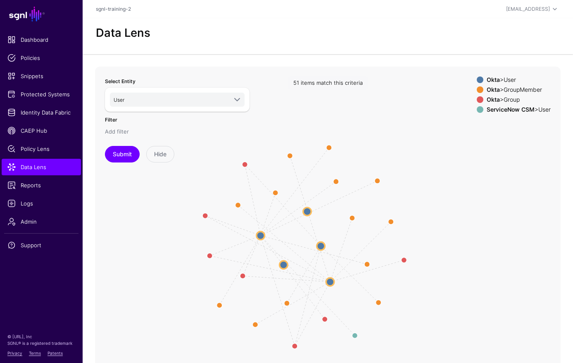
click at [120, 130] on link "Add filter" at bounding box center [117, 131] width 24 height 7
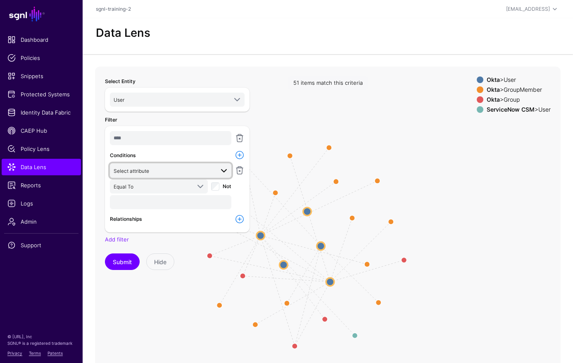
click at [149, 171] on span "Select attribute" at bounding box center [132, 171] width 36 height 6
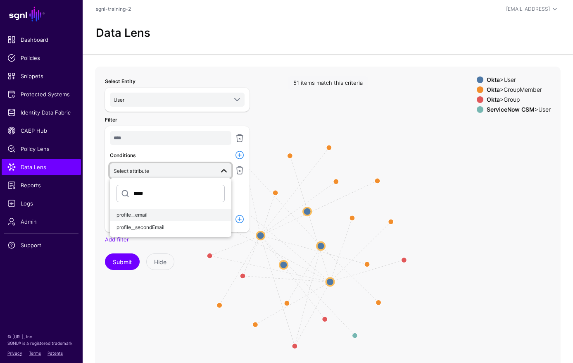
type input "*****"
click at [148, 216] on div "profile__email" at bounding box center [170, 214] width 108 height 7
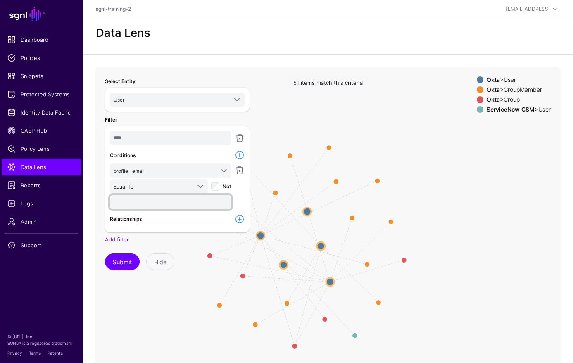
click at [150, 201] on input "text" at bounding box center [170, 202] width 121 height 14
type input "**********"
click at [105, 253] on button "Submit" at bounding box center [122, 261] width 35 height 17
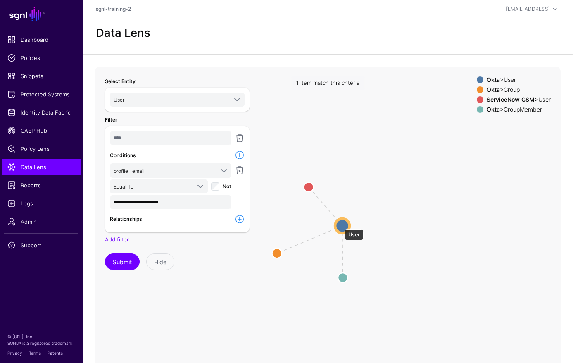
click at [340, 225] on circle at bounding box center [342, 226] width 14 height 14
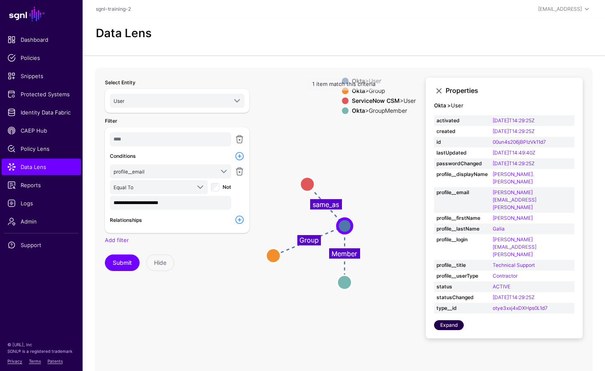
click at [450, 320] on link "Expand" at bounding box center [449, 325] width 30 height 10
click at [448, 320] on link "Expand" at bounding box center [449, 325] width 30 height 10
click at [310, 185] on circle at bounding box center [307, 184] width 14 height 14
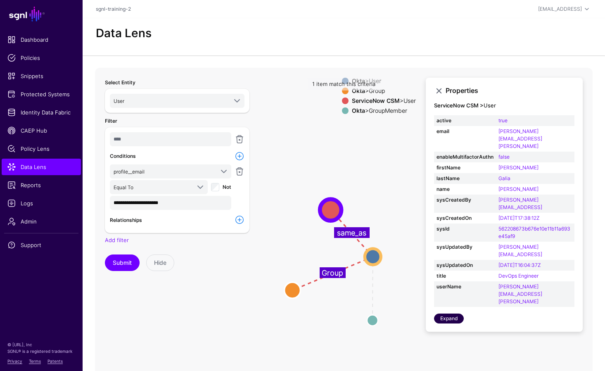
click at [438, 314] on link "Expand" at bounding box center [449, 319] width 30 height 10
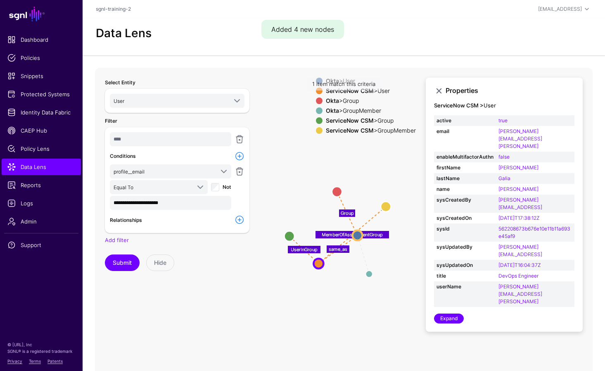
drag, startPoint x: 299, startPoint y: 225, endPoint x: 289, endPoint y: 238, distance: 16.8
click at [289, 238] on circle at bounding box center [290, 236] width 10 height 10
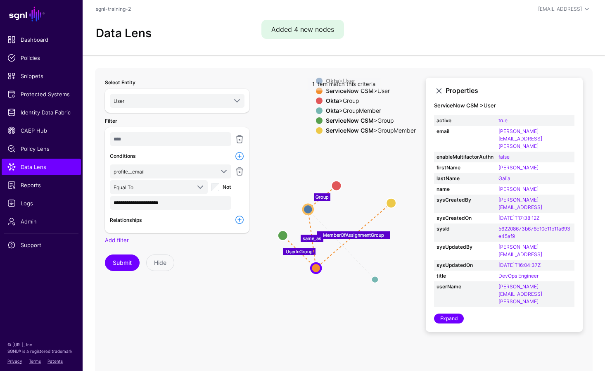
drag, startPoint x: 360, startPoint y: 242, endPoint x: 315, endPoint y: 216, distance: 51.6
click at [313, 214] on circle at bounding box center [308, 209] width 10 height 10
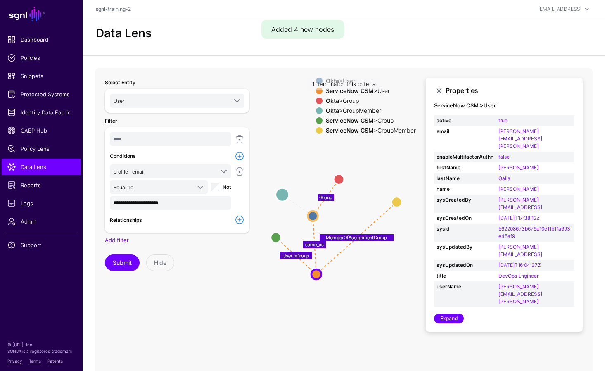
drag, startPoint x: 379, startPoint y: 280, endPoint x: 286, endPoint y: 195, distance: 125.7
click at [285, 193] on circle at bounding box center [282, 194] width 13 height 13
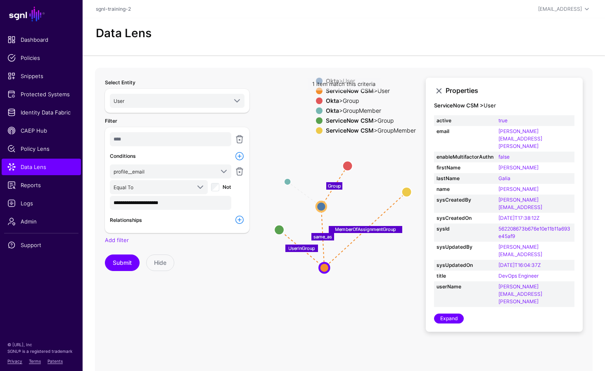
drag, startPoint x: 370, startPoint y: 268, endPoint x: 372, endPoint y: 257, distance: 11.3
click at [372, 257] on icon "Member UserInGroup MemberOfAssignmentGroup same_as Group GroupMember GroupMembe…" at bounding box center [344, 233] width 498 height 330
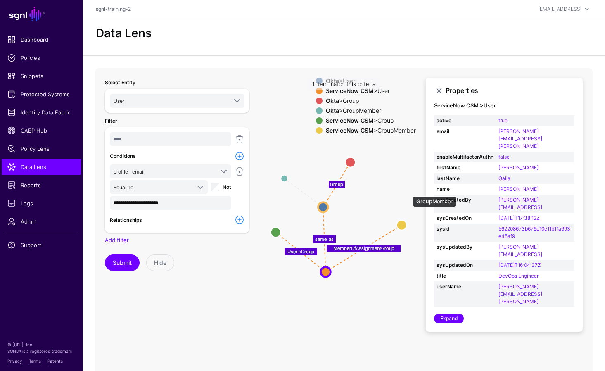
drag, startPoint x: 409, startPoint y: 192, endPoint x: 403, endPoint y: 225, distance: 33.5
click at [403, 225] on circle at bounding box center [402, 225] width 10 height 10
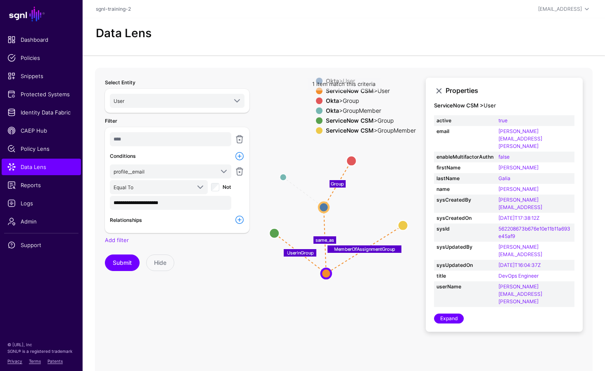
click at [381, 291] on icon "Member UserInGroup MemberOfAssignmentGroup same_as Group GroupMember GroupMembe…" at bounding box center [344, 233] width 498 height 330
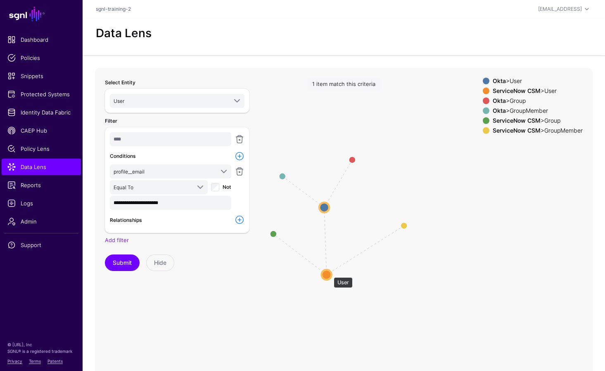
click at [328, 273] on circle at bounding box center [327, 275] width 10 height 10
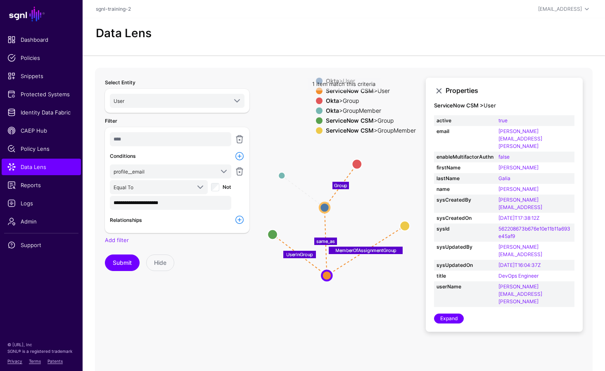
drag, startPoint x: 356, startPoint y: 159, endPoint x: 359, endPoint y: 163, distance: 5.0
click at [359, 163] on circle at bounding box center [357, 164] width 10 height 10
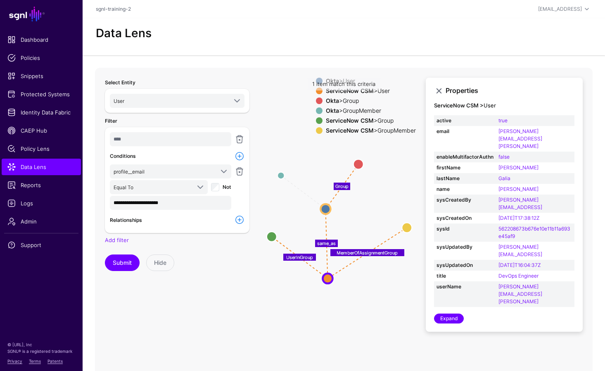
click at [376, 293] on icon "Member Group same_as MemberOfAssignmentGroup UserInGroup GroupMember GroupMembe…" at bounding box center [344, 233] width 498 height 330
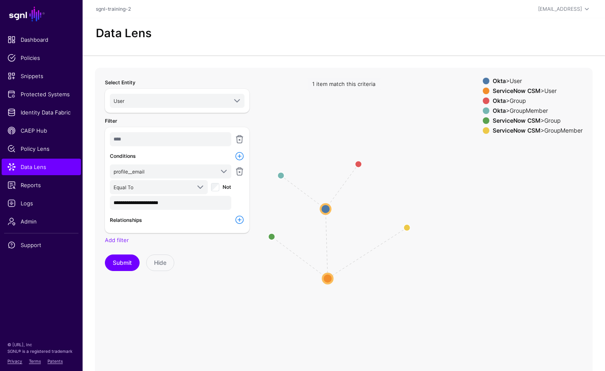
click at [316, 276] on icon "Member Group same_as MemberOfAssignmentGroup UserInGroup GroupMember GroupMembe…" at bounding box center [344, 233] width 498 height 330
click at [329, 279] on circle at bounding box center [328, 278] width 10 height 10
click at [328, 278] on circle at bounding box center [328, 278] width 10 height 10
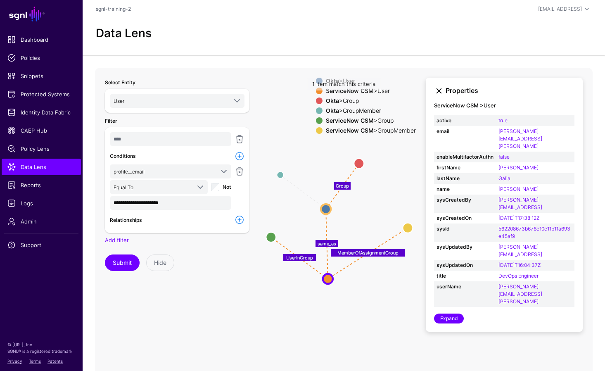
click at [440, 90] on link at bounding box center [439, 91] width 10 height 10
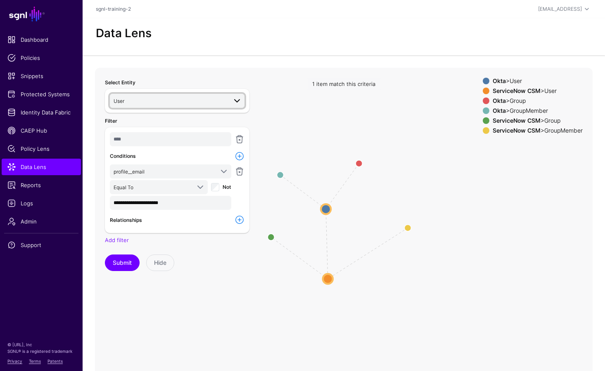
click at [189, 101] on span "User" at bounding box center [171, 100] width 114 height 9
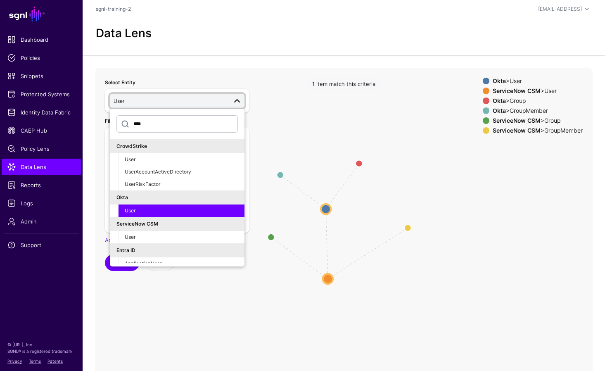
scroll to position [19, 0]
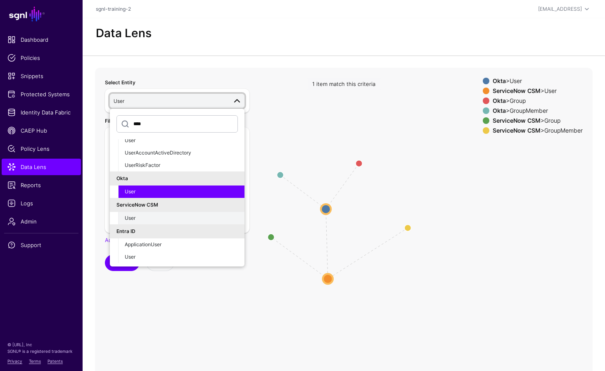
click at [151, 216] on div "User" at bounding box center [181, 217] width 113 height 7
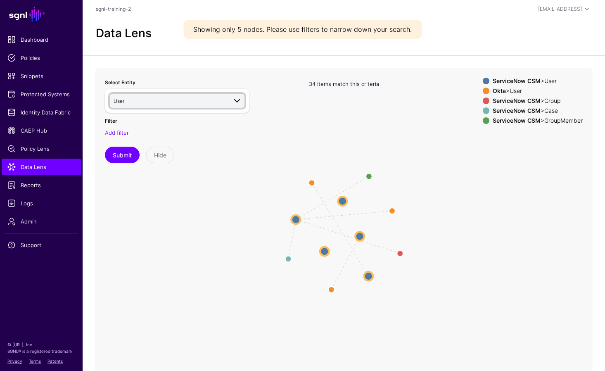
click at [195, 105] on span "User" at bounding box center [178, 101] width 128 height 10
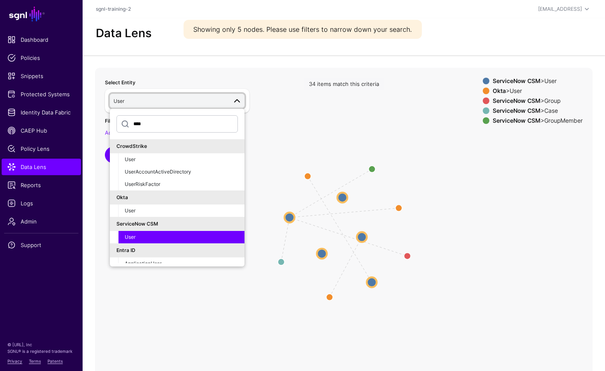
click at [177, 126] on input "****" at bounding box center [176, 123] width 121 height 17
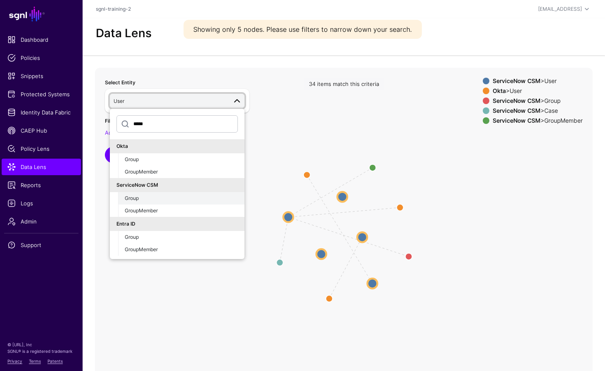
type input "*****"
click at [155, 200] on div "Group" at bounding box center [181, 198] width 113 height 7
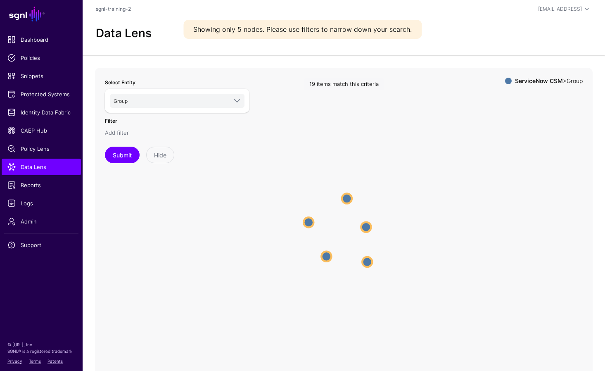
click at [112, 133] on link "Add filter" at bounding box center [117, 132] width 24 height 7
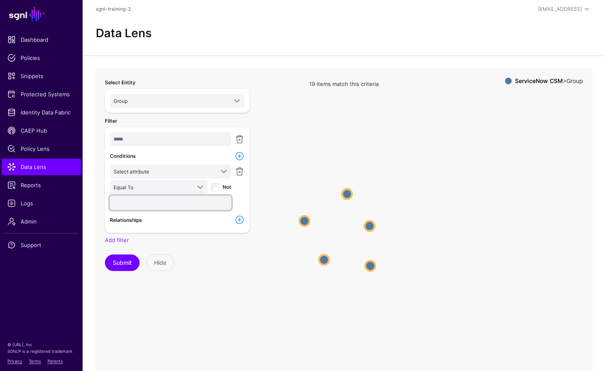
click at [143, 198] on input "text" at bounding box center [170, 203] width 121 height 14
type input "**********"
click at [138, 257] on button "Submit" at bounding box center [122, 262] width 35 height 17
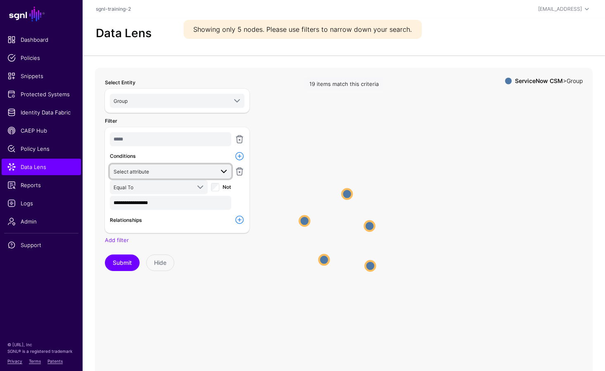
click at [176, 174] on span "Select attribute" at bounding box center [164, 171] width 100 height 9
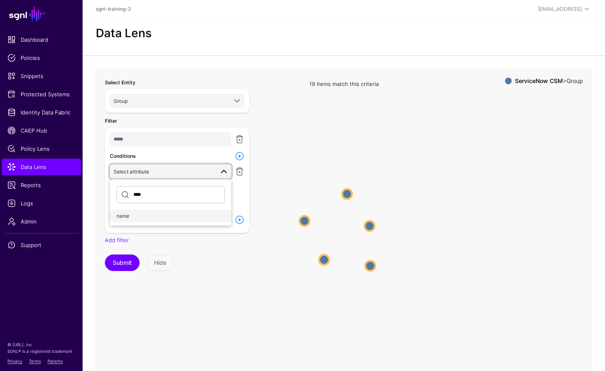
type input "****"
click at [133, 214] on div "name" at bounding box center [170, 215] width 108 height 7
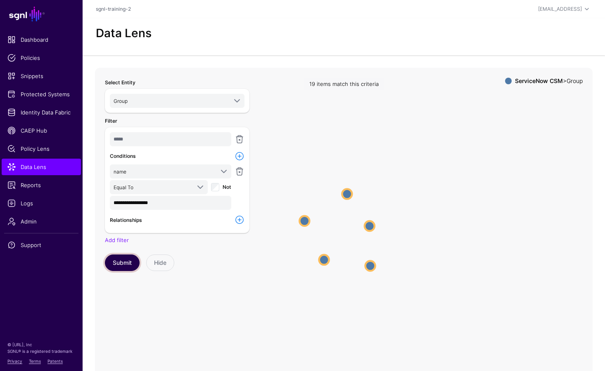
click at [128, 261] on button "Submit" at bounding box center [122, 262] width 35 height 17
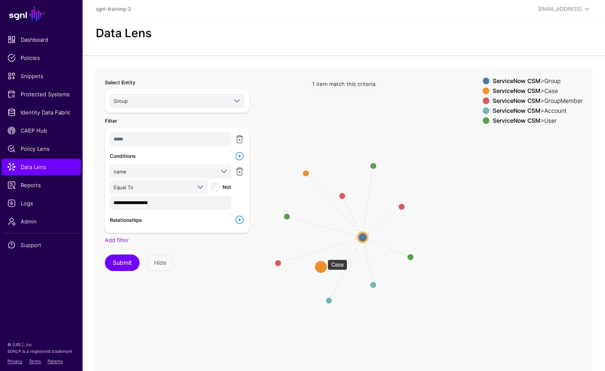
drag, startPoint x: 323, startPoint y: 255, endPoint x: 323, endPoint y: 269, distance: 13.2
click at [323, 269] on circle at bounding box center [320, 266] width 13 height 13
click at [305, 169] on circle at bounding box center [303, 169] width 13 height 13
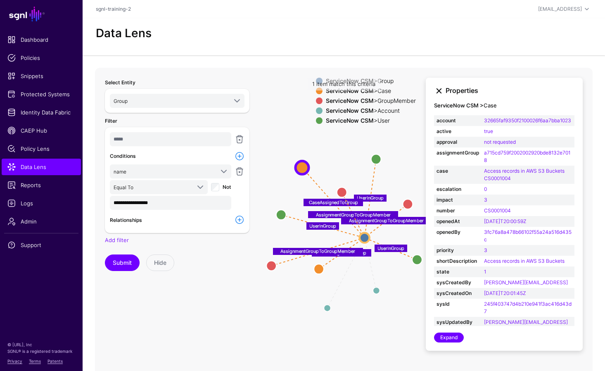
click at [439, 95] on link at bounding box center [439, 91] width 10 height 10
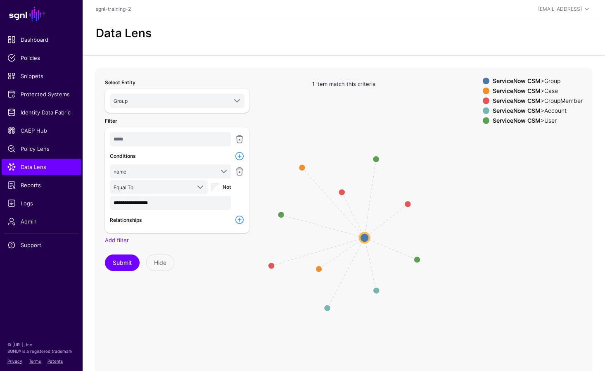
click at [294, 175] on icon "GroupAssignedAccount GroupAssignedAccount UserInGroup UserInGroup UserInGroup C…" at bounding box center [344, 233] width 498 height 330
click at [308, 166] on icon "GroupAssignedAccount GroupAssignedAccount UserInGroup UserInGroup UserInGroup C…" at bounding box center [344, 233] width 498 height 330
click at [304, 167] on circle at bounding box center [302, 167] width 13 height 13
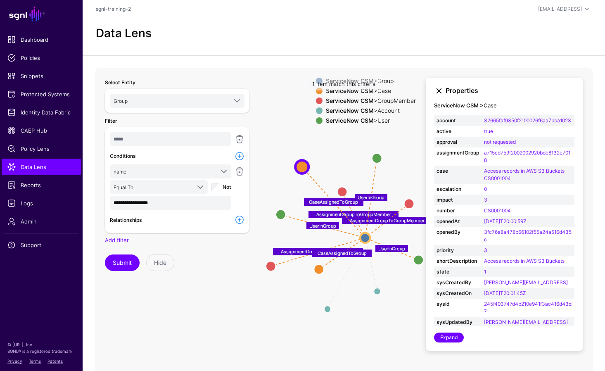
click at [437, 92] on link at bounding box center [439, 91] width 10 height 10
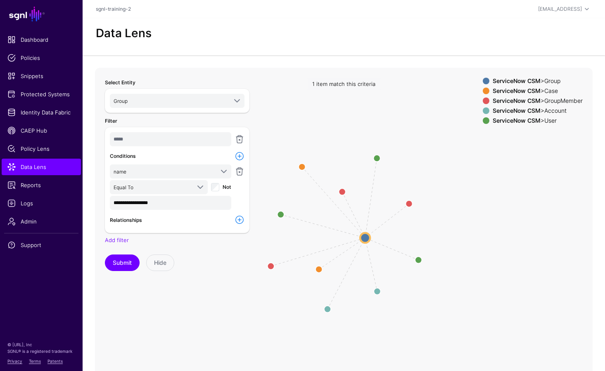
click at [485, 105] on div "ServiceNow CSM > Group ServiceNow CSM > Case ServiceNow CSM > GroupMember Servi…" at bounding box center [533, 103] width 100 height 50
click at [483, 101] on span at bounding box center [486, 100] width 7 height 7
click at [484, 110] on span at bounding box center [486, 110] width 7 height 7
click at [483, 120] on span at bounding box center [486, 120] width 7 height 7
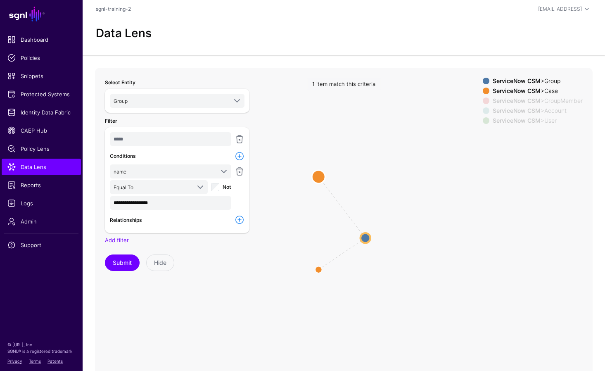
drag, startPoint x: 303, startPoint y: 165, endPoint x: 318, endPoint y: 173, distance: 17.0
click at [318, 173] on circle at bounding box center [318, 176] width 13 height 13
click at [366, 235] on circle at bounding box center [366, 238] width 10 height 10
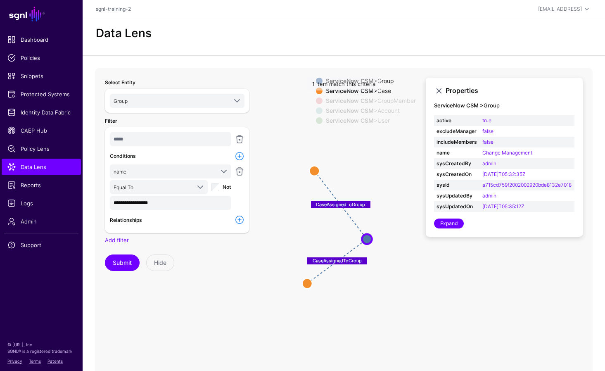
drag, startPoint x: 317, startPoint y: 265, endPoint x: 307, endPoint y: 277, distance: 15.3
click at [307, 278] on icon "UserInGroup UserInGroup UserInGroup CaseAssignedToGroup CaseAssignedToGroup Ass…" at bounding box center [344, 233] width 498 height 330
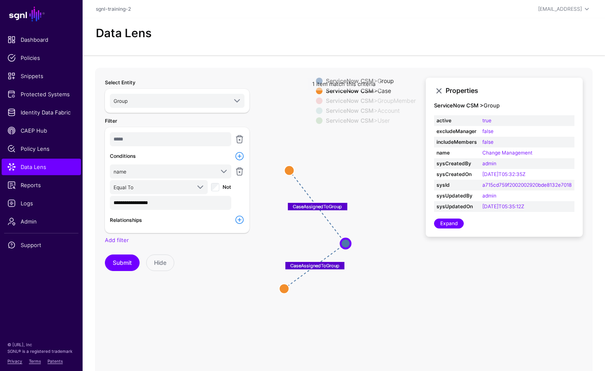
drag, startPoint x: 409, startPoint y: 263, endPoint x: 386, endPoint y: 267, distance: 22.6
click at [386, 267] on icon "UserInGroup UserInGroup UserInGroup CaseAssignedToGroup CaseAssignedToGroup Ass…" at bounding box center [344, 233] width 498 height 330
click at [441, 93] on link at bounding box center [439, 91] width 10 height 10
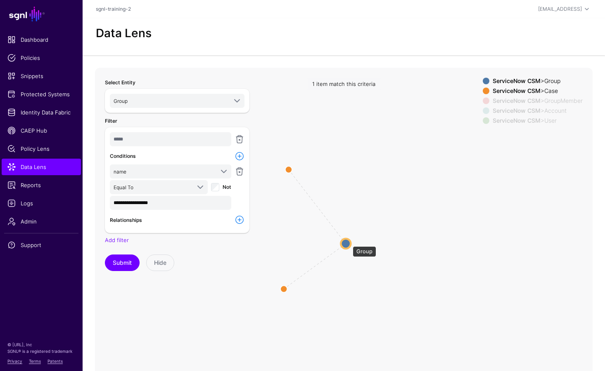
click at [349, 242] on circle at bounding box center [346, 243] width 10 height 10
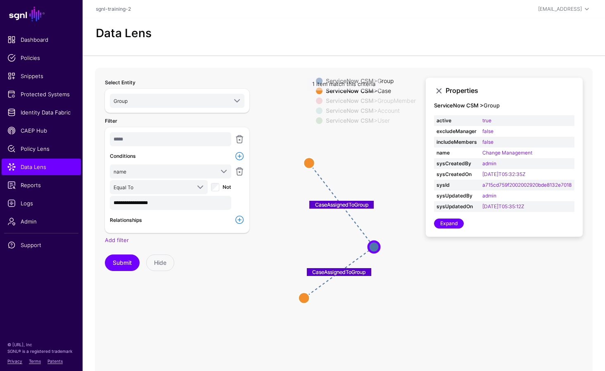
drag, startPoint x: 346, startPoint y: 264, endPoint x: 372, endPoint y: 269, distance: 27.0
click at [372, 269] on icon "GroupAssignedAccount GroupAssignedAccount AssignmentGroupToGroupMember Assignme…" at bounding box center [344, 233] width 498 height 330
click at [240, 137] on link at bounding box center [240, 139] width 10 height 10
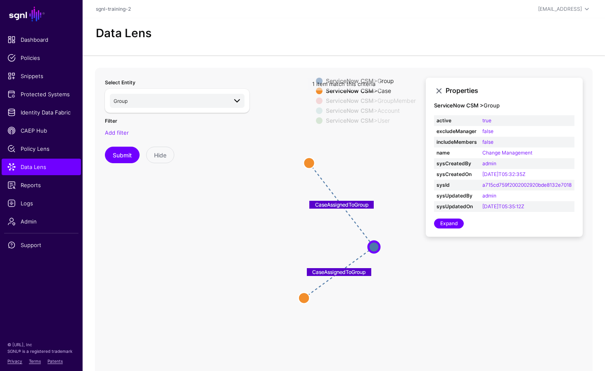
click at [192, 93] on div "Group ***** Okta Group GroupMember ServiceNow CSM Group GroupMember Entra ID Gr…" at bounding box center [177, 101] width 145 height 24
click at [194, 98] on span "Group" at bounding box center [171, 100] width 114 height 9
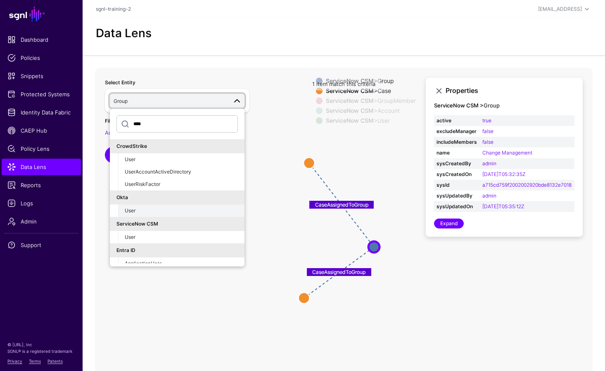
type input "****"
click at [159, 211] on div "User" at bounding box center [181, 210] width 113 height 7
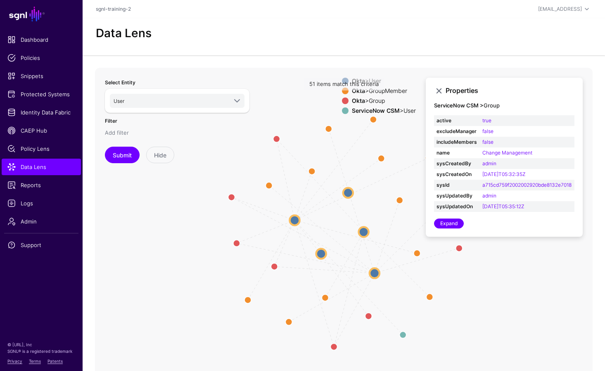
click at [122, 135] on link "Add filter" at bounding box center [117, 132] width 24 height 7
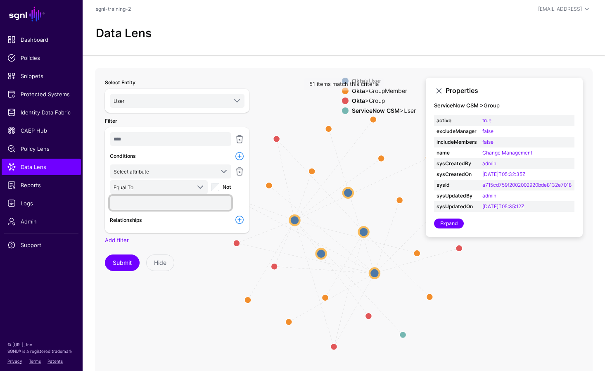
click at [159, 208] on input "text" at bounding box center [170, 203] width 121 height 14
type input "**********"
click at [105, 254] on button "Submit" at bounding box center [122, 262] width 35 height 17
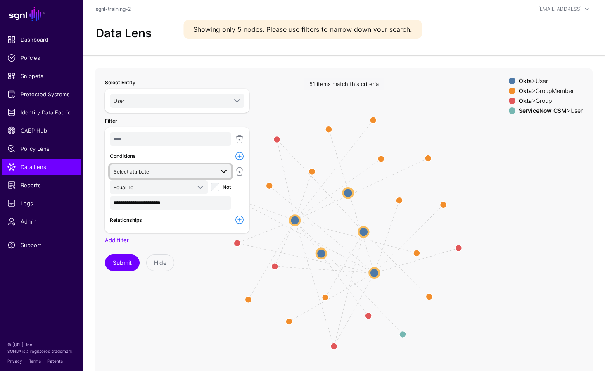
click at [170, 173] on span "Select attribute" at bounding box center [164, 171] width 100 height 9
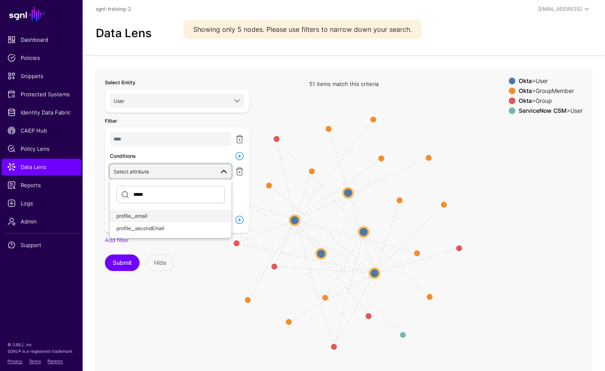
type input "*****"
click at [166, 210] on button "profile__email" at bounding box center [170, 216] width 121 height 12
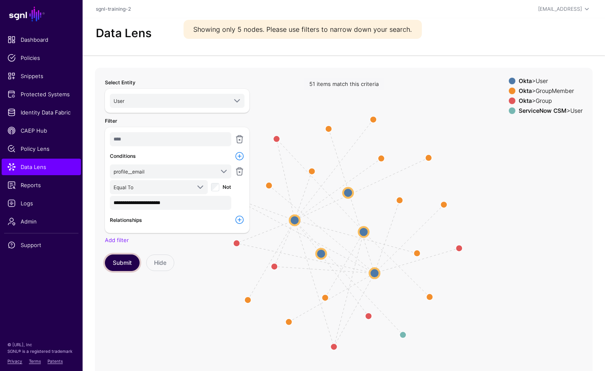
click at [116, 265] on button "Submit" at bounding box center [122, 262] width 35 height 17
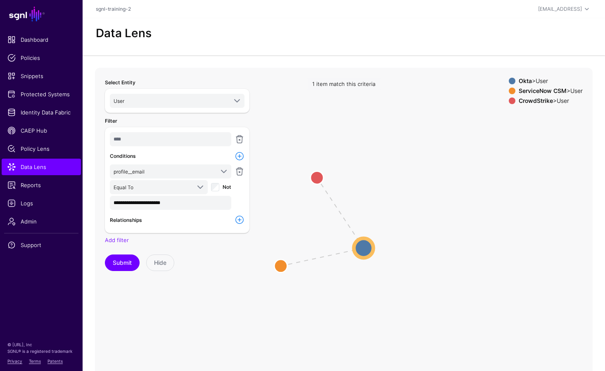
drag, startPoint x: 340, startPoint y: 269, endPoint x: 320, endPoint y: 279, distance: 21.8
click at [304, 287] on icon "same_as same_as User User User User User User" at bounding box center [344, 233] width 498 height 330
click at [365, 252] on circle at bounding box center [363, 247] width 19 height 19
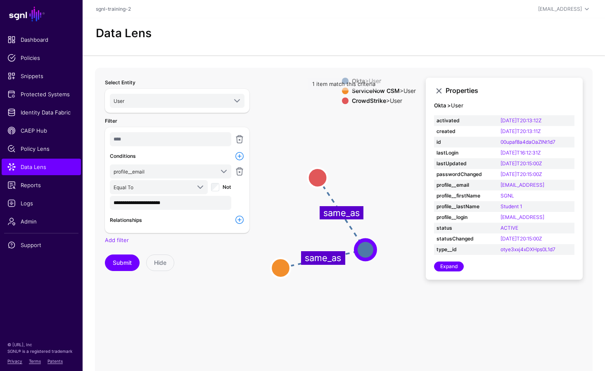
click at [385, 287] on icon "same_as same_as User User User User User User" at bounding box center [344, 233] width 498 height 330
click at [364, 181] on icon "same_as same_as User User User User User User" at bounding box center [344, 233] width 498 height 330
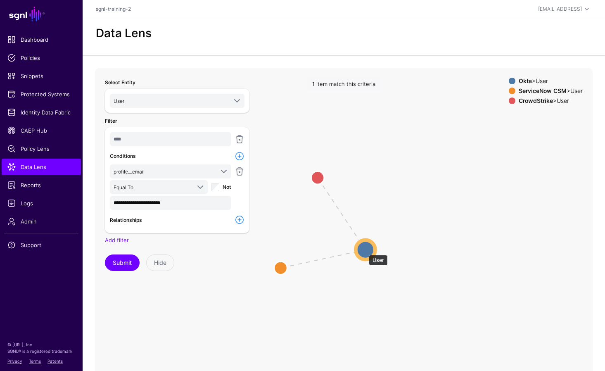
click at [365, 252] on circle at bounding box center [365, 249] width 19 height 19
click at [366, 251] on circle at bounding box center [365, 249] width 19 height 19
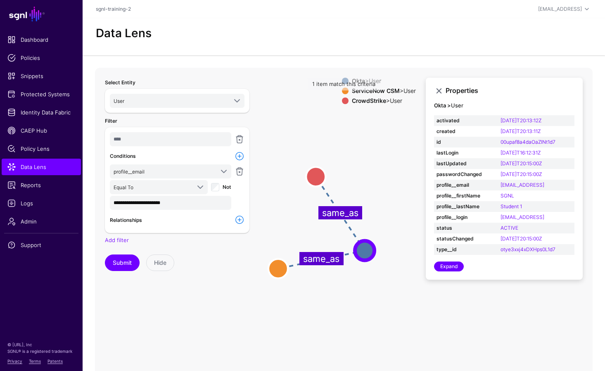
drag, startPoint x: 398, startPoint y: 309, endPoint x: 480, endPoint y: 296, distance: 83.3
click at [397, 309] on icon "same_as same_as User User User User User User" at bounding box center [344, 233] width 498 height 330
click at [183, 102] on span "User" at bounding box center [171, 100] width 114 height 9
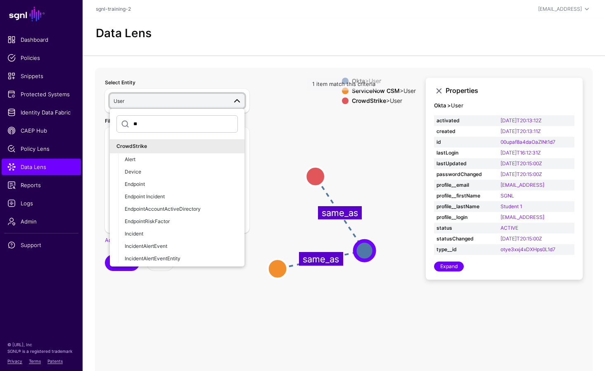
type input "*"
type input "*****"
click at [105, 254] on button "Submit" at bounding box center [122, 262] width 35 height 17
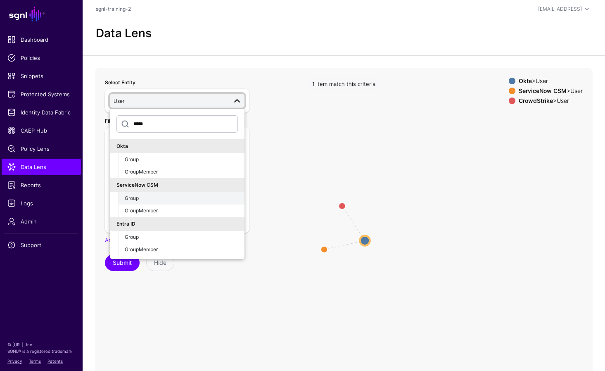
click at [159, 197] on div "Group" at bounding box center [181, 198] width 113 height 7
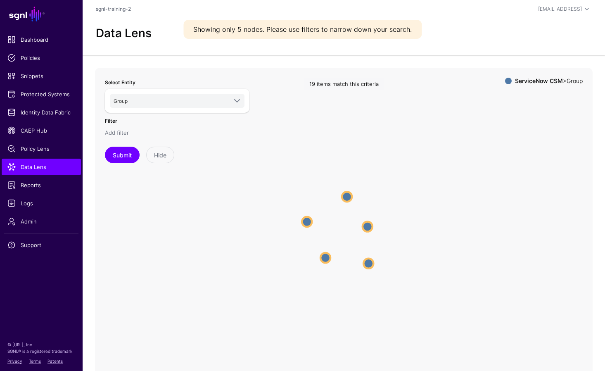
click at [111, 130] on link "Add filter" at bounding box center [117, 132] width 24 height 7
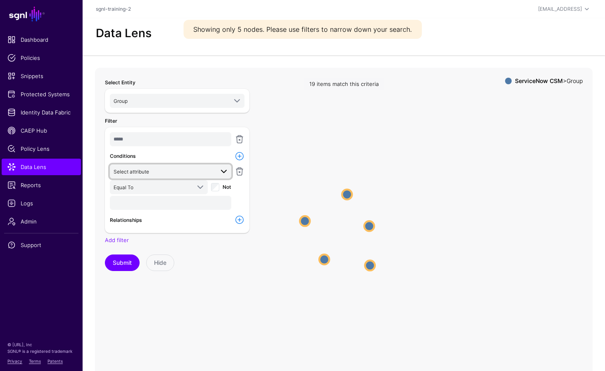
click at [151, 170] on span "Select attribute" at bounding box center [164, 171] width 100 height 9
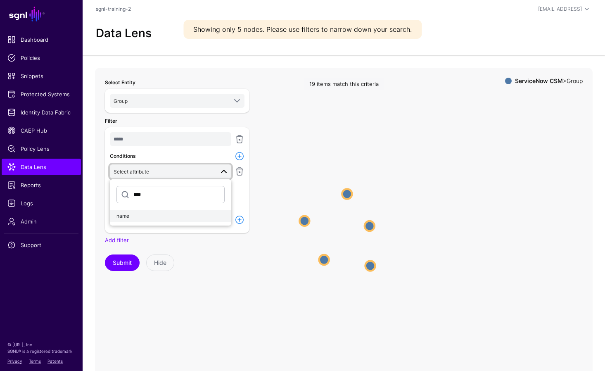
type input "****"
click at [145, 214] on div "name" at bounding box center [170, 215] width 108 height 7
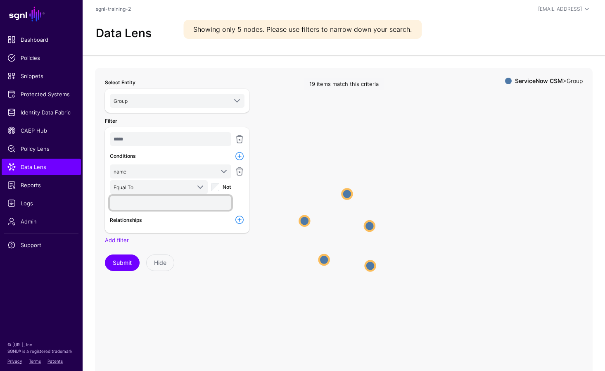
click at [144, 200] on input "text" at bounding box center [170, 203] width 121 height 14
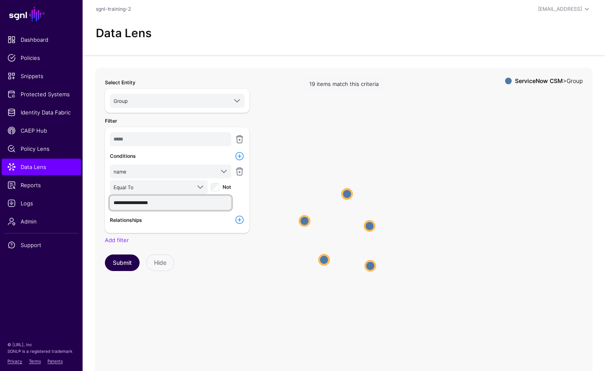
type input "**********"
click at [124, 259] on button "Submit" at bounding box center [122, 262] width 35 height 17
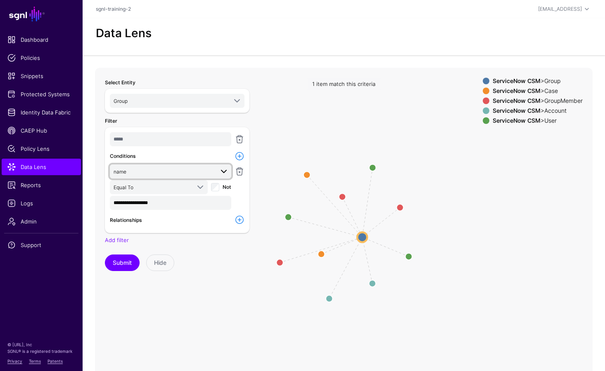
click at [211, 167] on span "name" at bounding box center [164, 171] width 100 height 9
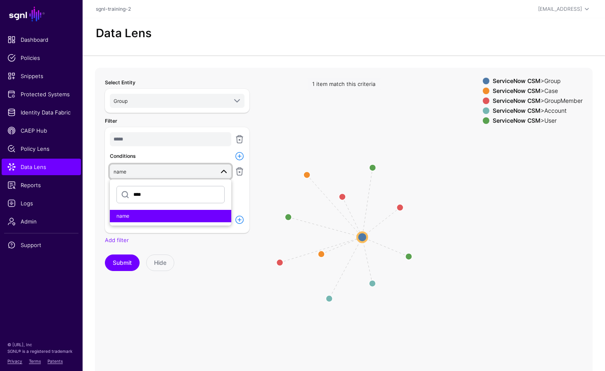
click at [211, 167] on span "name" at bounding box center [164, 171] width 100 height 9
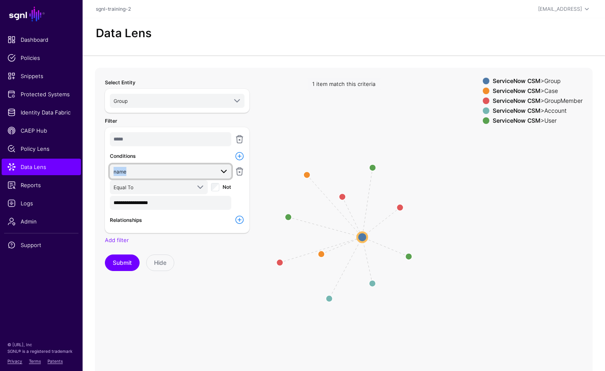
click at [211, 167] on span "name" at bounding box center [164, 171] width 100 height 9
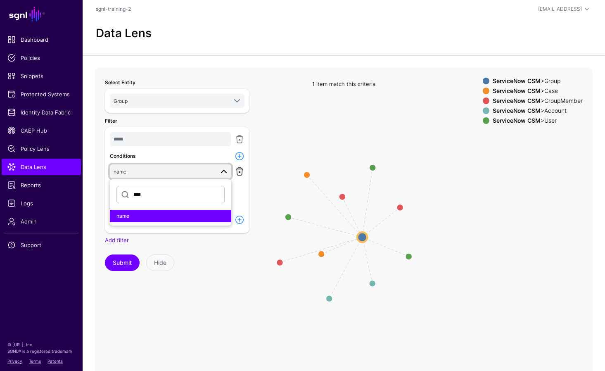
click at [238, 168] on link at bounding box center [240, 171] width 10 height 10
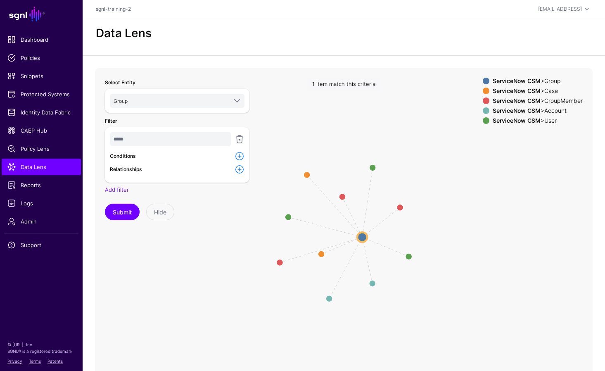
click at [240, 137] on link at bounding box center [240, 139] width 10 height 10
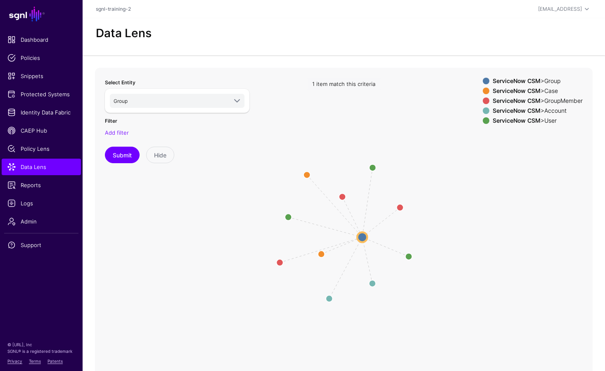
click at [111, 137] on div "Select Entity Group ***** Okta Group GroupMember ServiceNow CSM Group GroupMemb…" at bounding box center [177, 121] width 145 height 86
click at [113, 131] on link "Add filter" at bounding box center [117, 132] width 24 height 7
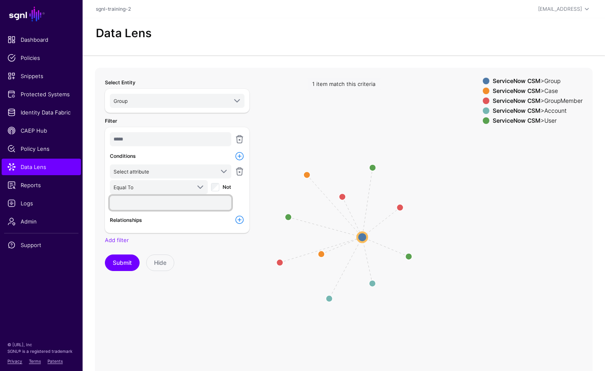
click at [179, 202] on input "text" at bounding box center [170, 203] width 121 height 14
click at [175, 185] on span "Equal To" at bounding box center [152, 187] width 77 height 9
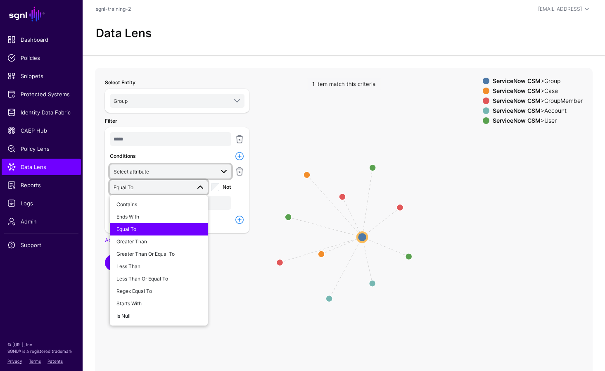
click at [172, 173] on span "Select attribute" at bounding box center [164, 171] width 100 height 9
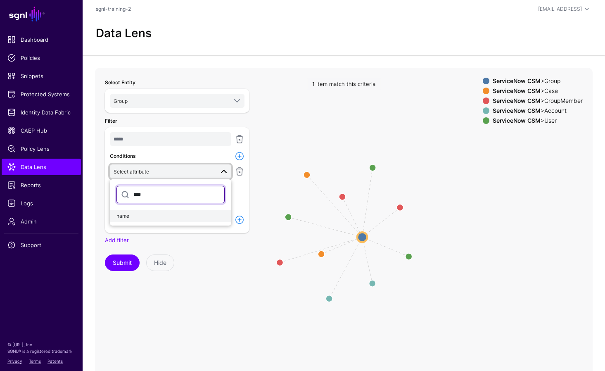
type input "****"
click at [149, 211] on button "name" at bounding box center [170, 216] width 121 height 12
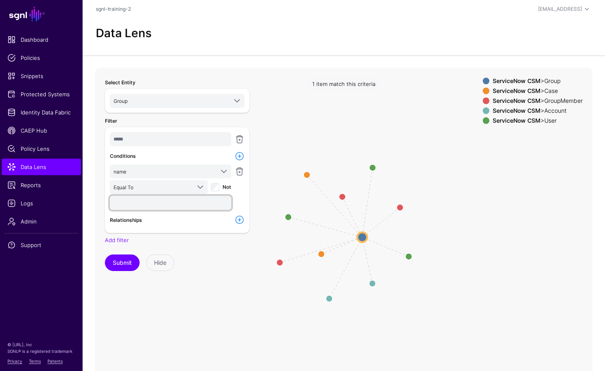
click at [145, 204] on input "text" at bounding box center [170, 203] width 121 height 14
type input "**********"
click at [124, 263] on button "Submit" at bounding box center [122, 262] width 35 height 17
click at [554, 102] on div "ServiceNow CSM > GroupMember" at bounding box center [537, 100] width 93 height 7
click at [542, 120] on div "ServiceNow CSM > User" at bounding box center [537, 120] width 93 height 7
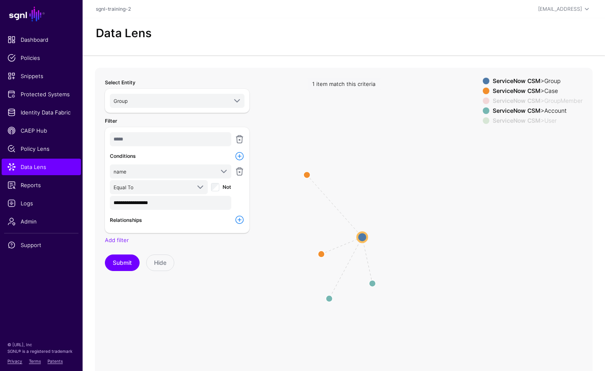
click at [546, 89] on div "ServiceNow CSM > Case" at bounding box center [537, 91] width 93 height 7
drag, startPoint x: 323, startPoint y: 274, endPoint x: 326, endPoint y: 202, distance: 71.5
click at [326, 202] on circle at bounding box center [325, 202] width 13 height 13
drag, startPoint x: 373, startPoint y: 290, endPoint x: 329, endPoint y: 277, distance: 45.2
click at [329, 286] on circle at bounding box center [328, 282] width 7 height 7
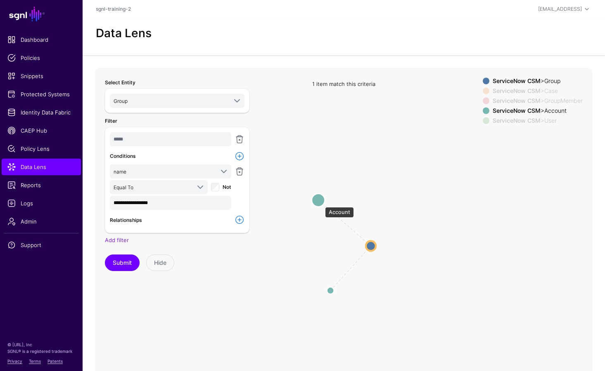
click at [321, 200] on circle at bounding box center [318, 199] width 13 height 13
drag, startPoint x: 330, startPoint y: 292, endPoint x: 318, endPoint y: 285, distance: 14.5
click at [318, 285] on circle at bounding box center [318, 287] width 13 height 13
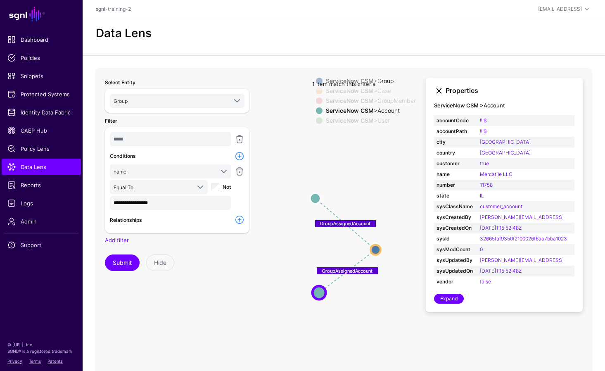
click at [440, 90] on link at bounding box center [439, 91] width 10 height 10
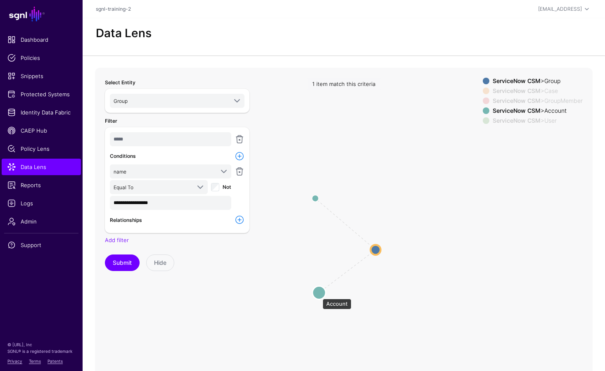
click at [318, 295] on circle at bounding box center [319, 292] width 13 height 13
